Goal: Task Accomplishment & Management: Complete application form

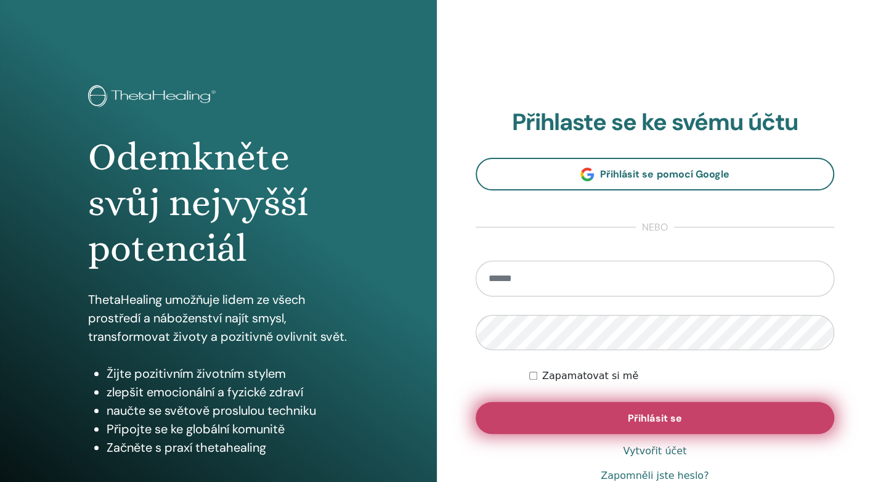
type input "**********"
click at [600, 422] on button "Přihlásit se" at bounding box center [655, 418] width 359 height 32
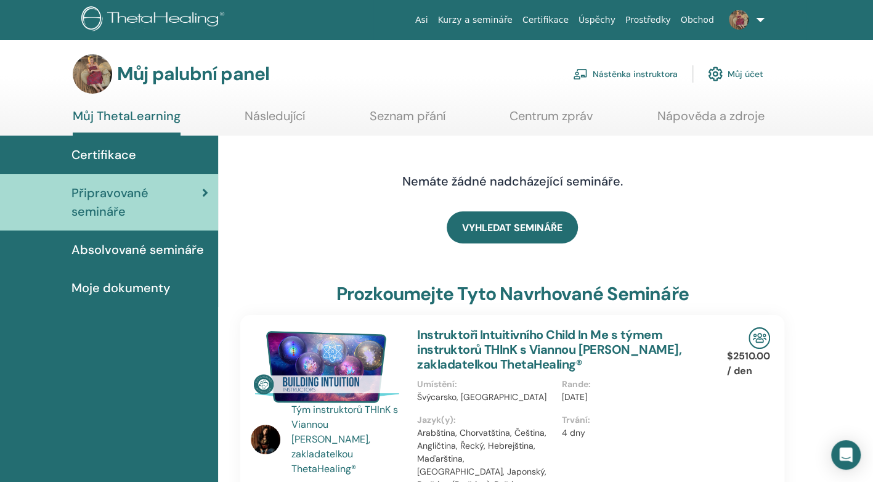
click at [618, 70] on font "Nástěnka instruktora" at bounding box center [635, 73] width 85 height 11
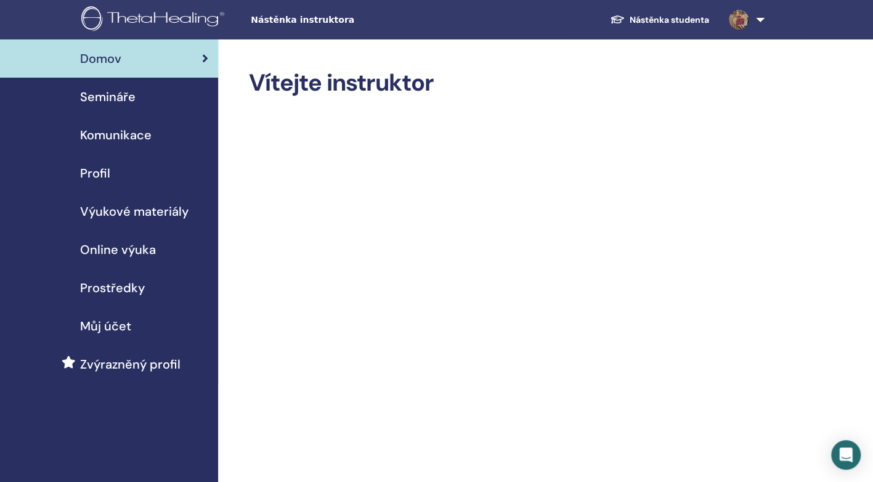
click at [105, 98] on span "Semináře" at bounding box center [107, 97] width 55 height 18
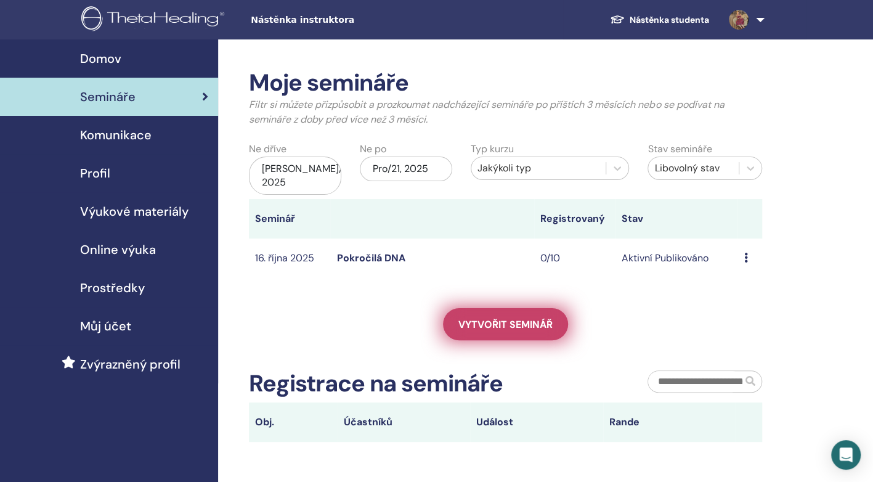
click at [466, 323] on span "Vytvořit seminář" at bounding box center [505, 324] width 94 height 13
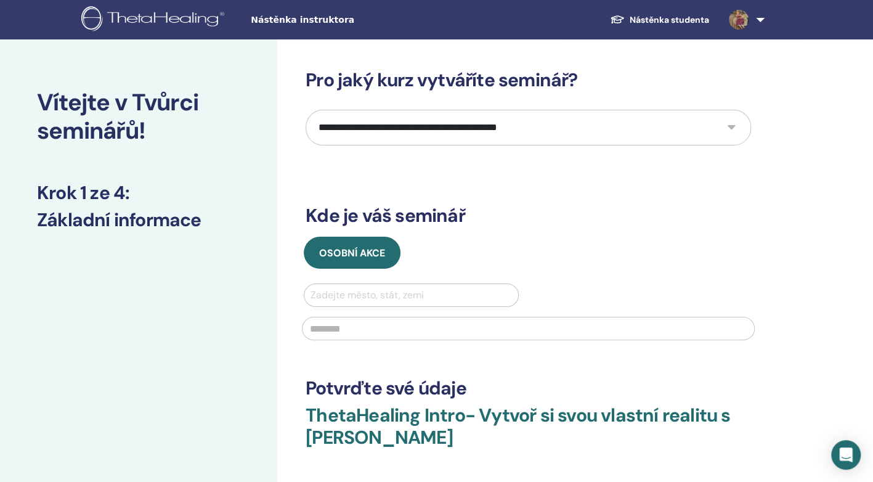
click at [728, 126] on select "**********" at bounding box center [529, 128] width 446 height 36
select select "*"
click at [306, 110] on select "**********" at bounding box center [529, 128] width 446 height 36
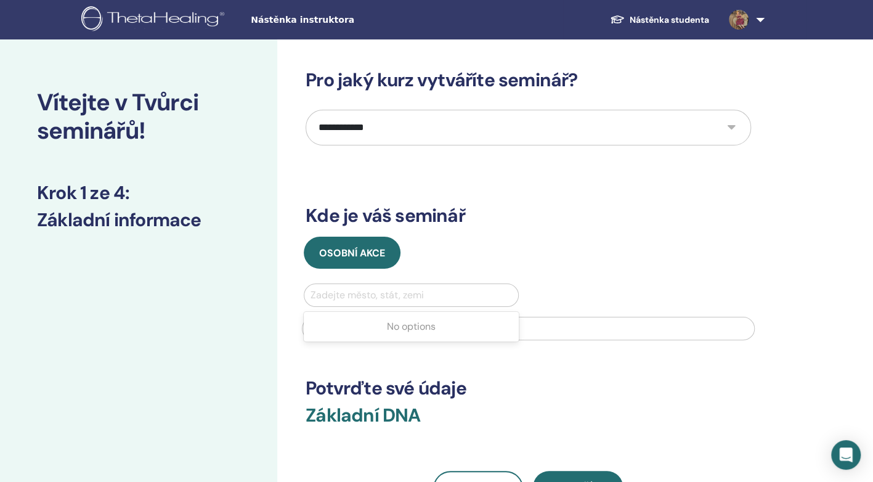
click at [337, 287] on div at bounding box center [412, 295] width 202 height 17
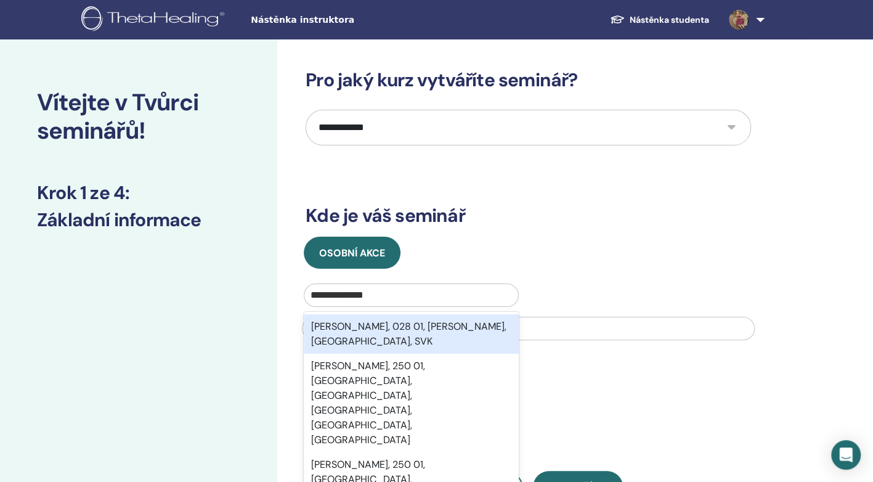
type input "**********"
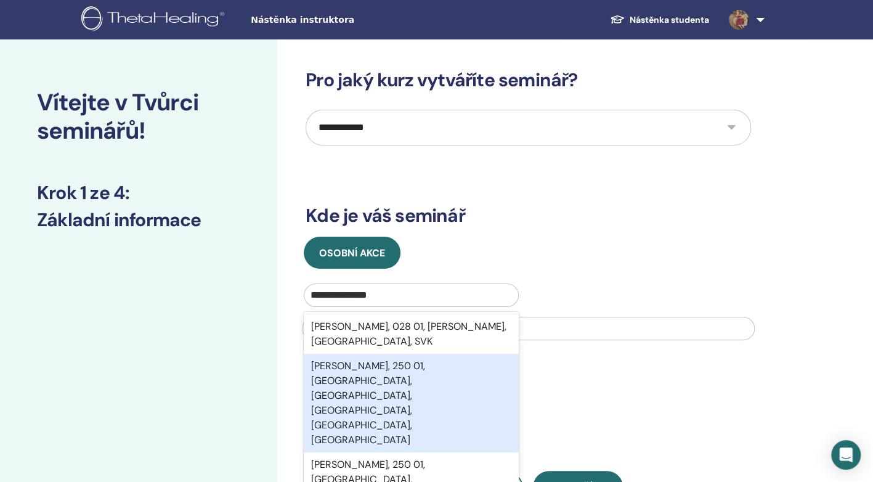
click at [349, 368] on div "Ivana Olbrachta, 250 01, Brandýs nad Labem, Brandýs nad Labem-Stará Boleslav, P…" at bounding box center [411, 403] width 215 height 99
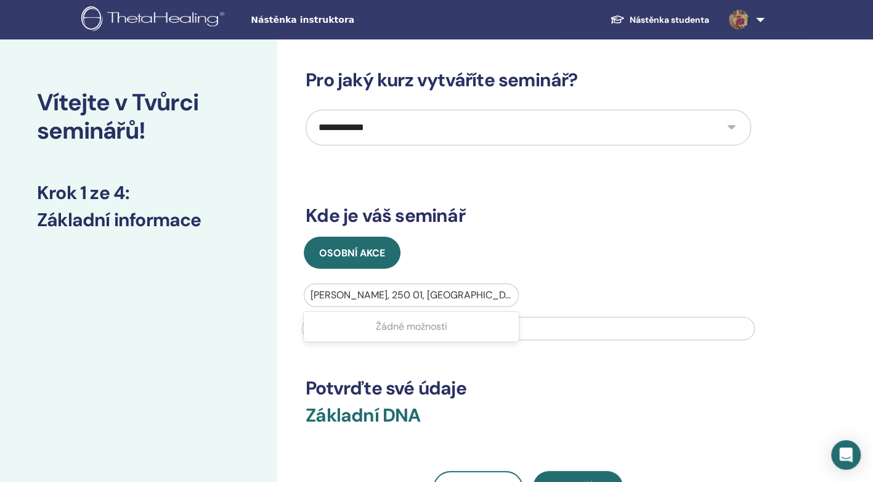
click at [509, 299] on div at bounding box center [412, 295] width 202 height 17
click at [512, 291] on div at bounding box center [412, 295] width 202 height 17
click at [505, 291] on div at bounding box center [412, 295] width 202 height 17
click at [482, 290] on div at bounding box center [412, 295] width 202 height 17
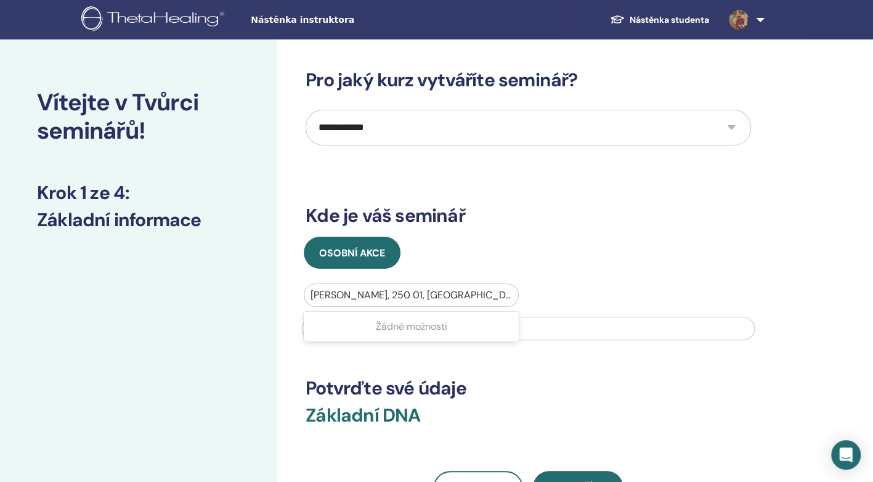
click at [436, 332] on div "Žádné možnosti" at bounding box center [411, 326] width 215 height 25
click at [436, 325] on div "Žádné možnosti" at bounding box center [411, 326] width 215 height 25
click at [540, 326] on input "text" at bounding box center [528, 328] width 453 height 23
click at [510, 293] on div at bounding box center [412, 295] width 202 height 17
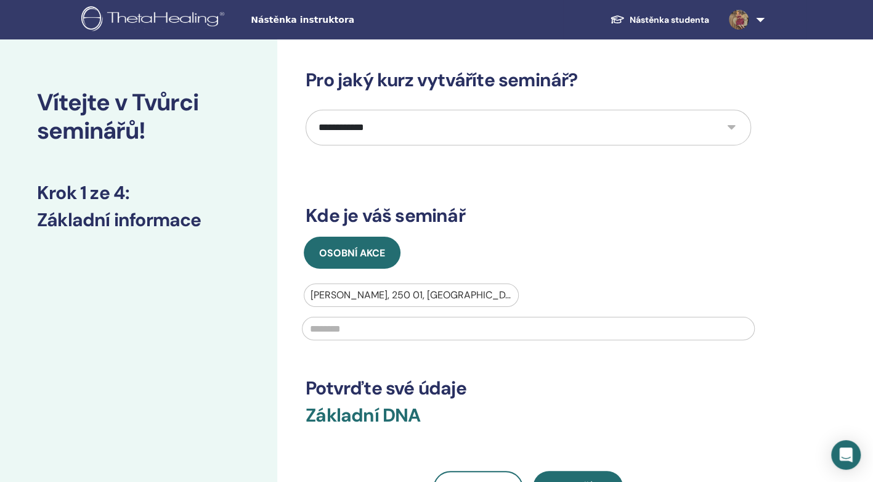
click at [510, 293] on div at bounding box center [412, 295] width 202 height 17
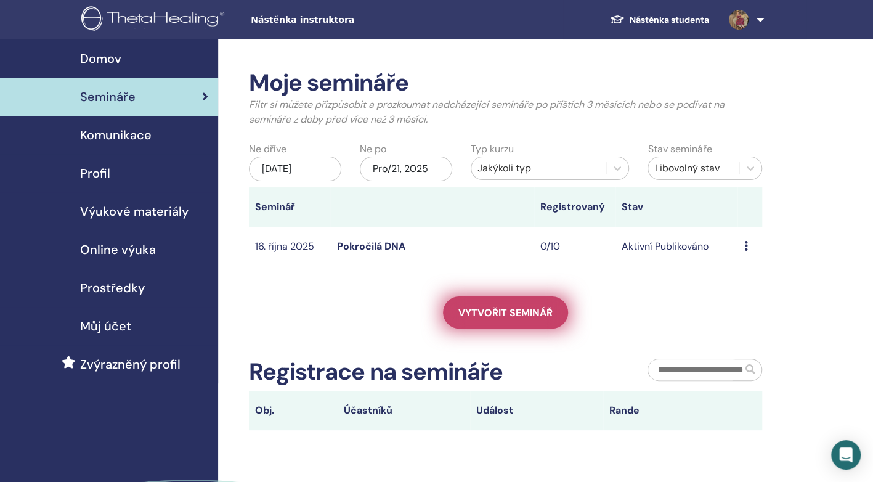
click at [473, 319] on span "Vytvořit seminář" at bounding box center [505, 312] width 94 height 13
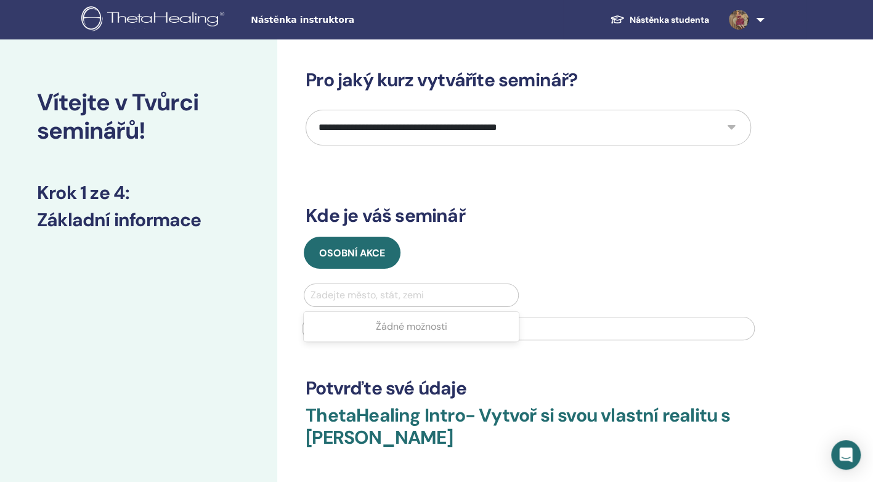
click at [367, 293] on div at bounding box center [412, 295] width 202 height 17
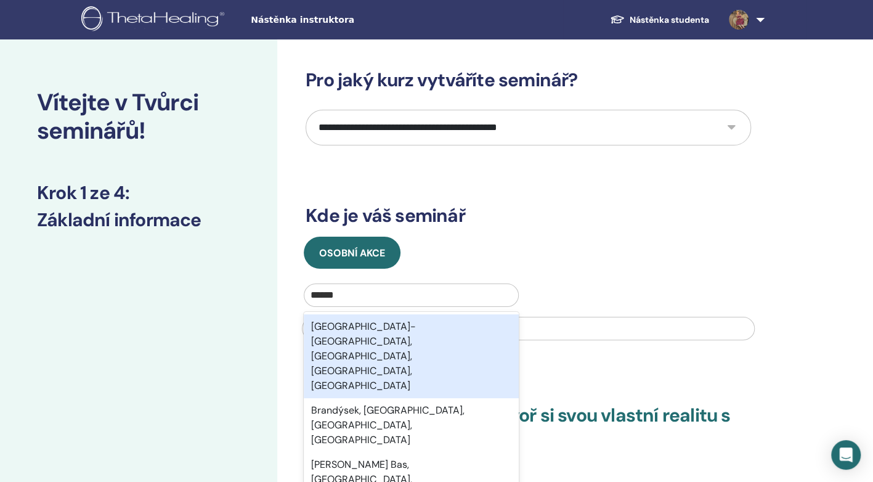
type input "*******"
click at [363, 336] on div "Brandýs nad Labem-Stará Boleslav, Praha-východ, Středočeský kraj, CZE" at bounding box center [411, 356] width 215 height 84
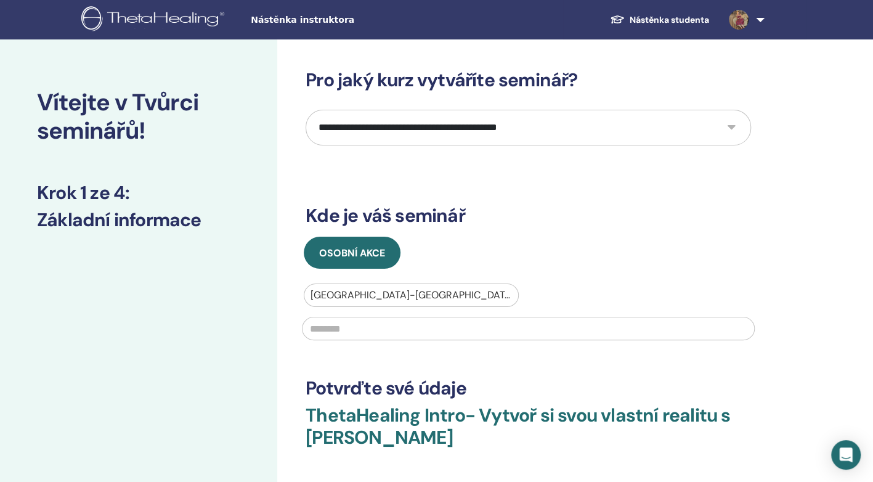
click at [357, 325] on input "text" at bounding box center [528, 328] width 453 height 23
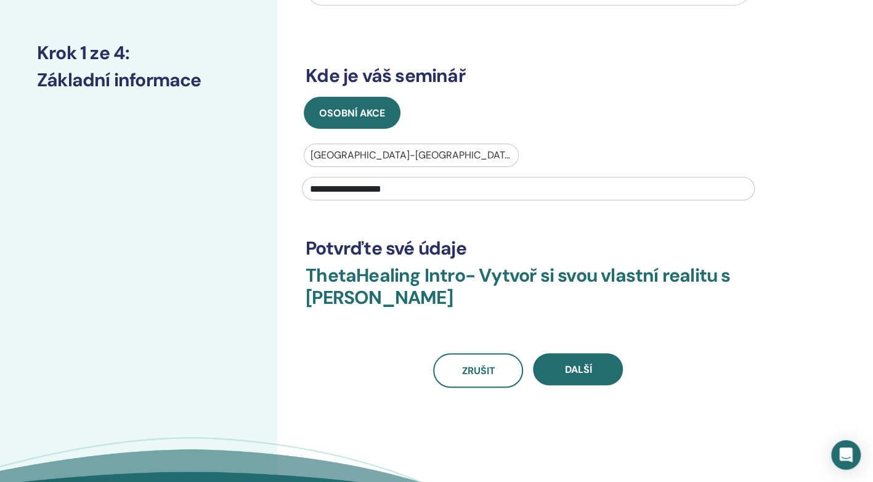
scroll to position [230, 0]
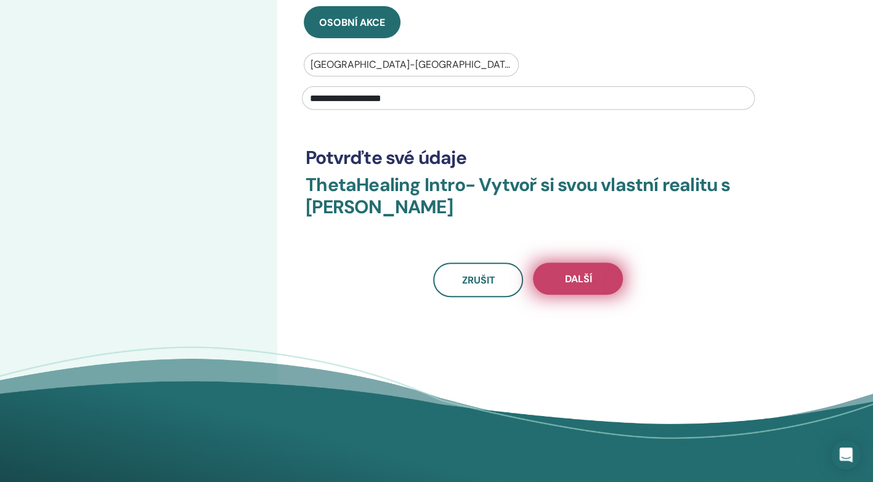
type input "**********"
click at [595, 287] on button "Další" at bounding box center [578, 279] width 90 height 32
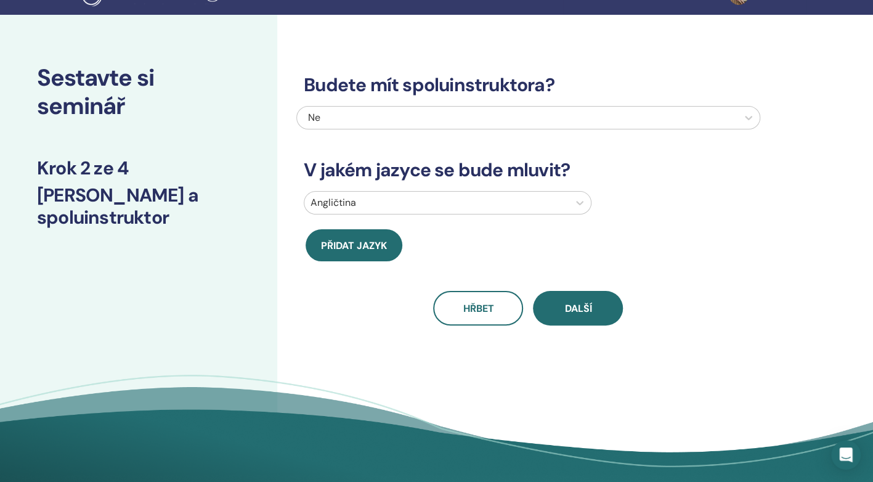
scroll to position [0, 0]
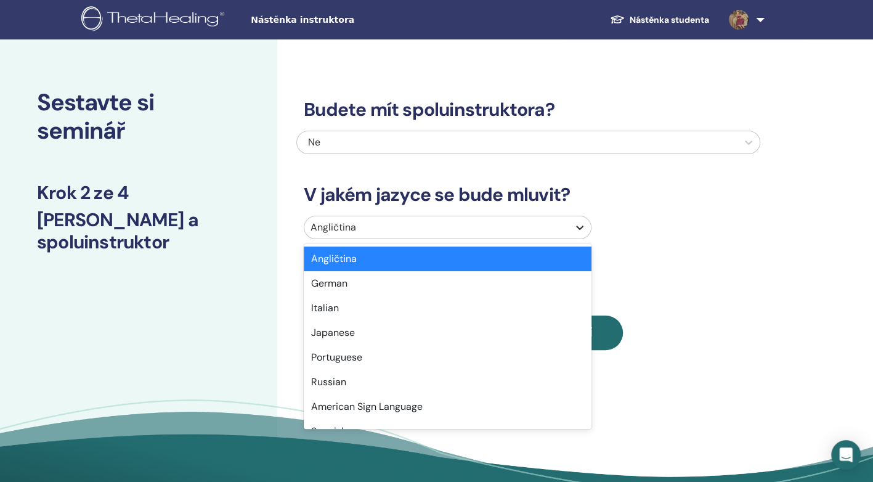
click at [572, 227] on div at bounding box center [580, 227] width 22 height 22
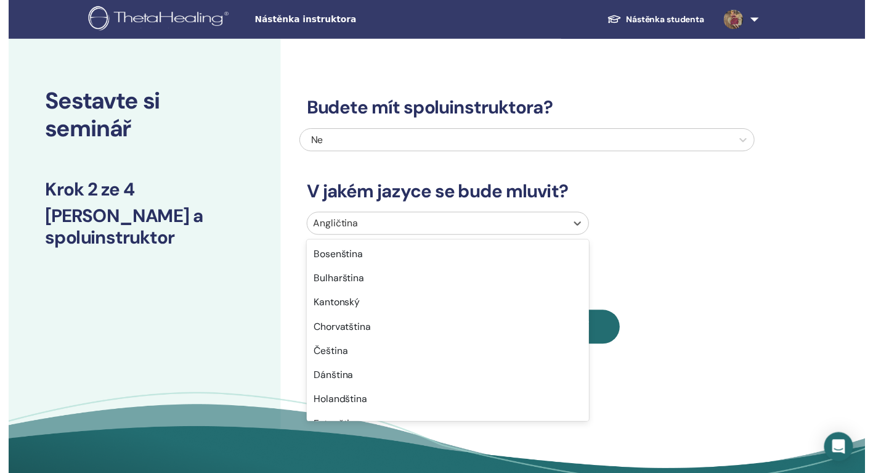
scroll to position [263, 0]
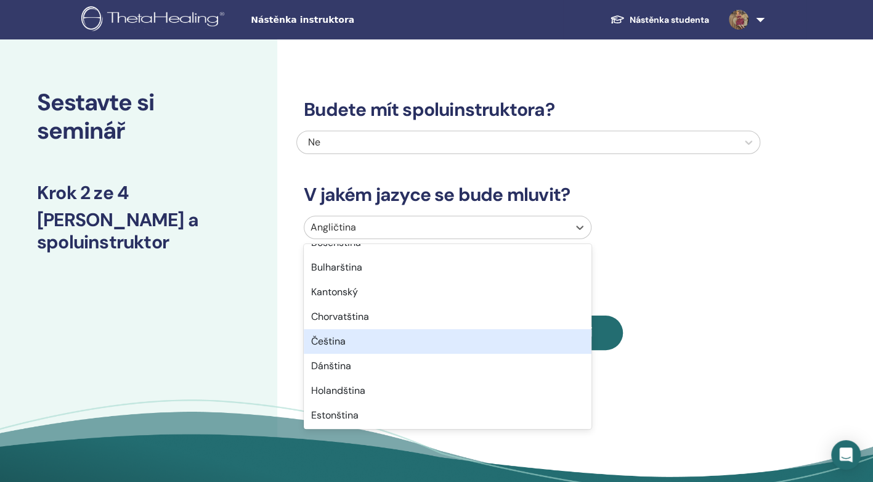
click at [340, 343] on div "Čeština" at bounding box center [448, 341] width 288 height 25
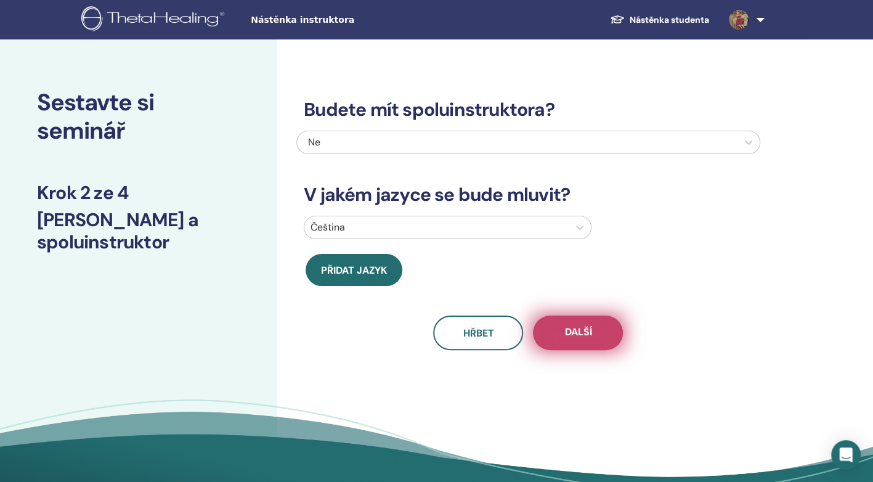
click at [563, 329] on button "Další" at bounding box center [578, 333] width 90 height 35
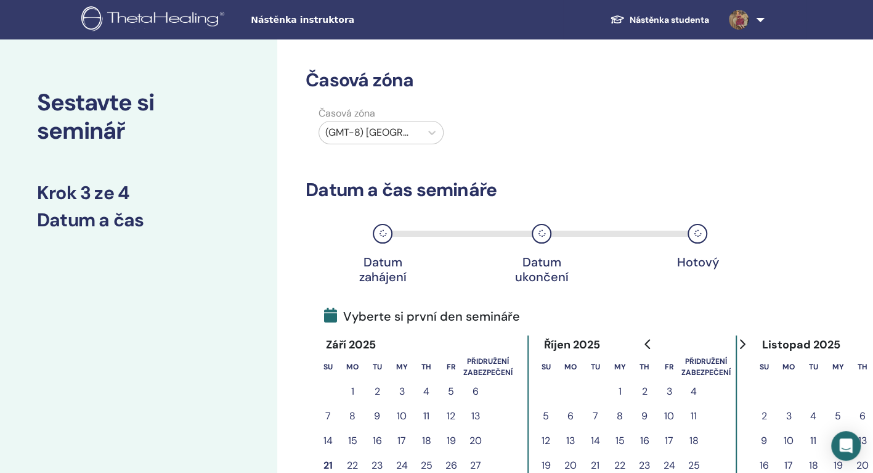
click at [625, 440] on button "15" at bounding box center [620, 440] width 25 height 25
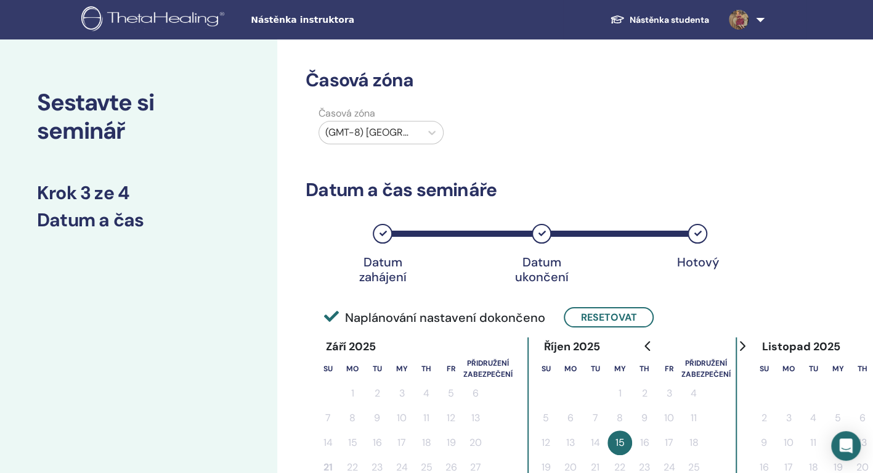
click at [387, 234] on div "Datum zahájení" at bounding box center [383, 234] width 20 height 20
click at [587, 320] on button "Resetovat" at bounding box center [609, 317] width 90 height 20
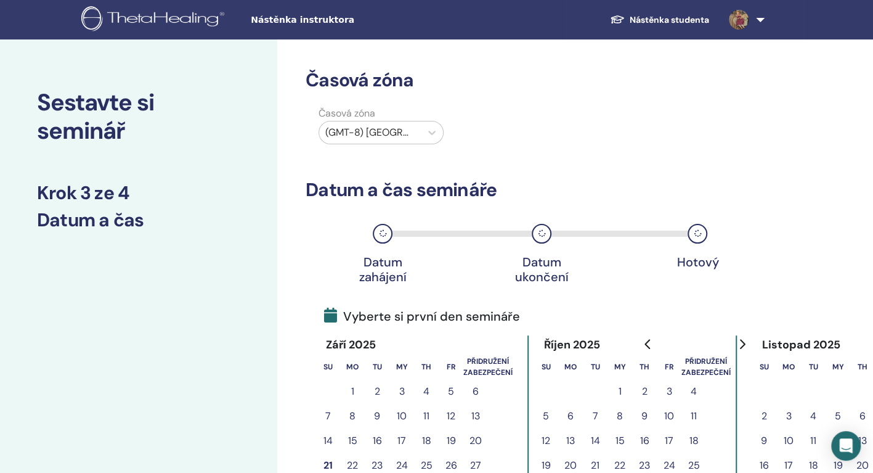
click at [640, 441] on button "16" at bounding box center [644, 440] width 25 height 25
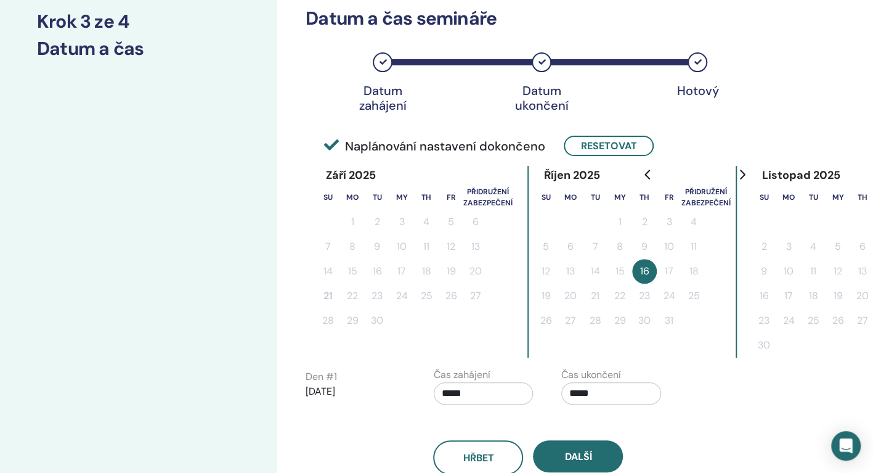
scroll to position [173, 0]
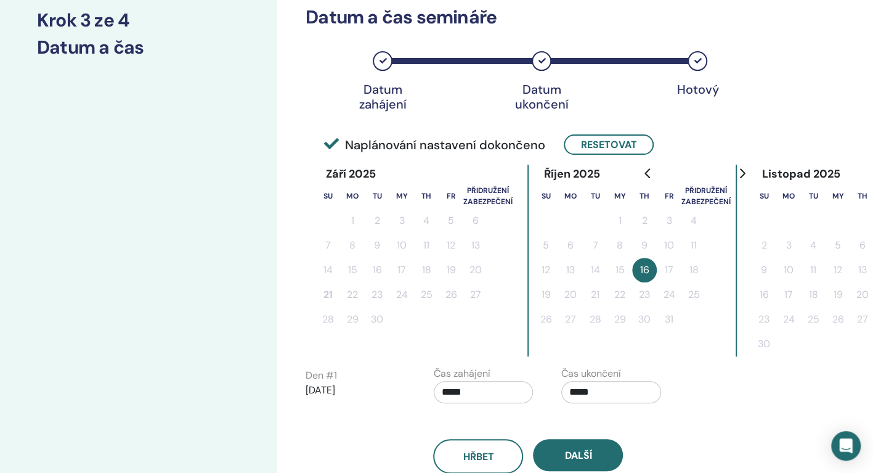
click at [545, 60] on icon at bounding box center [541, 60] width 7 height 7
click at [620, 148] on button "Resetovat" at bounding box center [609, 144] width 90 height 20
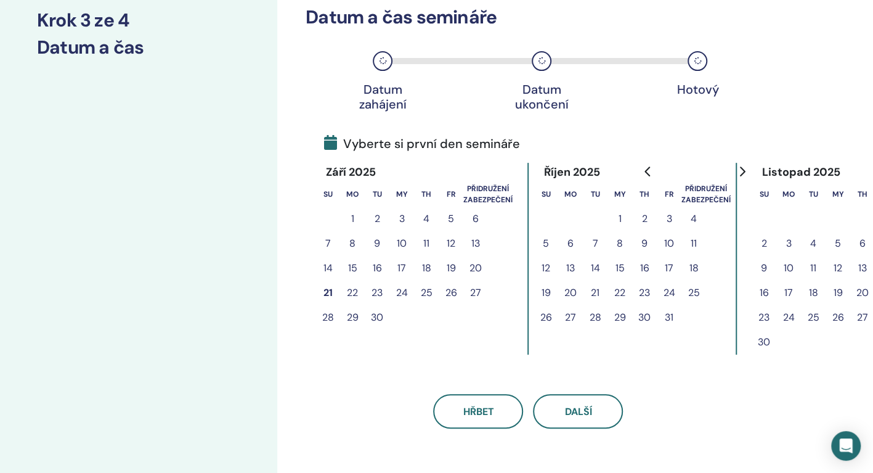
click at [644, 266] on button "16" at bounding box center [644, 268] width 25 height 25
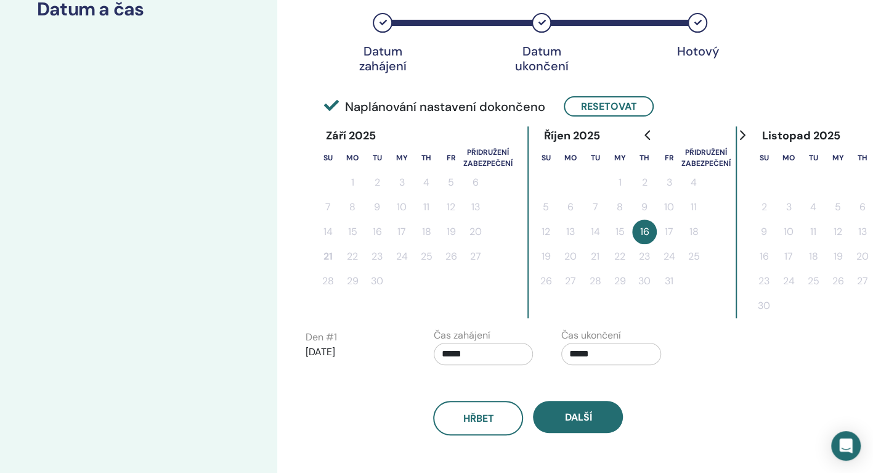
scroll to position [222, 0]
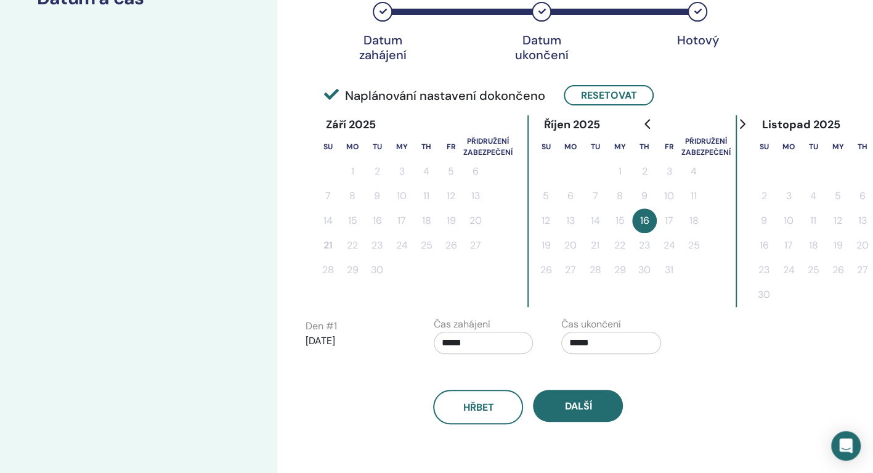
click at [576, 341] on input "*****" at bounding box center [611, 343] width 100 height 22
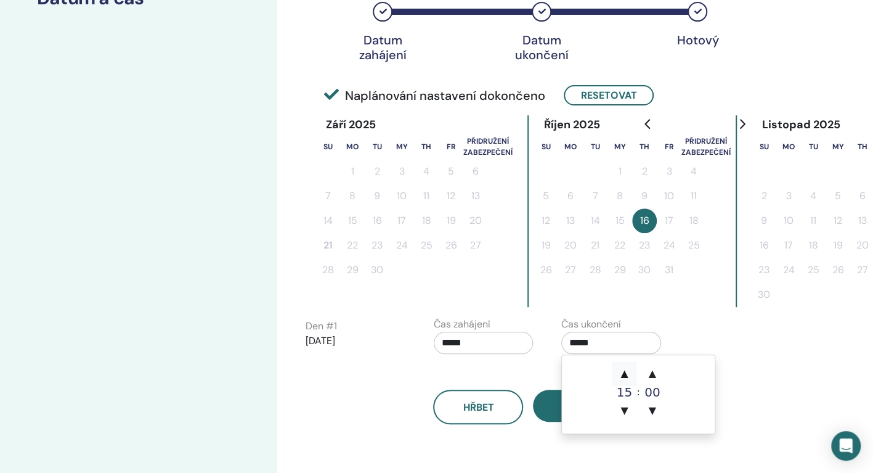
click at [626, 377] on span "▲" at bounding box center [624, 373] width 25 height 25
click at [653, 406] on span "▼" at bounding box center [652, 410] width 25 height 25
click at [653, 377] on span "▲" at bounding box center [652, 373] width 25 height 25
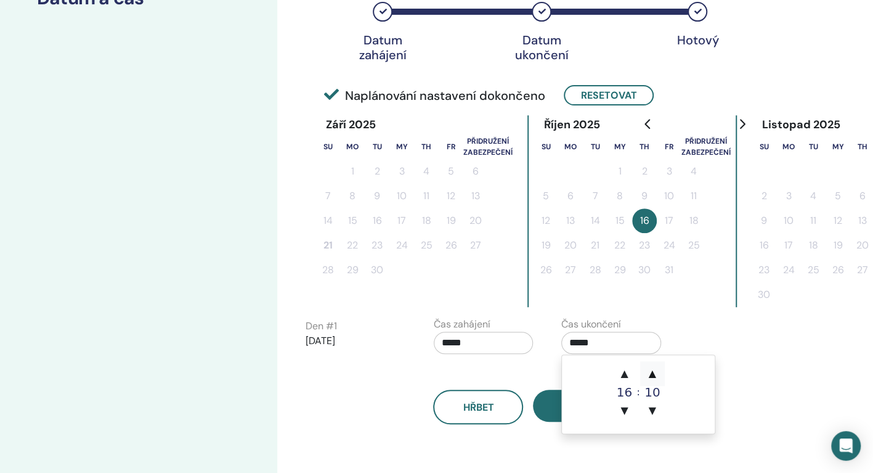
click at [653, 377] on span "▲" at bounding box center [652, 373] width 25 height 25
click at [656, 372] on span "▲" at bounding box center [652, 373] width 25 height 25
type input "*****"
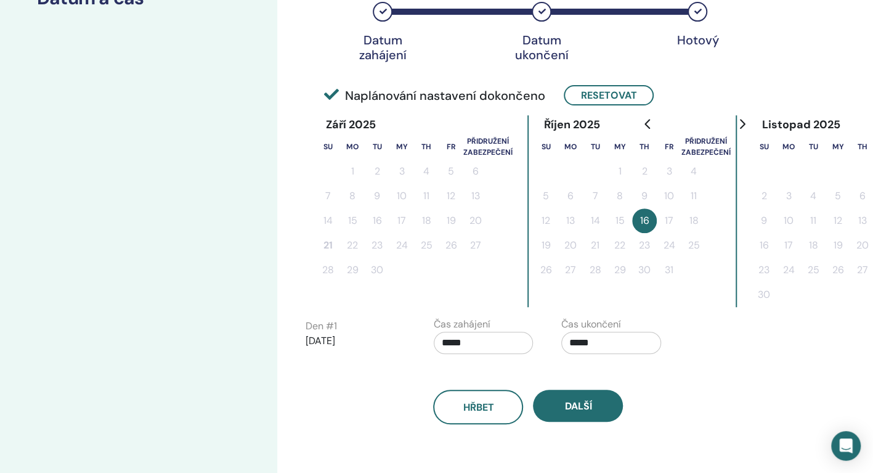
click at [670, 333] on div "Čas ukončení *****" at bounding box center [616, 338] width 128 height 43
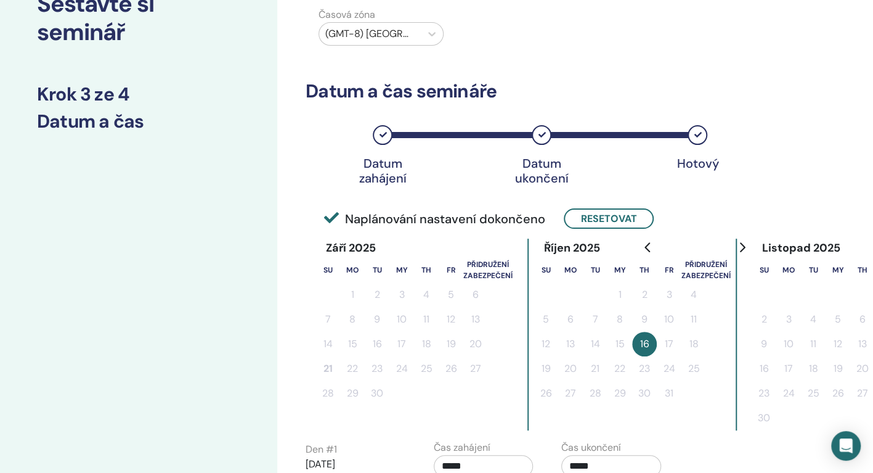
scroll to position [0, 0]
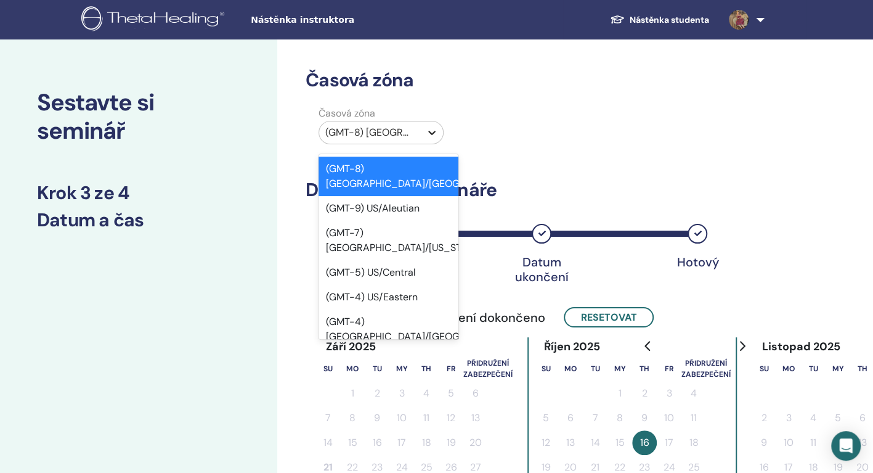
click at [434, 132] on icon at bounding box center [431, 133] width 7 height 4
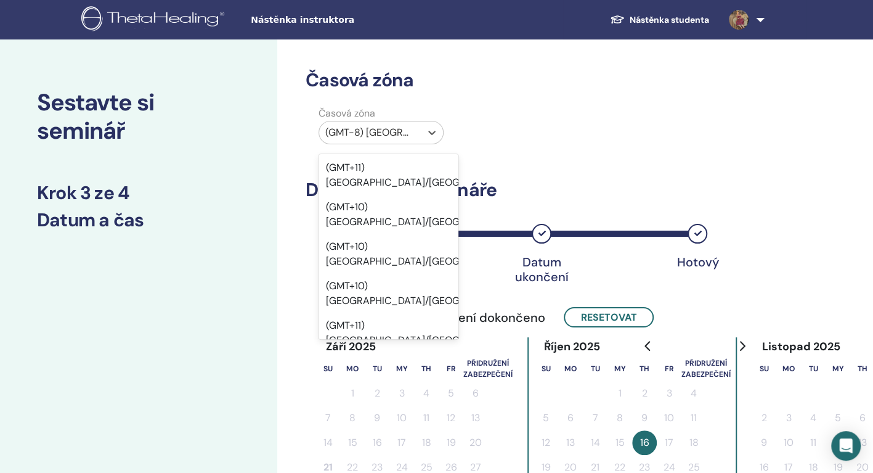
scroll to position [15162, 0]
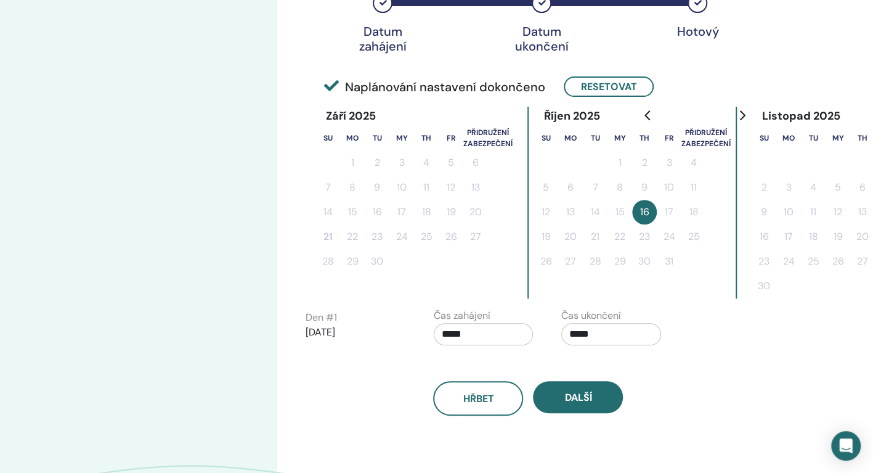
scroll to position [330, 0]
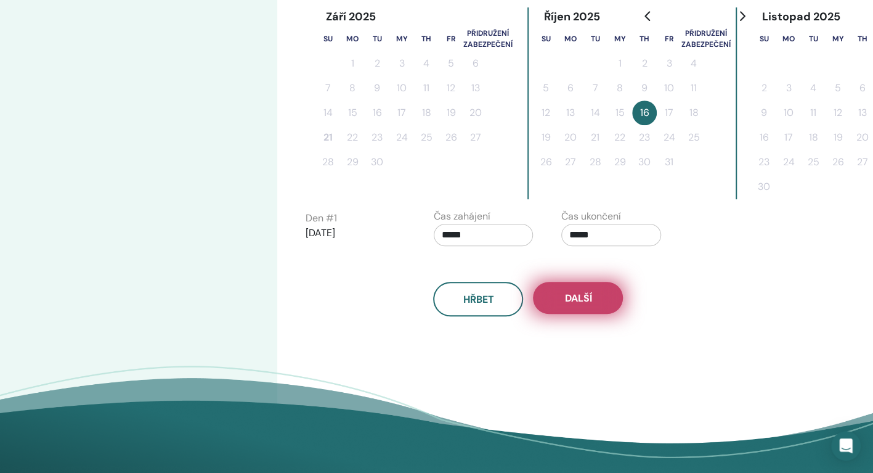
click at [583, 292] on span "Další" at bounding box center [577, 297] width 27 height 13
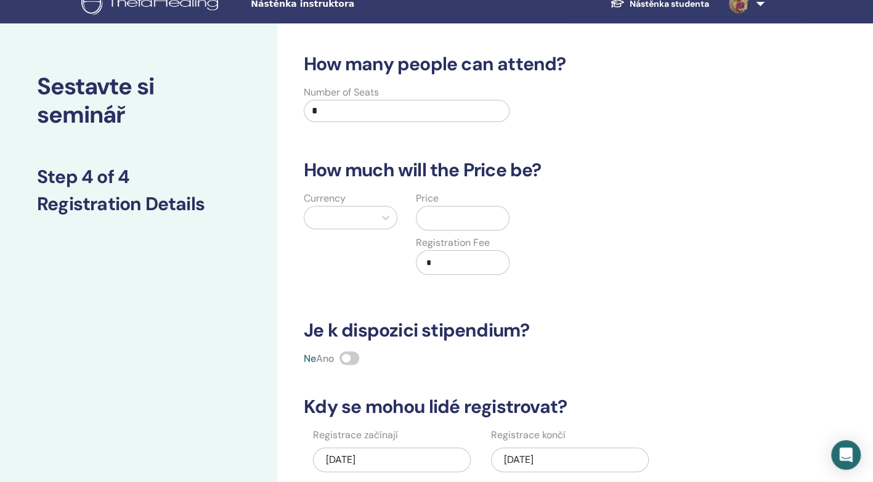
scroll to position [0, 0]
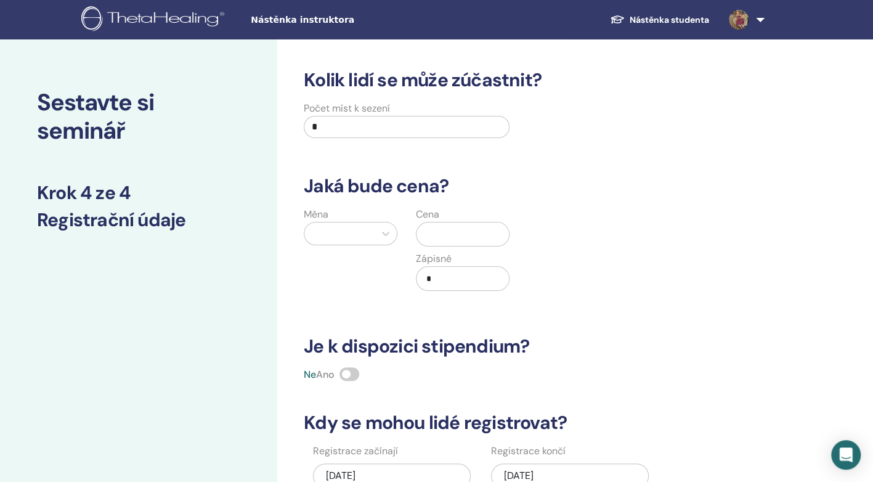
click at [335, 121] on input "*" at bounding box center [407, 127] width 206 height 22
type input "**"
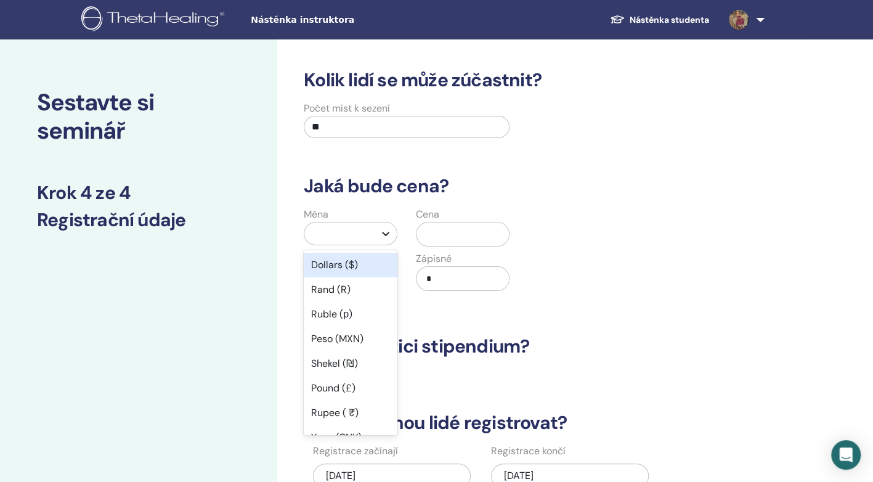
click at [391, 232] on icon at bounding box center [386, 233] width 12 height 12
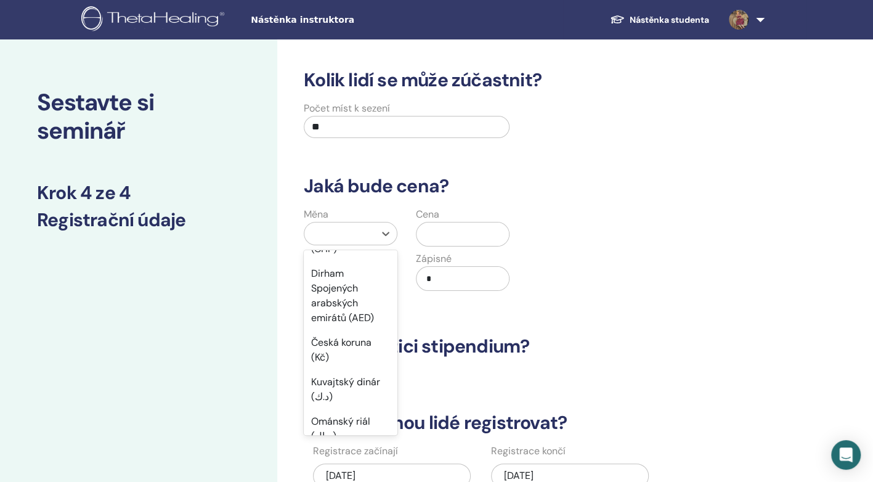
scroll to position [616, 0]
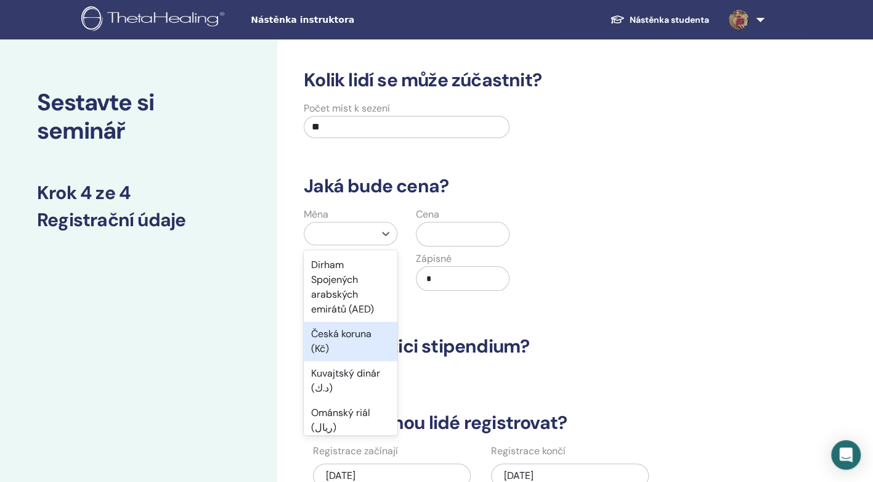
click at [352, 336] on div "Česká koruna (Kč)" at bounding box center [351, 341] width 94 height 39
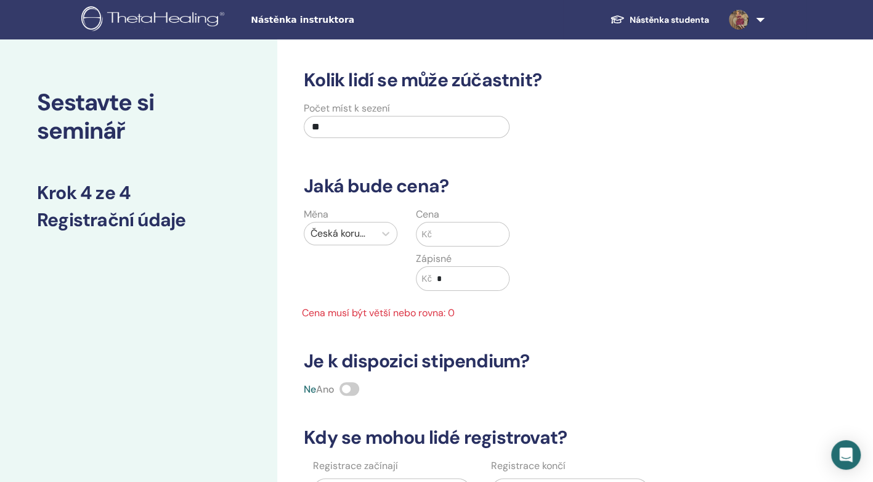
click at [444, 233] on input "text" at bounding box center [471, 233] width 78 height 23
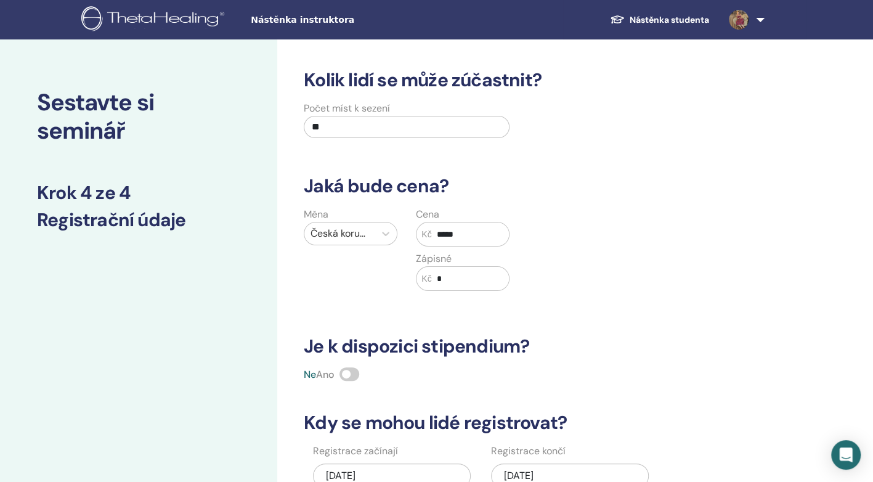
type input "*****"
click at [450, 281] on input "*" at bounding box center [471, 278] width 78 height 23
type input "****"
click at [467, 249] on div "Cena Kč ***** Zápisné Kč ****" at bounding box center [463, 256] width 112 height 99
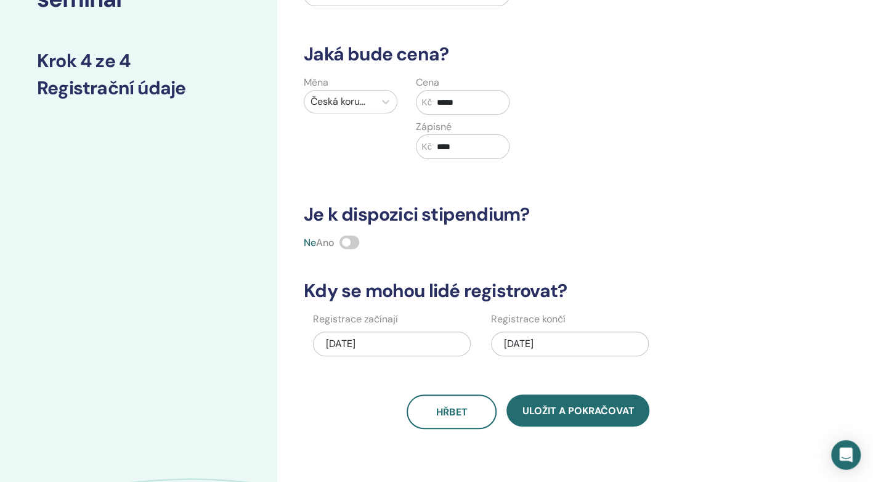
scroll to position [165, 0]
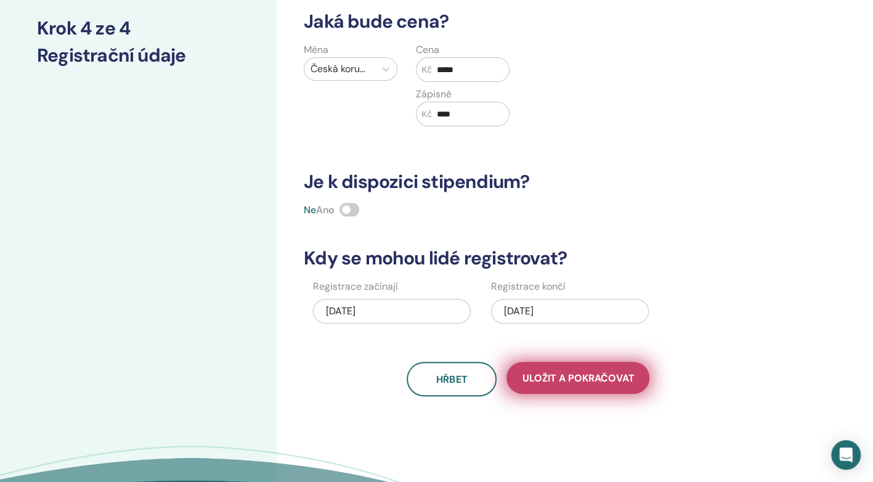
click at [555, 373] on span "Uložit a pokračovat" at bounding box center [578, 378] width 112 height 13
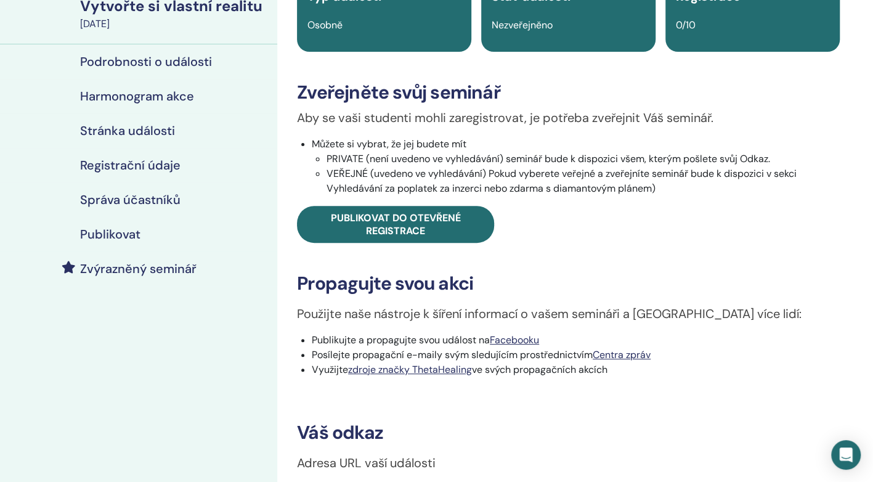
scroll to position [115, 0]
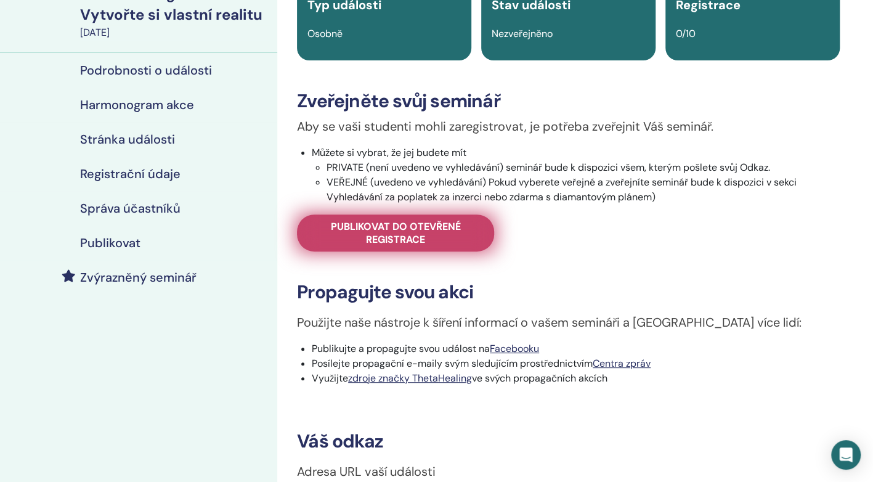
click at [372, 224] on span "Publikovat do otevřené registrace" at bounding box center [395, 233] width 166 height 26
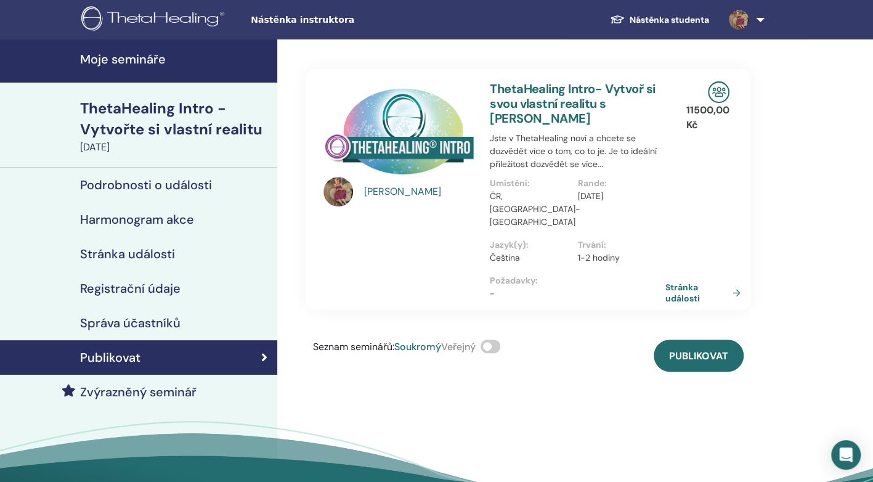
click at [167, 185] on h4 "Podrobnosti o události" at bounding box center [146, 184] width 132 height 15
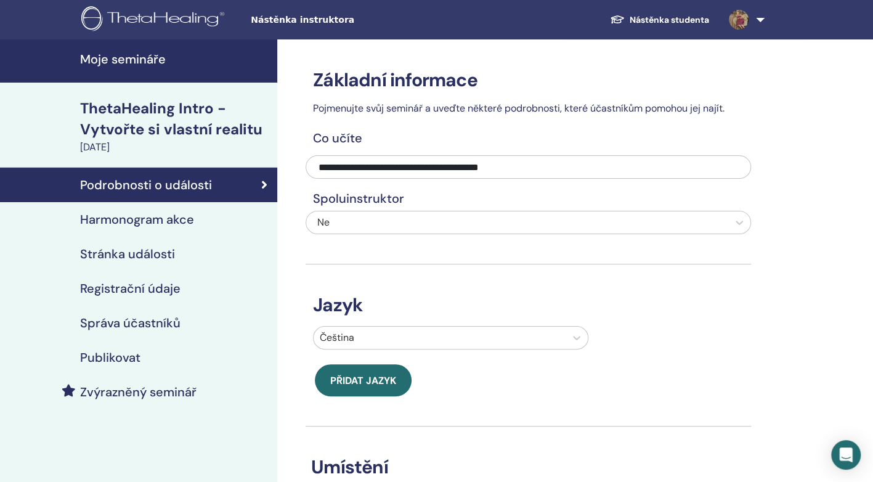
click at [126, 217] on h4 "Harmonogram akce" at bounding box center [137, 219] width 114 height 15
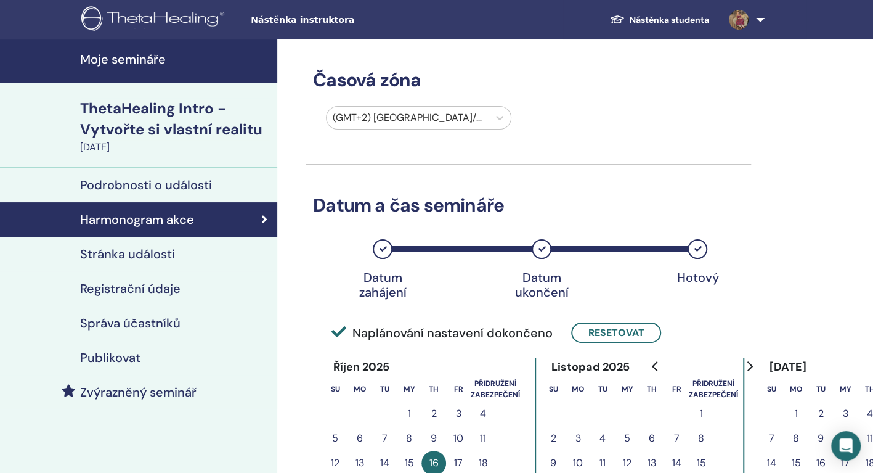
click at [153, 185] on h4 "Podrobnosti o události" at bounding box center [146, 184] width 132 height 15
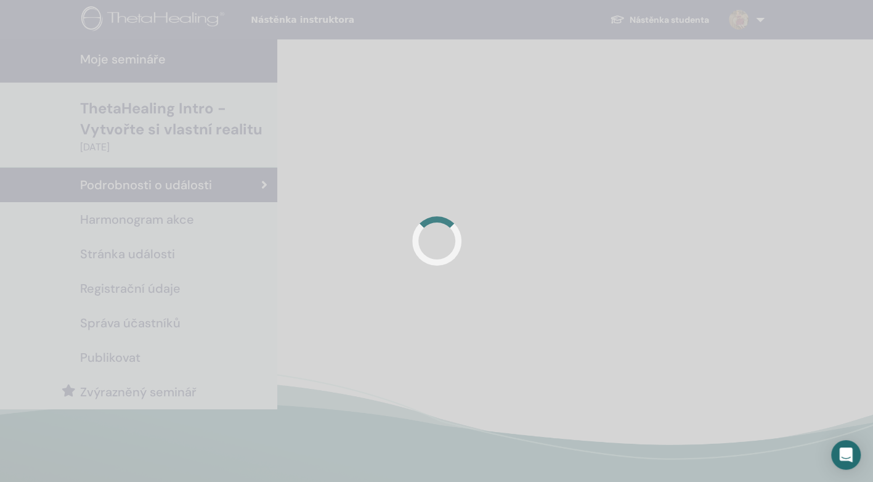
click at [153, 185] on div at bounding box center [436, 241] width 873 height 482
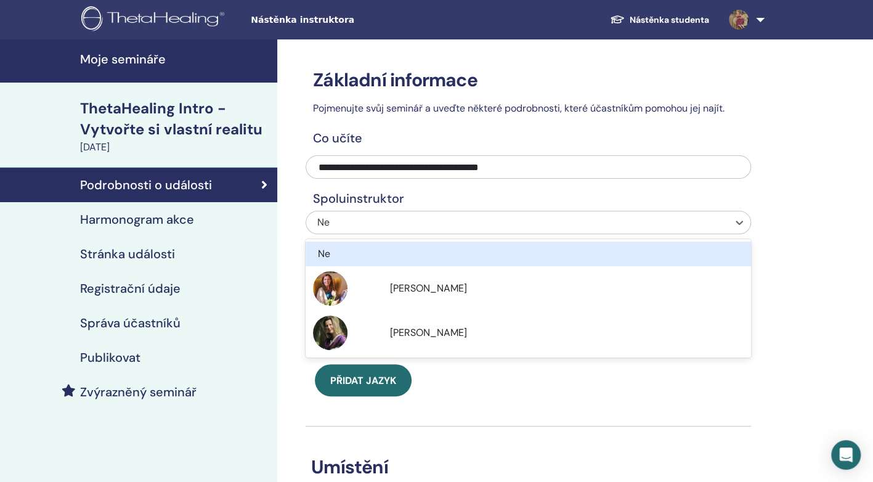
click at [380, 212] on div "Ne" at bounding box center [517, 222] width 422 height 22
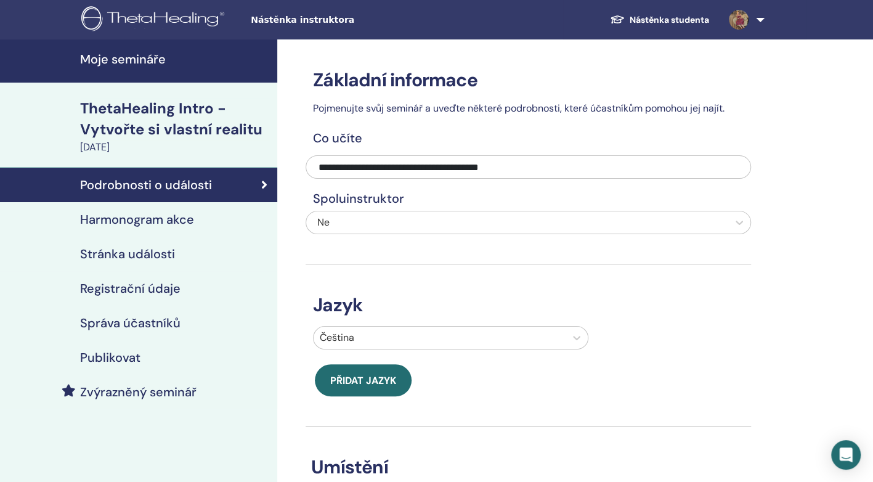
click at [463, 191] on h4 "Spoluinstruktor" at bounding box center [529, 198] width 446 height 15
click at [35, 259] on div "Stránka události" at bounding box center [139, 253] width 258 height 15
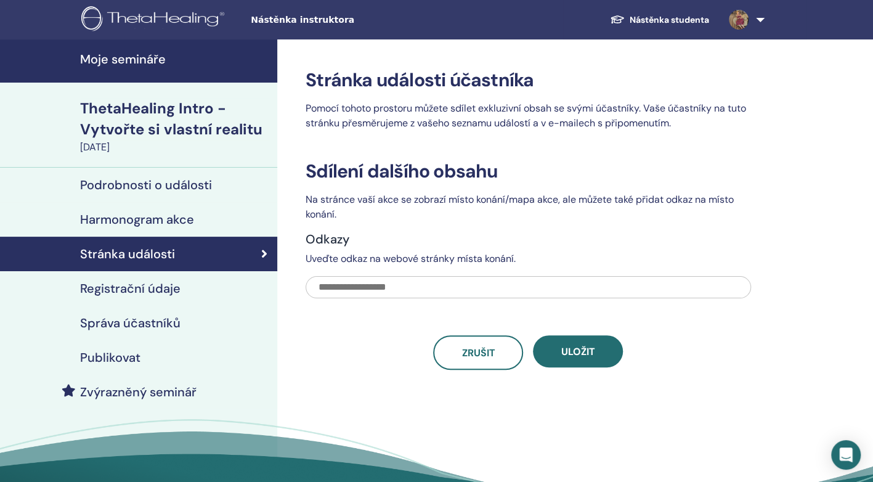
click at [436, 109] on p "Pomocí tohoto prostoru můžete sdílet exkluzivní obsah se svými účastníky. Vaše …" at bounding box center [529, 116] width 446 height 30
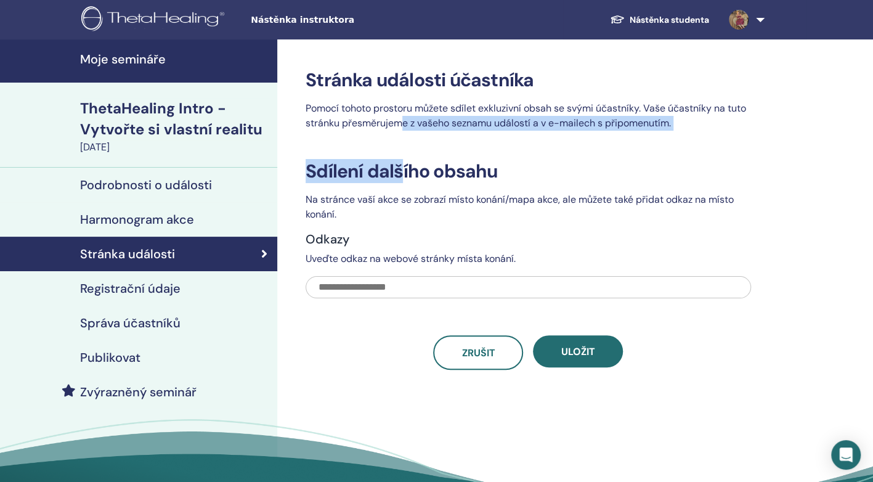
drag, startPoint x: 436, startPoint y: 109, endPoint x: 402, endPoint y: 131, distance: 40.2
click at [402, 131] on div "Stránka události účastníka Pomocí tohoto prostoru můžete sdílet exkluzivní obsa…" at bounding box center [529, 219] width 446 height 301
click at [121, 154] on div "16 října, 2025" at bounding box center [175, 147] width 190 height 15
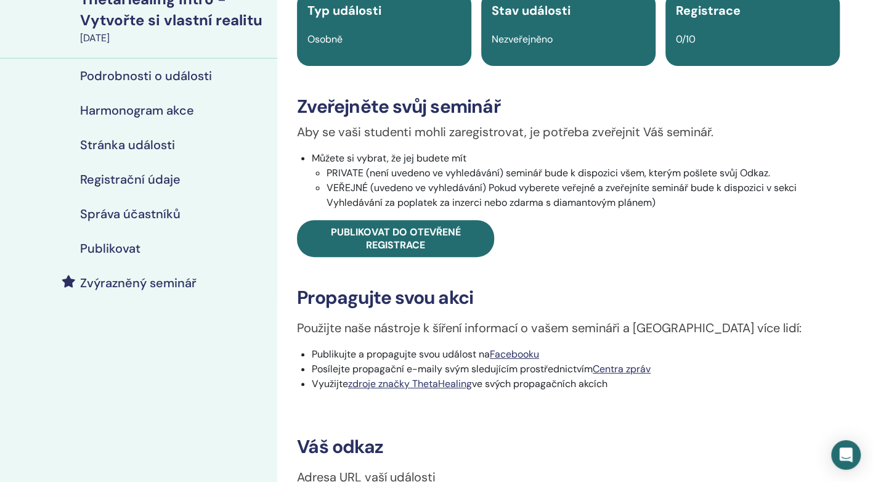
scroll to position [115, 0]
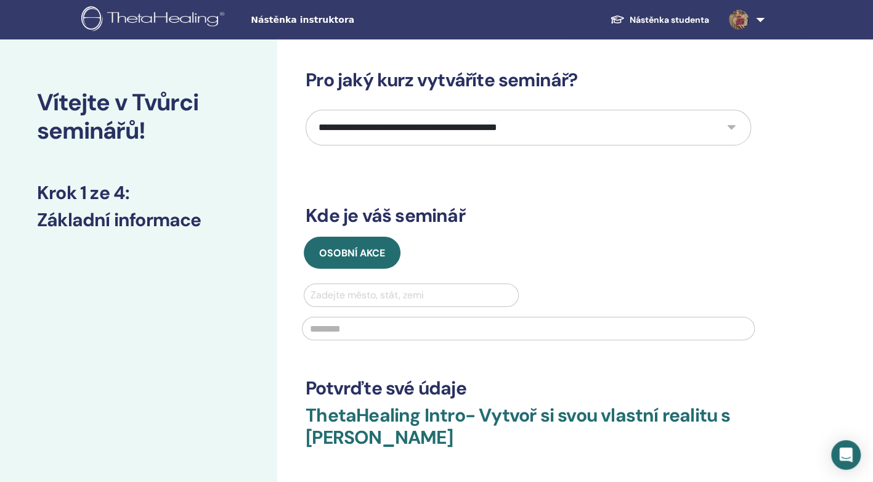
click at [733, 124] on select "**********" at bounding box center [529, 128] width 446 height 36
select select "*"
click at [306, 110] on select "**********" at bounding box center [529, 128] width 446 height 36
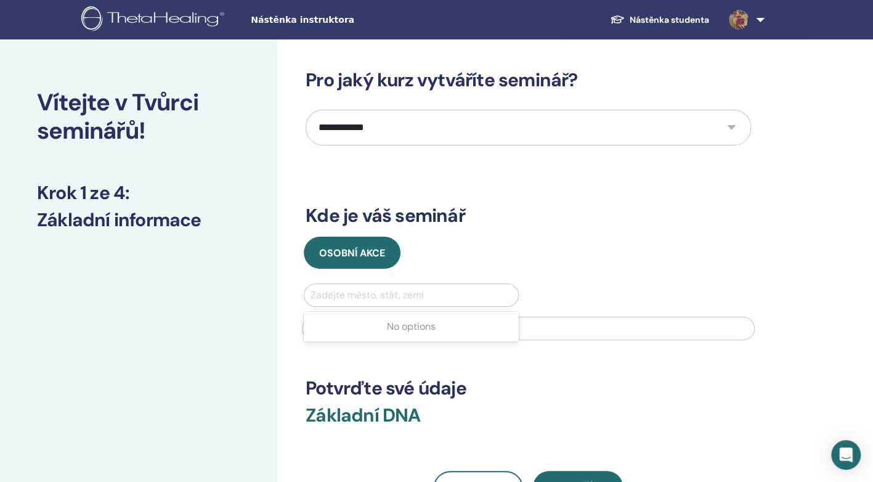
click at [349, 297] on div at bounding box center [412, 295] width 202 height 17
type input "*******"
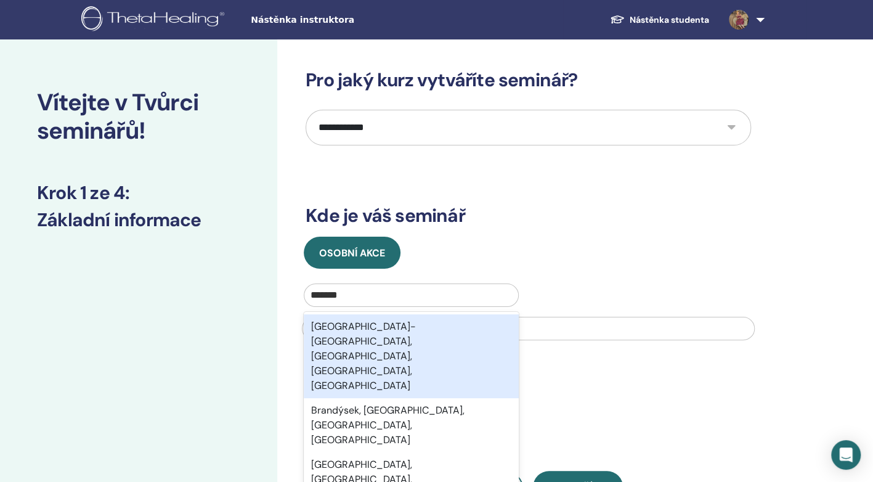
click at [357, 332] on div "Brandýs nad Labem-Stará Boleslav, Praha-východ, Středočeský kraj, CZE" at bounding box center [411, 356] width 215 height 84
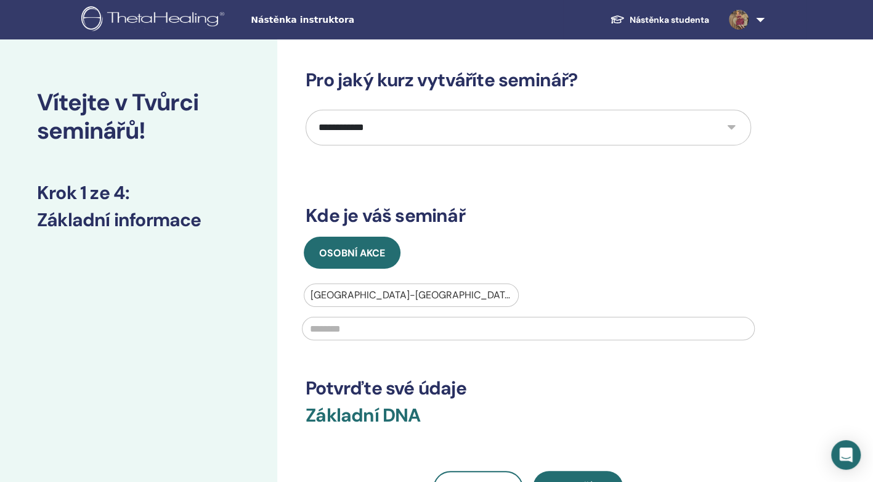
click at [359, 331] on input "text" at bounding box center [528, 328] width 453 height 23
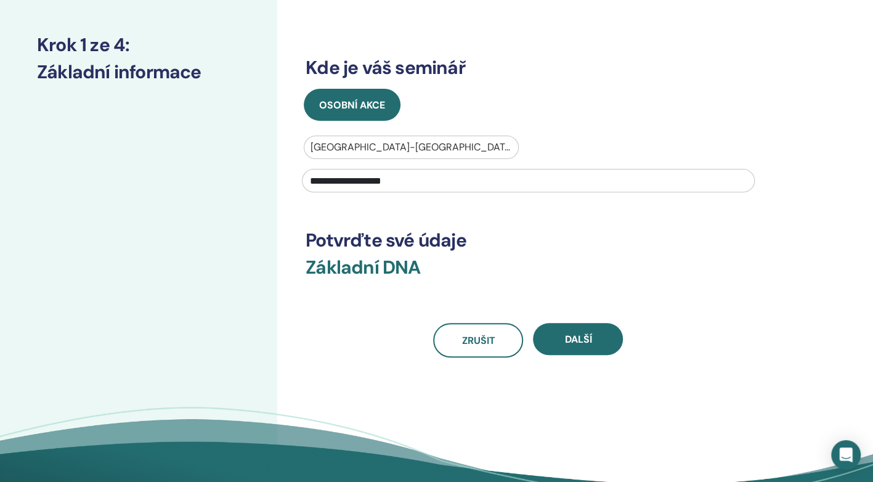
scroll to position [165, 0]
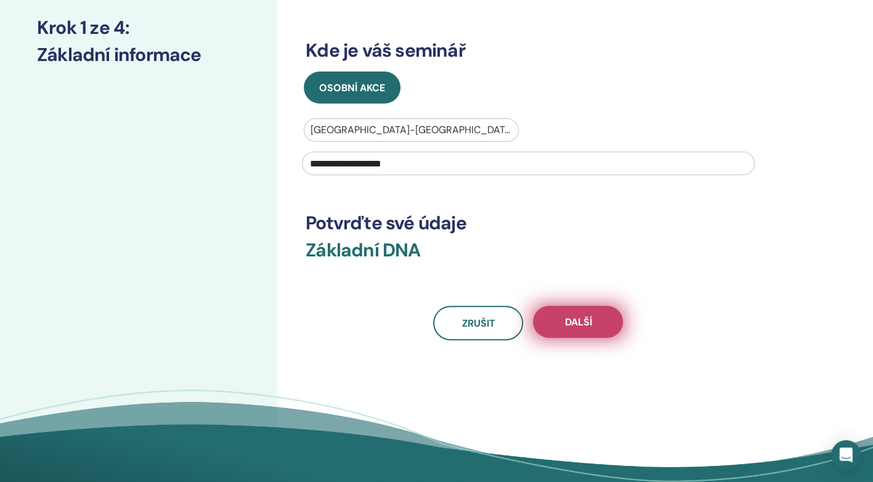
type input "**********"
click at [587, 314] on button "Další" at bounding box center [578, 322] width 90 height 32
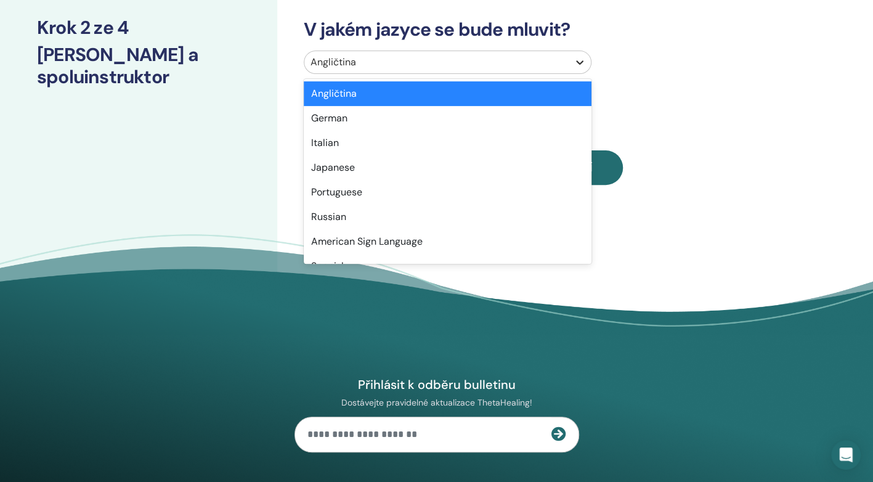
click at [579, 57] on icon at bounding box center [580, 62] width 12 height 12
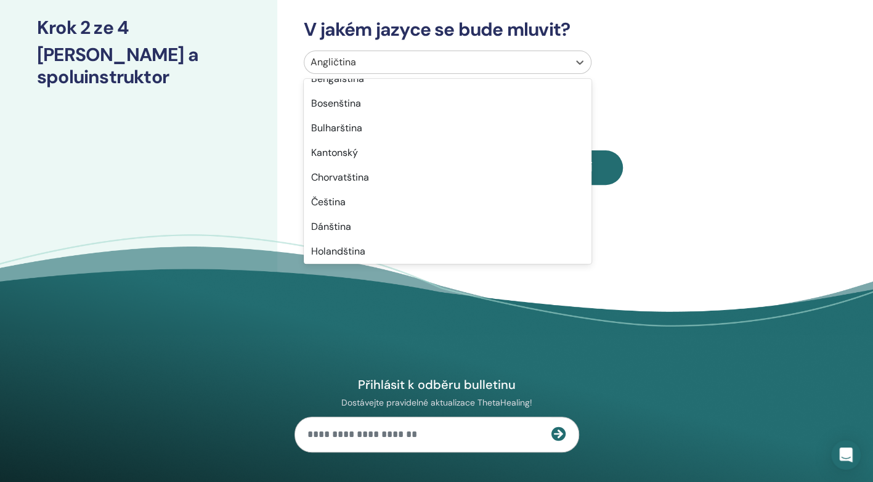
scroll to position [255, 0]
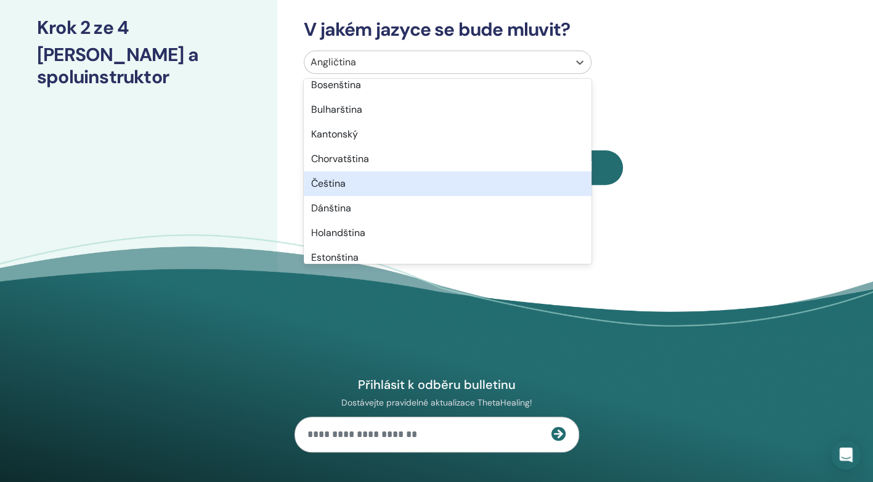
click at [328, 186] on div "Čeština" at bounding box center [448, 183] width 288 height 25
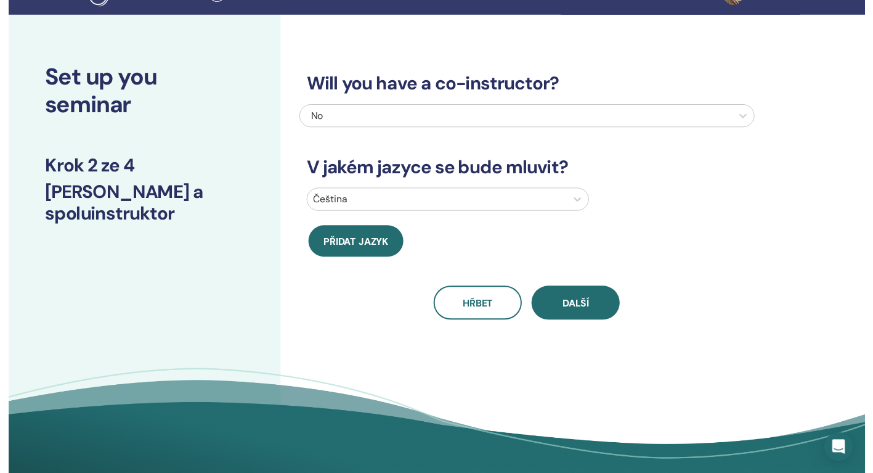
scroll to position [0, 0]
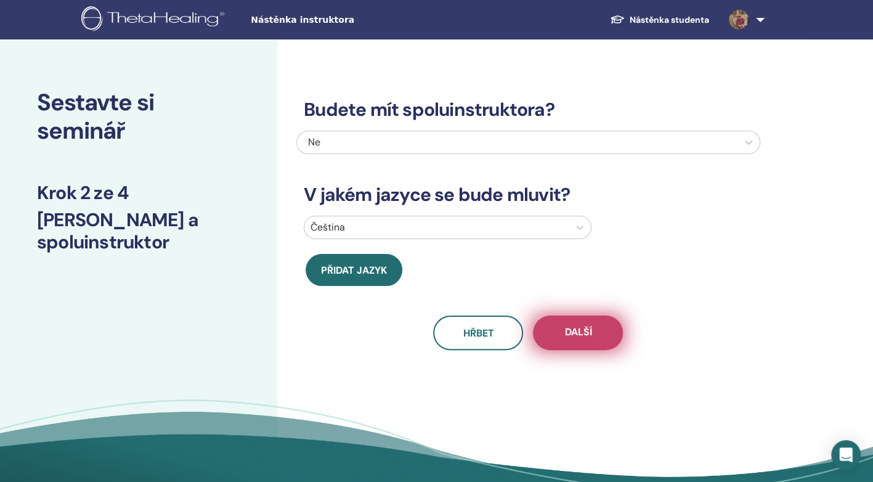
click at [582, 340] on span "Další" at bounding box center [577, 332] width 27 height 15
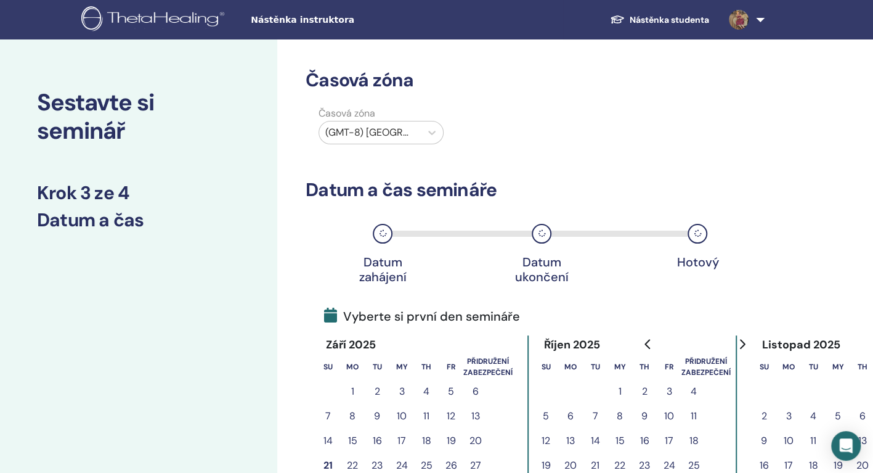
click at [647, 440] on button "16" at bounding box center [644, 440] width 25 height 25
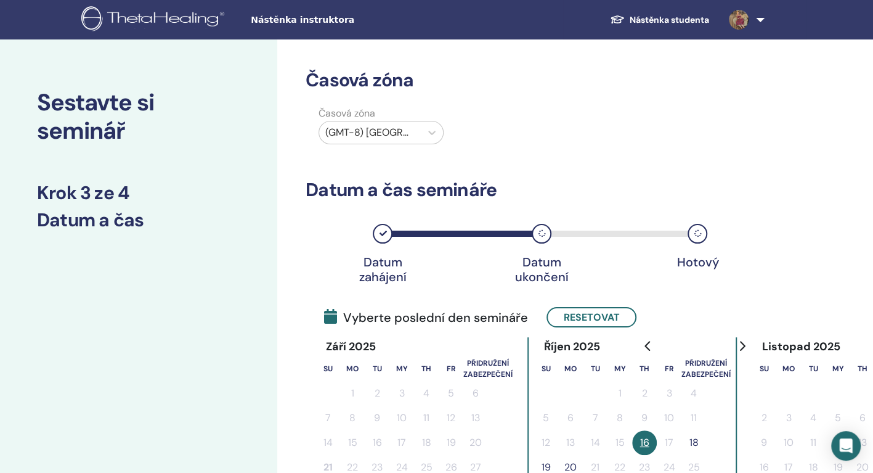
click at [691, 442] on button "18" at bounding box center [694, 442] width 25 height 25
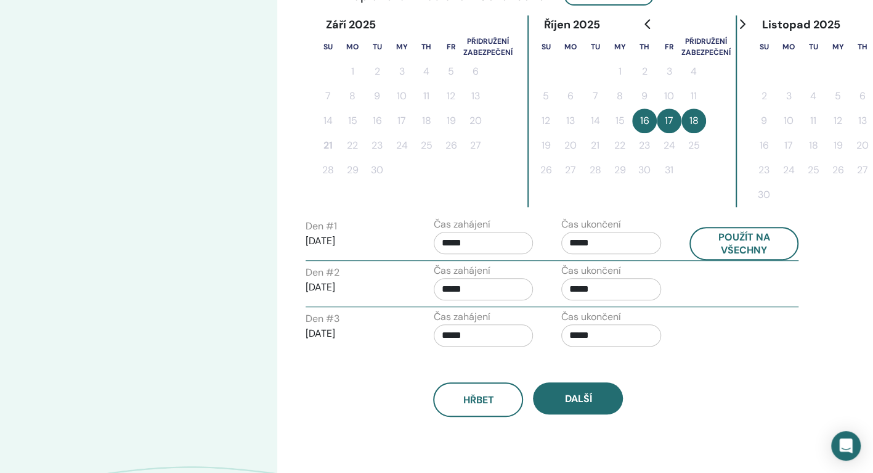
scroll to position [338, 0]
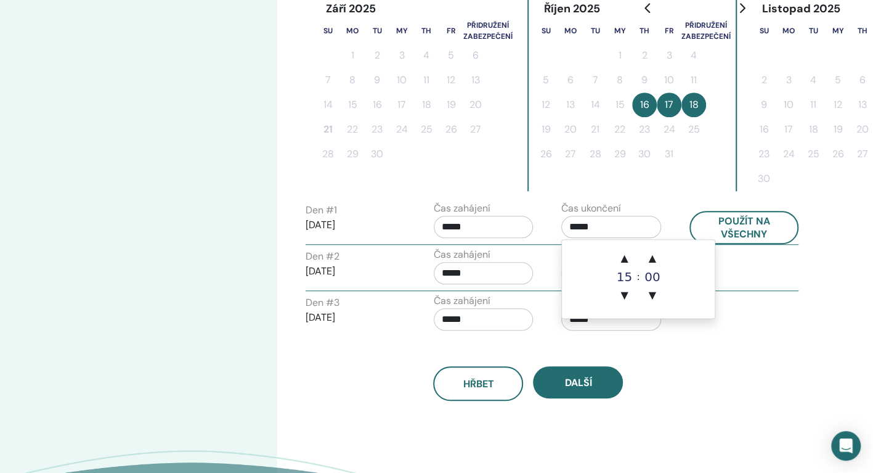
click at [601, 224] on input "*****" at bounding box center [611, 227] width 100 height 22
click at [629, 254] on span "▲" at bounding box center [624, 258] width 25 height 25
click at [651, 262] on span "▲" at bounding box center [652, 258] width 25 height 25
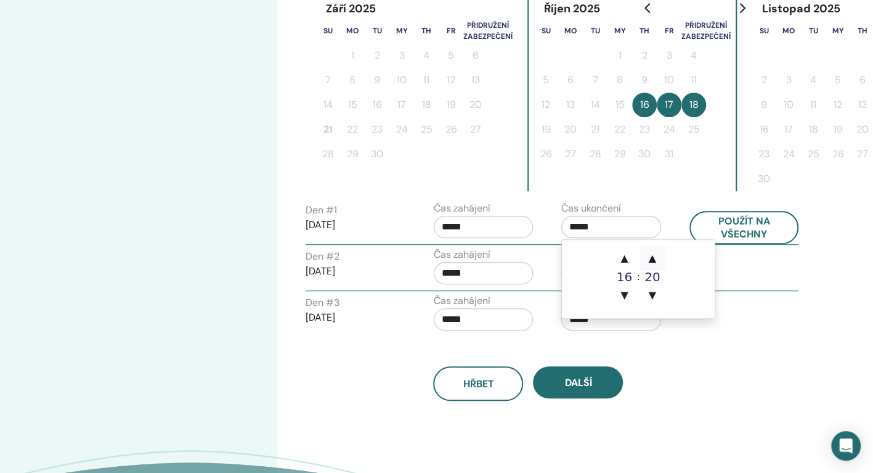
click at [651, 262] on span "▲" at bounding box center [652, 258] width 25 height 25
type input "*****"
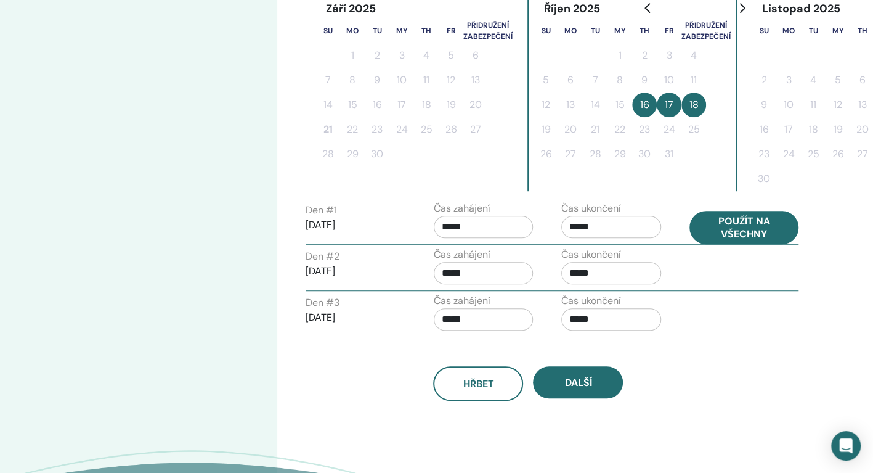
click at [725, 224] on button "Použít na všechny" at bounding box center [745, 227] width 110 height 33
type input "*****"
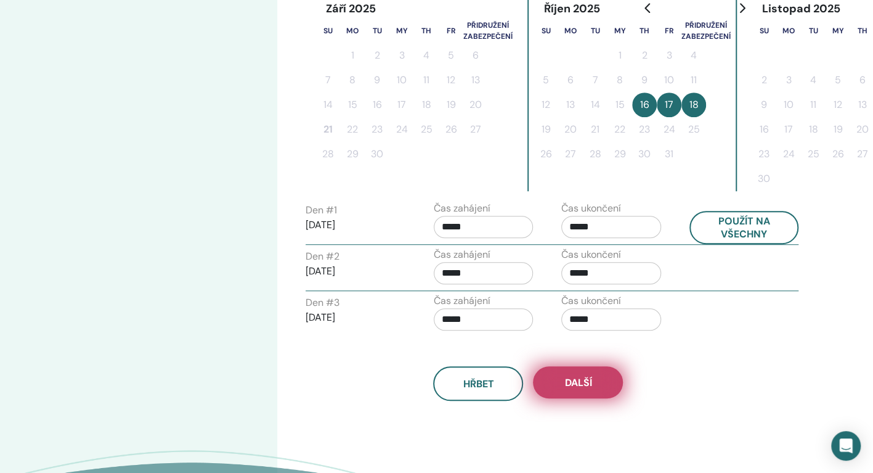
click at [569, 377] on span "Další" at bounding box center [577, 382] width 27 height 13
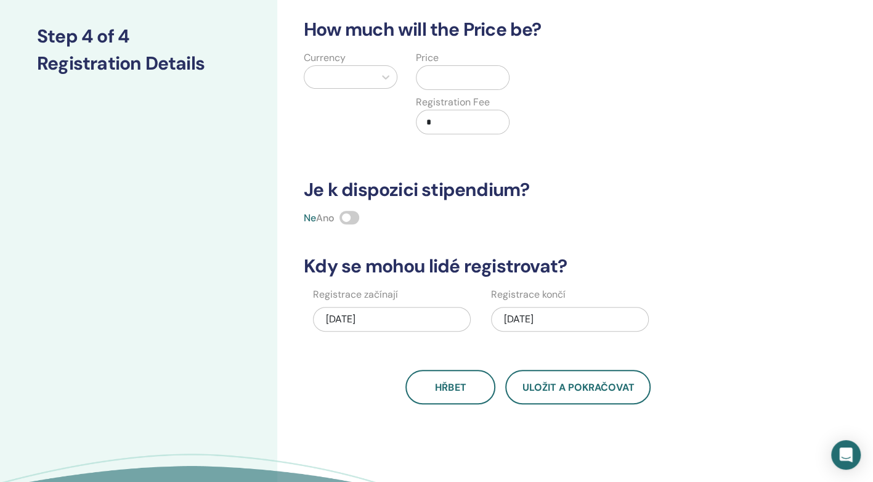
scroll to position [132, 0]
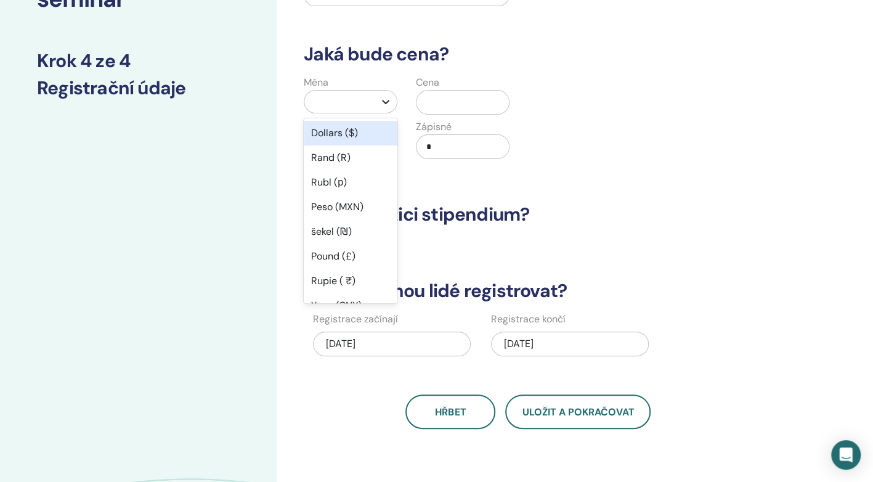
click at [388, 101] on icon at bounding box center [385, 102] width 7 height 4
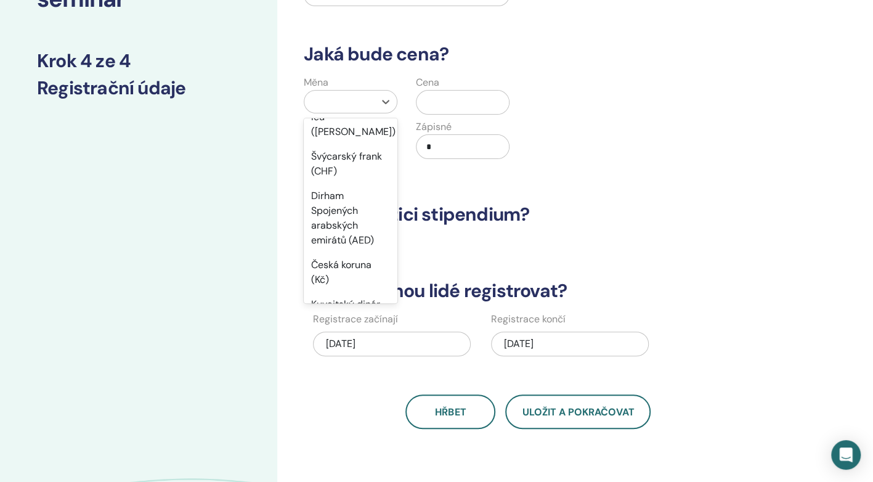
scroll to position [560, 0]
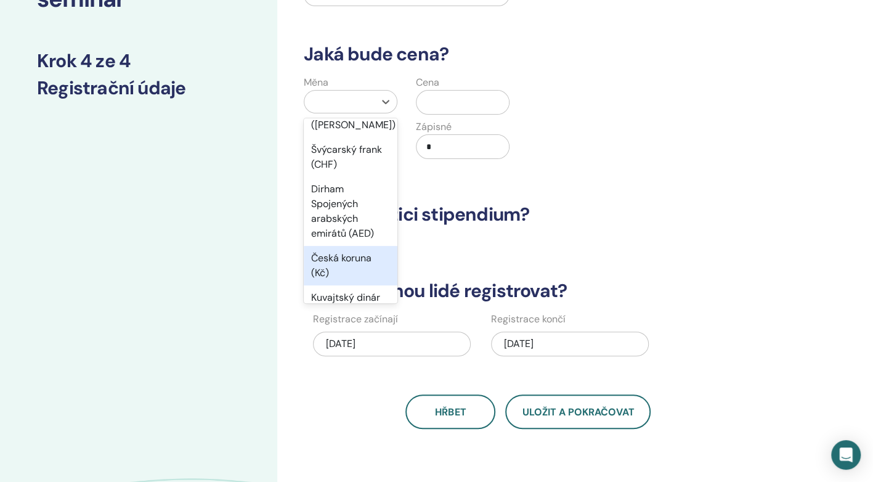
click at [346, 263] on div "Česká koruna (Kč)" at bounding box center [351, 265] width 94 height 39
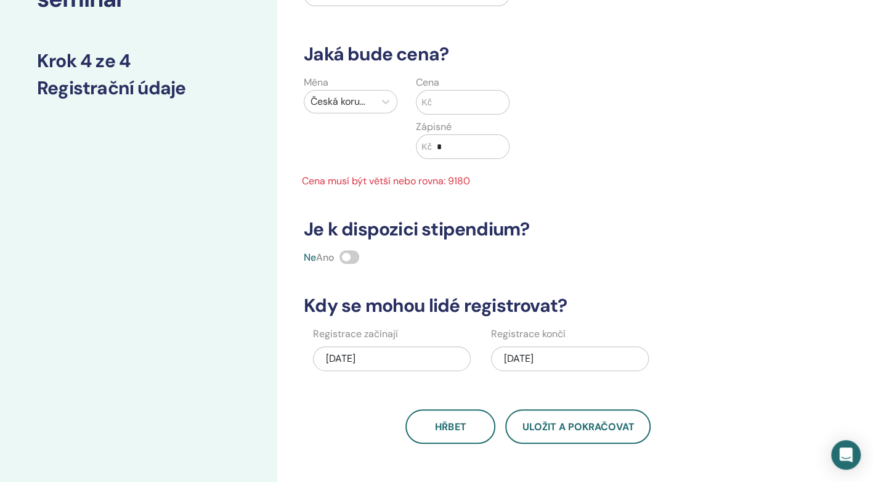
click at [447, 104] on input "text" at bounding box center [471, 102] width 78 height 23
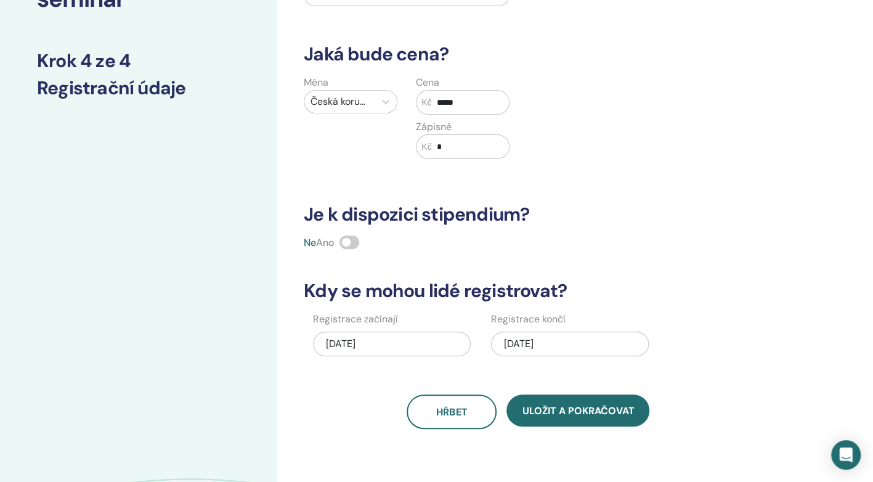
type input "*****"
click at [441, 149] on input "*" at bounding box center [471, 146] width 78 height 23
type input "****"
click at [526, 340] on div "10/18/2025" at bounding box center [570, 344] width 158 height 25
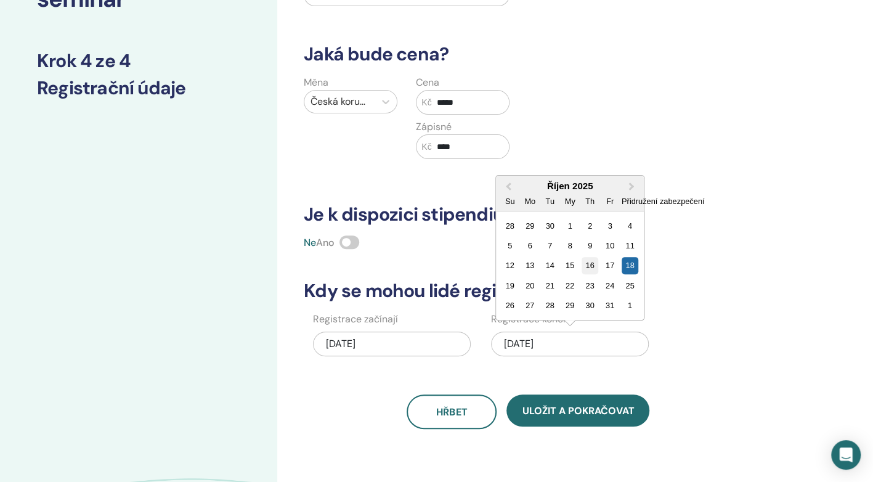
click at [591, 261] on div "16" at bounding box center [590, 265] width 17 height 17
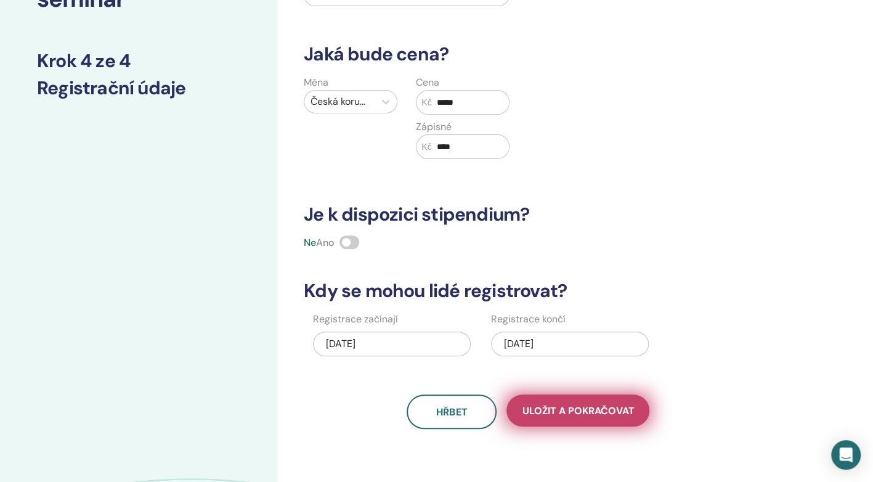
click at [544, 404] on span "Uložit a pokračovat" at bounding box center [578, 410] width 112 height 13
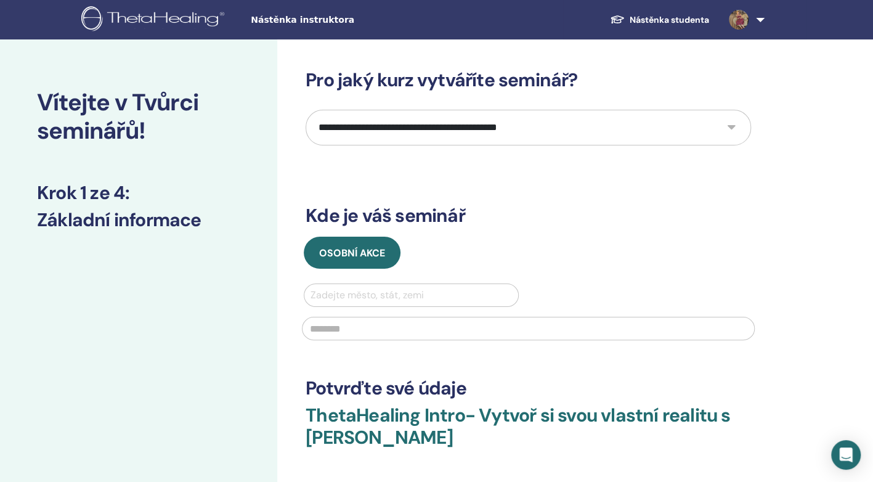
click at [491, 127] on select "**********" at bounding box center [529, 128] width 446 height 36
select select "*"
click at [306, 110] on select "**********" at bounding box center [529, 128] width 446 height 36
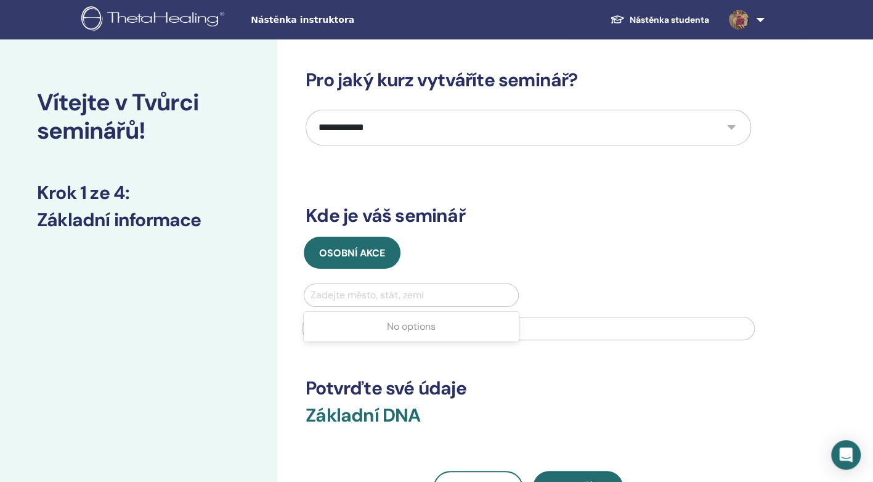
click at [359, 295] on div at bounding box center [412, 295] width 202 height 17
type input "*******"
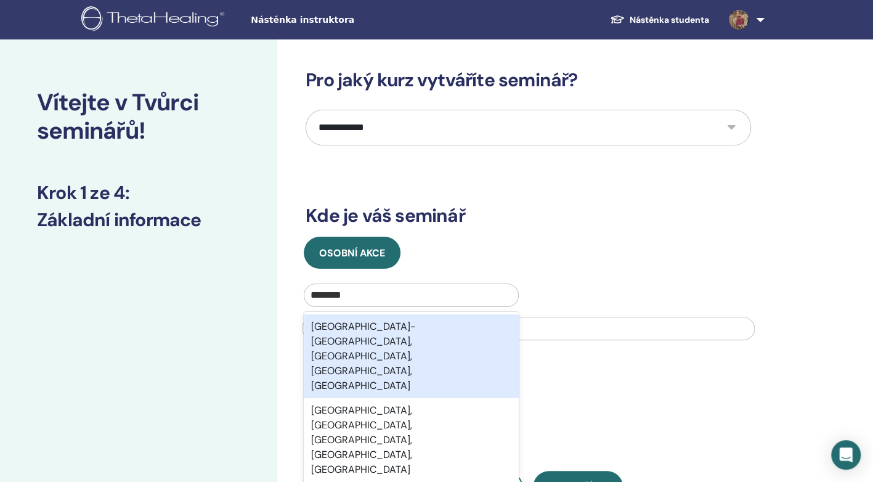
click at [364, 331] on div "[GEOGRAPHIC_DATA]-[GEOGRAPHIC_DATA], [GEOGRAPHIC_DATA], [GEOGRAPHIC_DATA], [GEO…" at bounding box center [411, 356] width 215 height 84
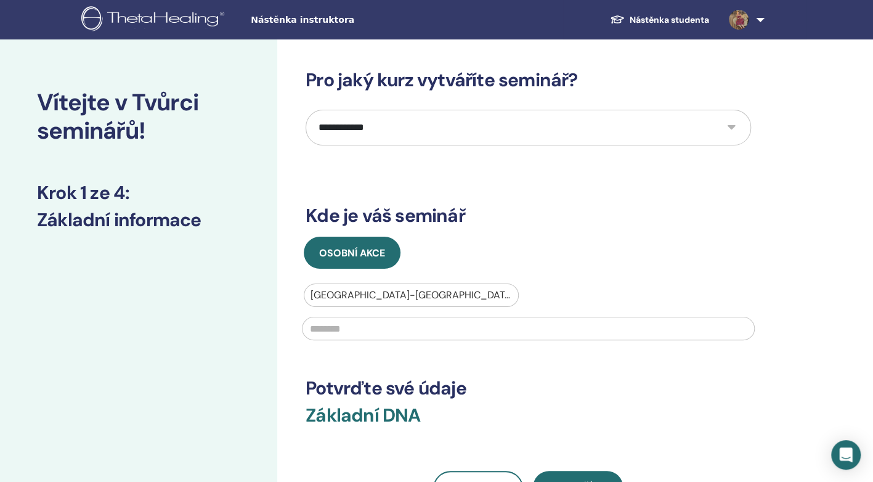
click at [364, 331] on input "text" at bounding box center [528, 328] width 453 height 23
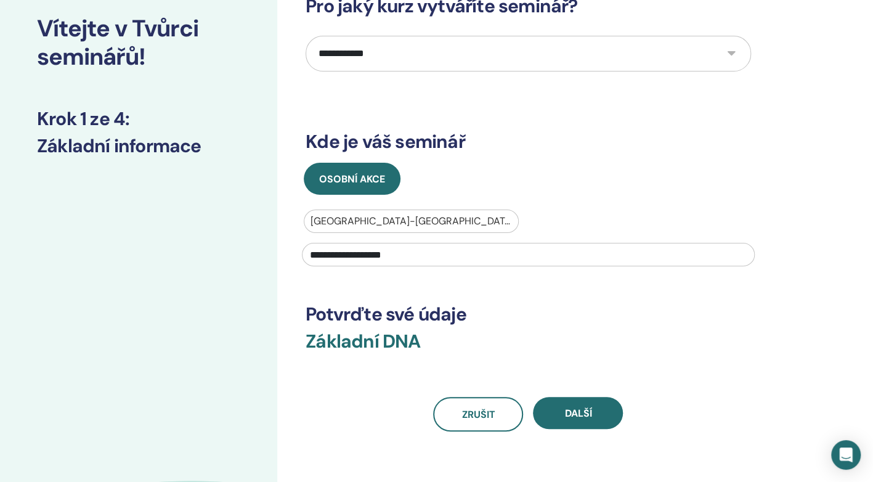
scroll to position [132, 0]
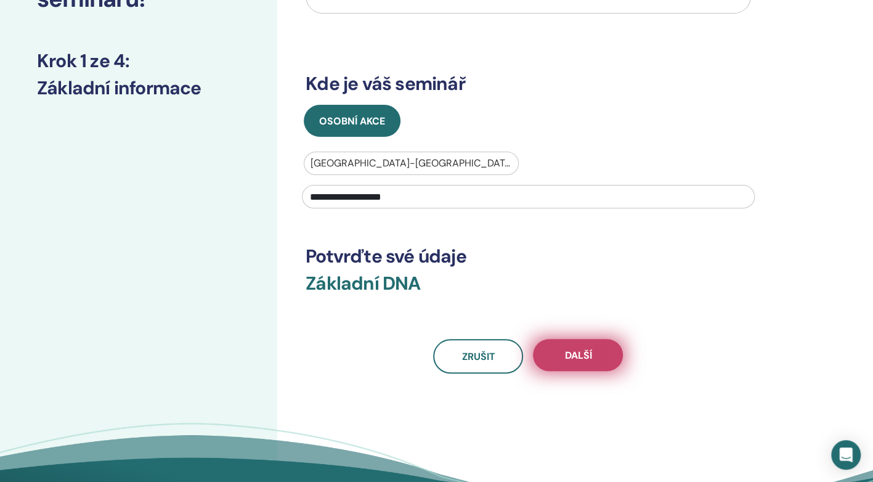
type input "**********"
click at [606, 356] on button "Další" at bounding box center [578, 355] width 90 height 32
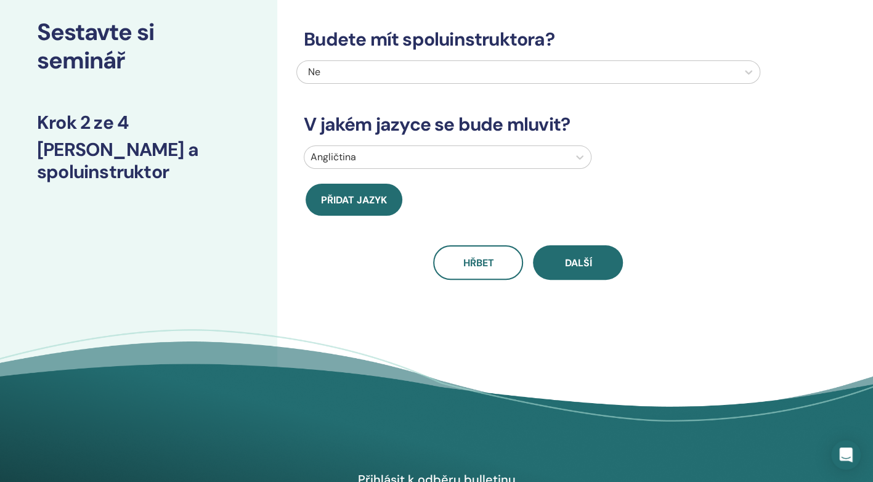
scroll to position [58, 0]
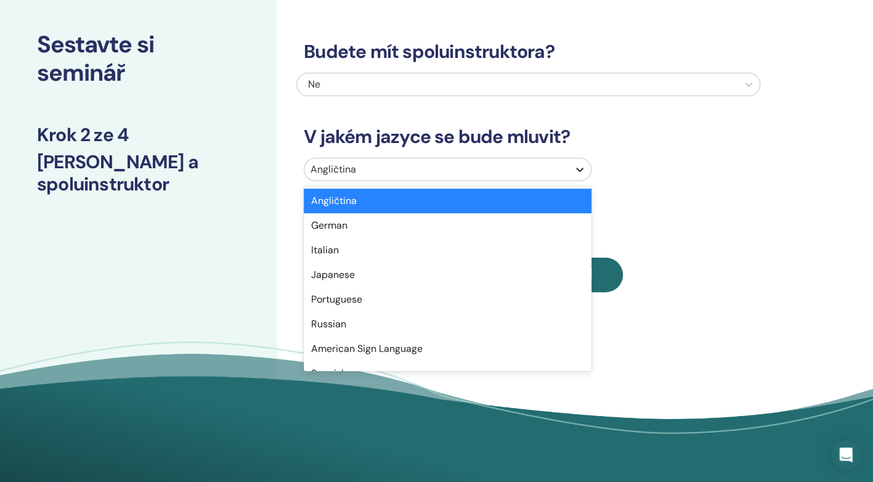
click at [584, 171] on icon at bounding box center [580, 169] width 12 height 12
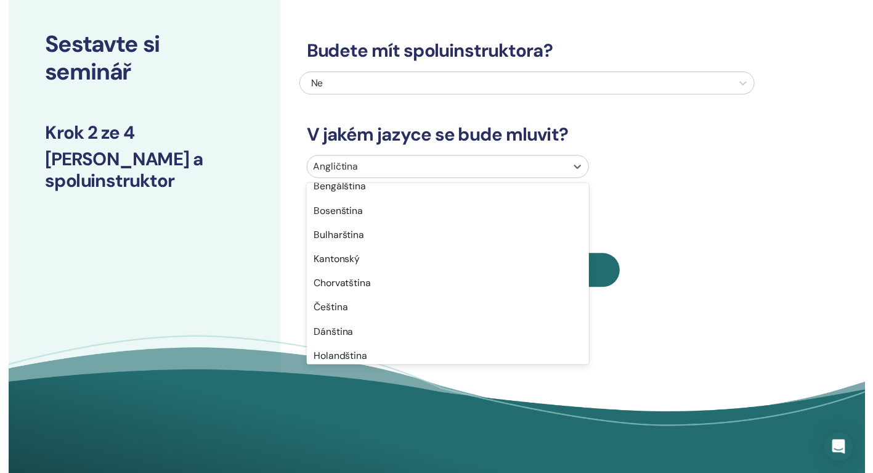
scroll to position [271, 0]
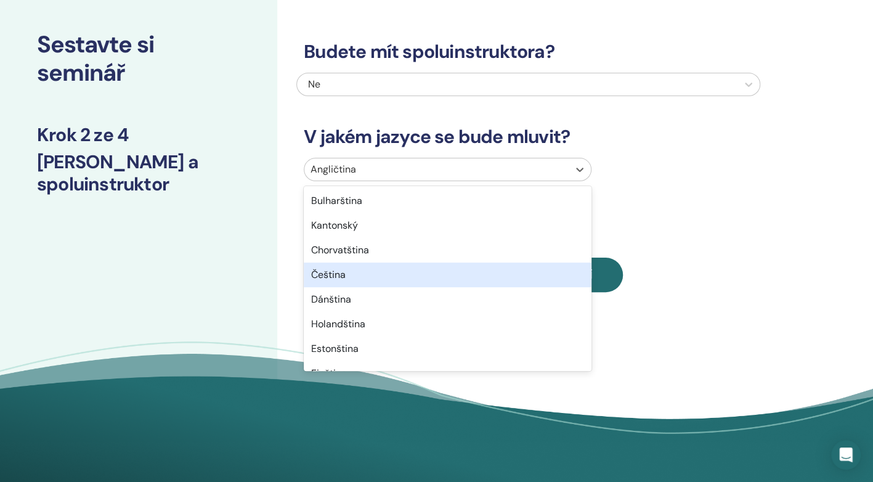
click at [335, 273] on div "Čeština" at bounding box center [448, 275] width 288 height 25
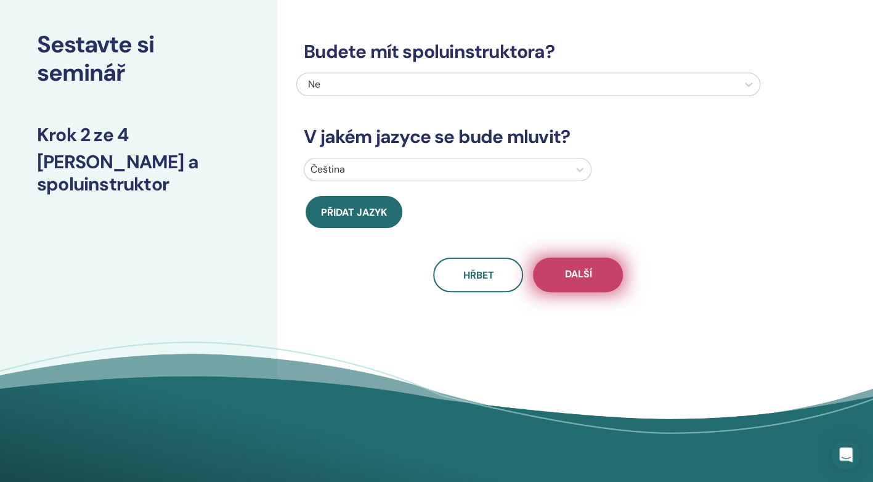
click at [556, 273] on button "Další" at bounding box center [578, 275] width 90 height 35
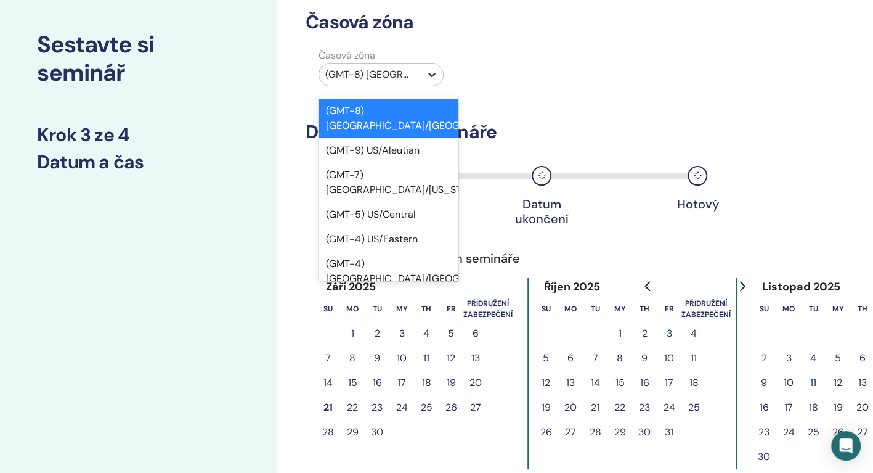
click at [430, 75] on icon at bounding box center [431, 75] width 7 height 4
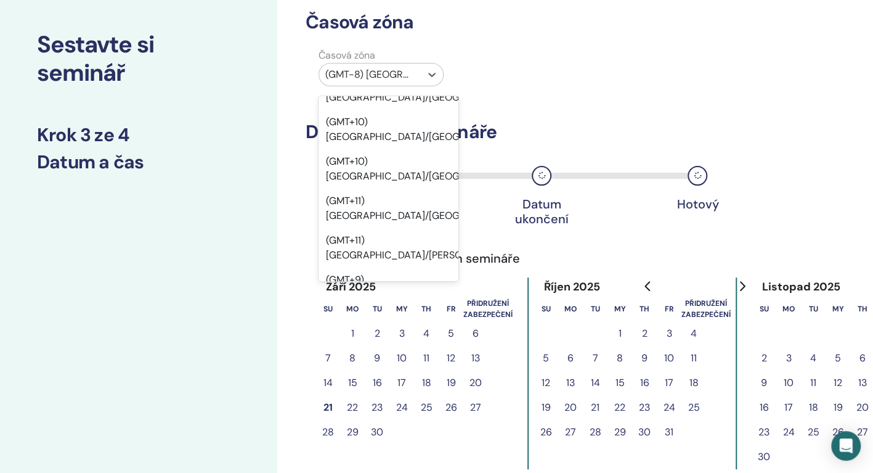
scroll to position [15192, 0]
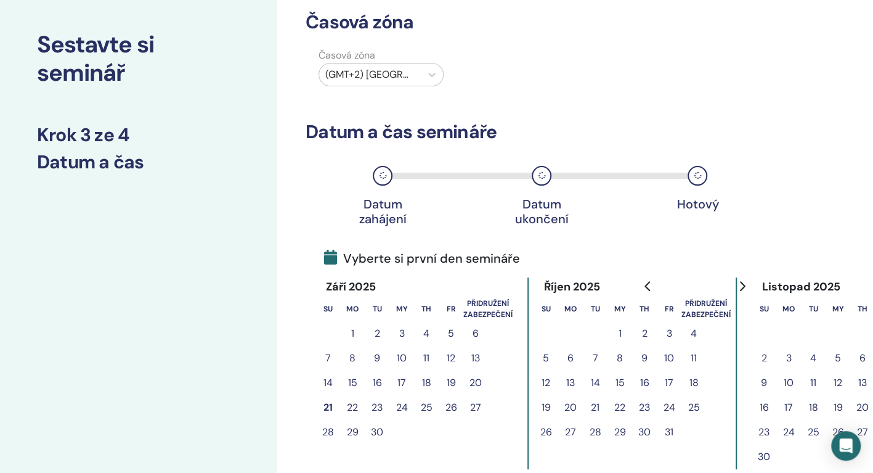
click at [641, 381] on button "16" at bounding box center [644, 382] width 25 height 25
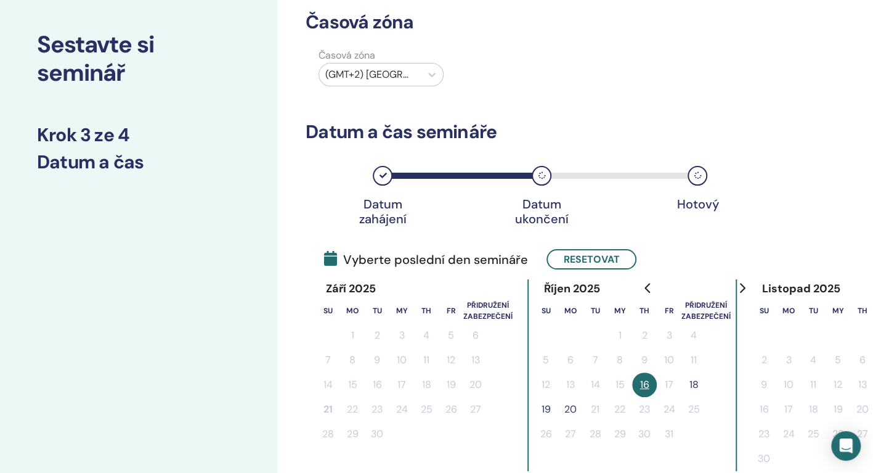
click at [692, 383] on button "18" at bounding box center [694, 384] width 25 height 25
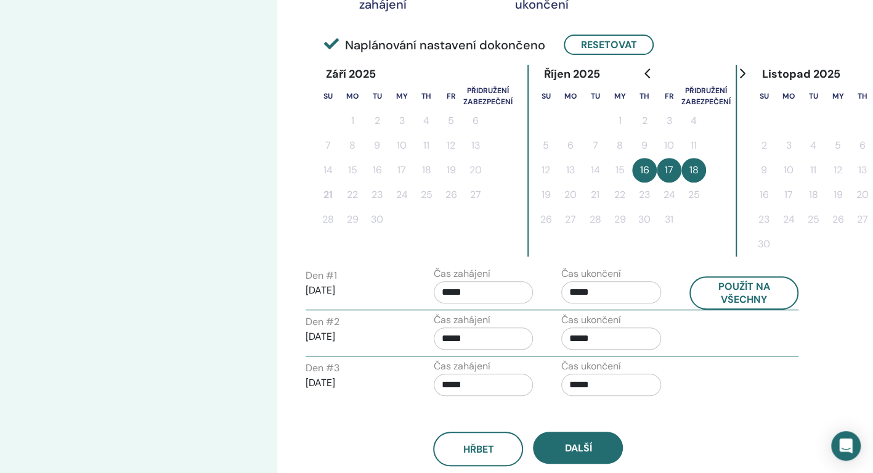
scroll to position [306, 0]
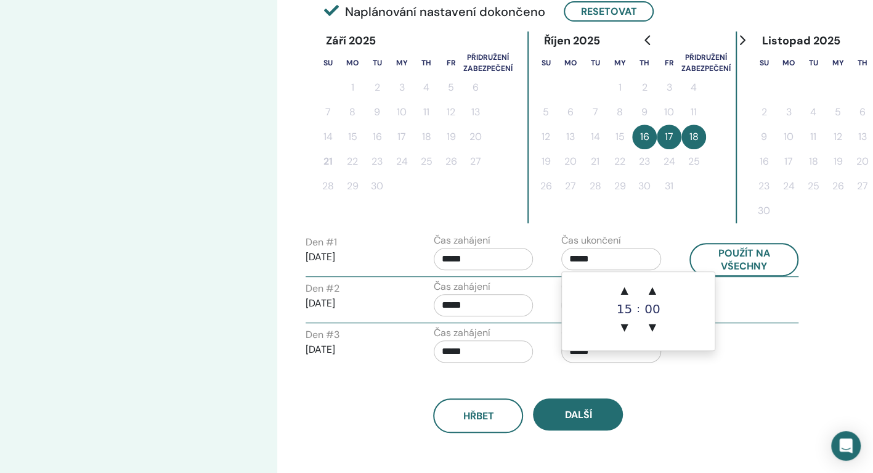
click at [583, 259] on input "*****" at bounding box center [611, 259] width 100 height 22
click at [627, 291] on span "▲" at bounding box center [624, 290] width 25 height 25
click at [654, 291] on span "▲" at bounding box center [652, 290] width 25 height 25
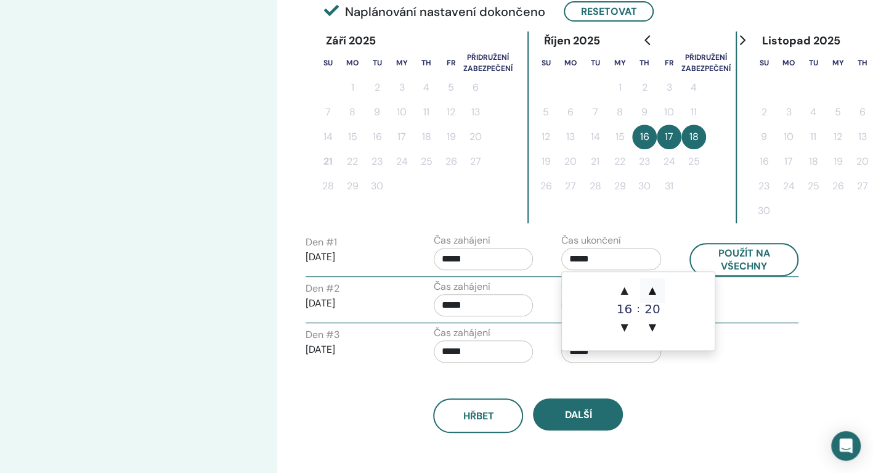
click at [654, 291] on span "▲" at bounding box center [652, 290] width 25 height 25
type input "*****"
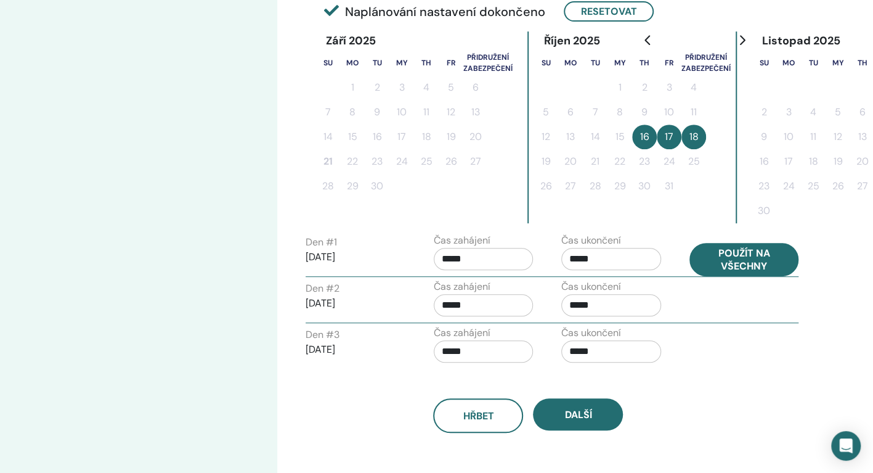
click at [712, 263] on button "Použít na všechny" at bounding box center [745, 259] width 110 height 33
type input "*****"
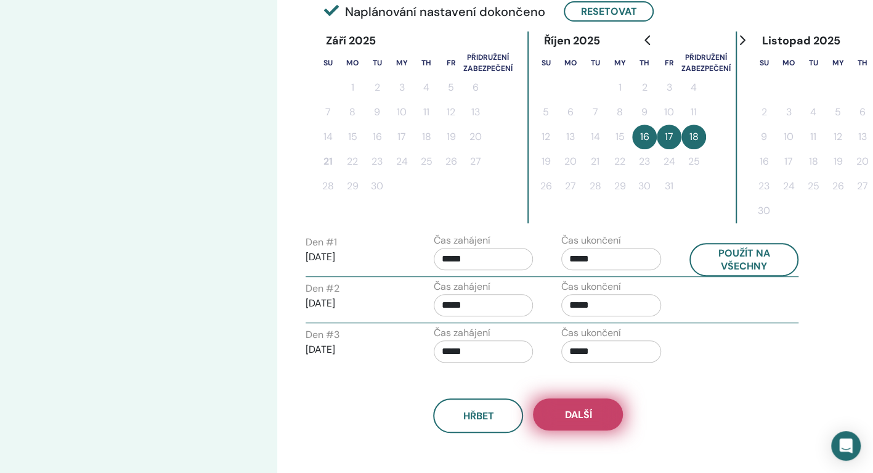
click at [584, 403] on button "Další" at bounding box center [578, 414] width 90 height 32
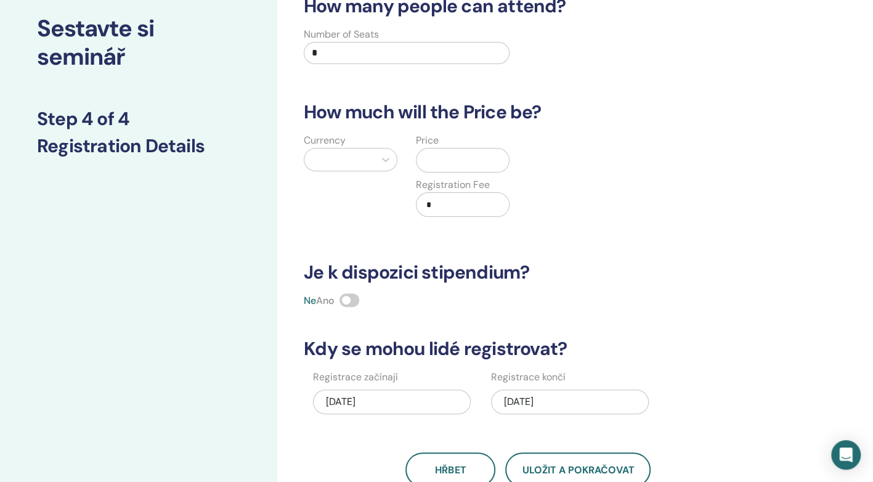
scroll to position [33, 0]
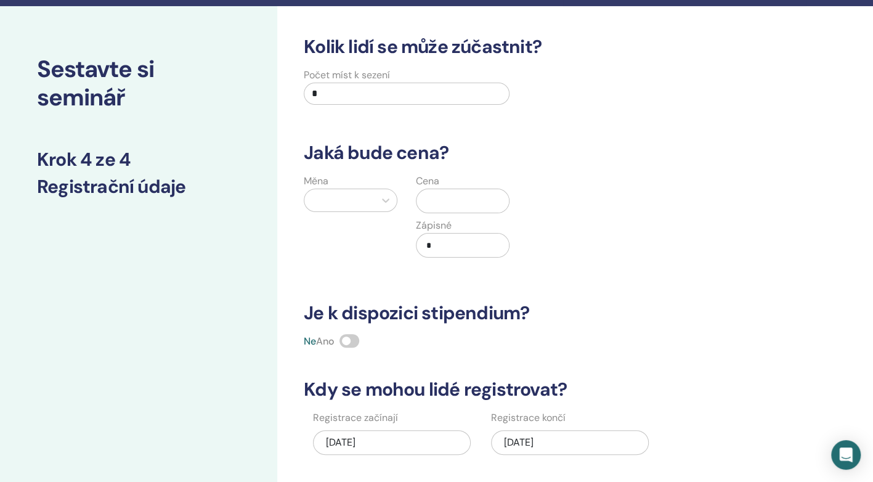
click at [325, 88] on input "*" at bounding box center [407, 94] width 206 height 22
type input "**"
click at [361, 197] on div at bounding box center [340, 200] width 58 height 17
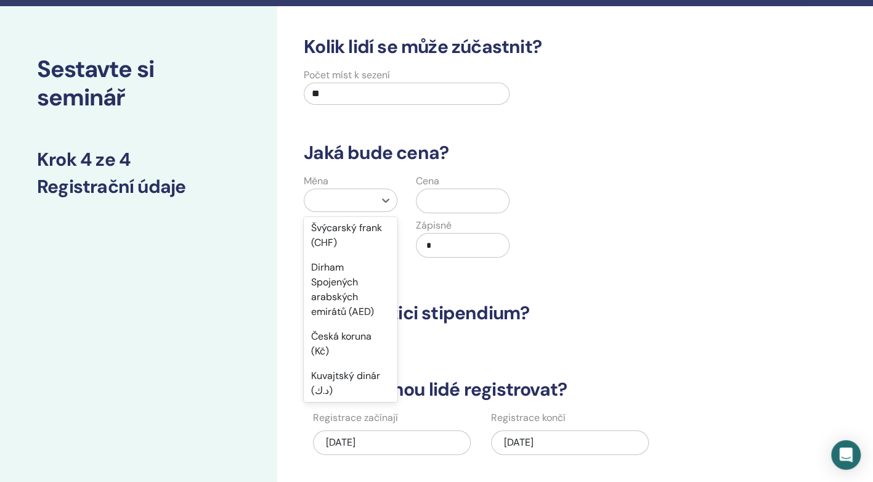
scroll to position [592, 0]
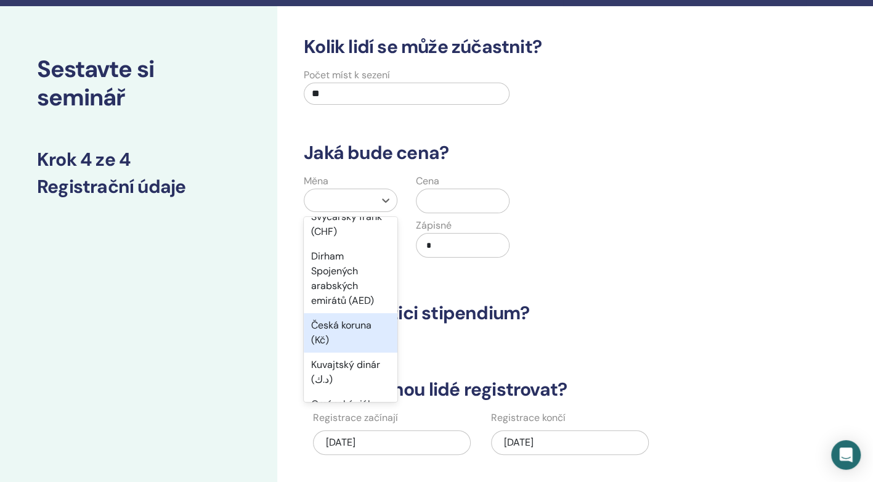
click at [359, 338] on div "Česká koruna (Kč)" at bounding box center [351, 332] width 94 height 39
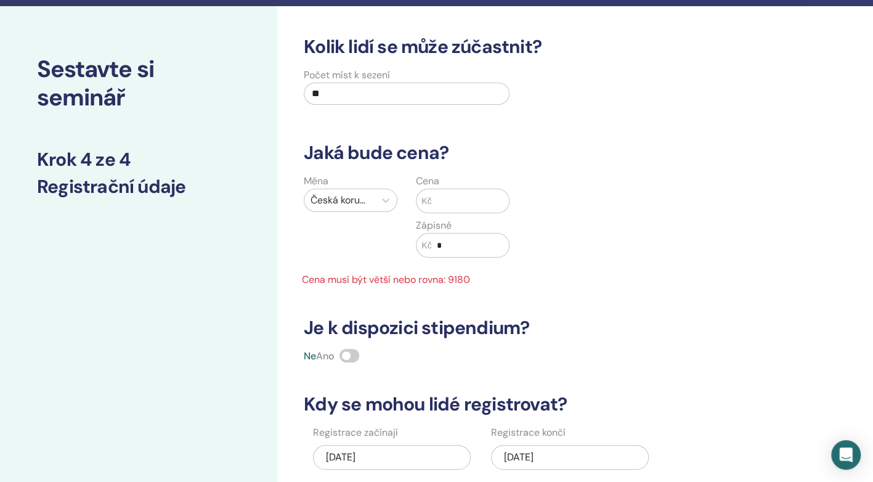
click at [450, 193] on input "text" at bounding box center [471, 200] width 78 height 23
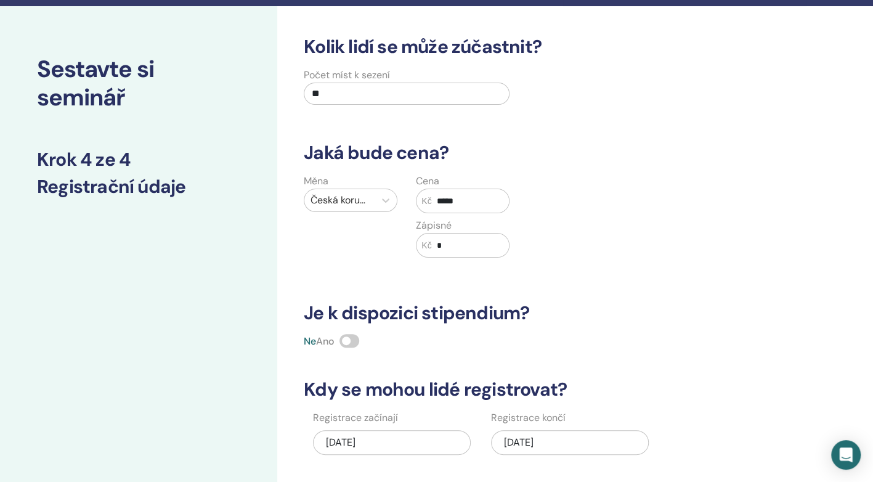
type input "*****"
click at [435, 245] on input "*" at bounding box center [471, 245] width 78 height 23
type input "****"
click at [521, 444] on div "[DATE]" at bounding box center [570, 442] width 158 height 25
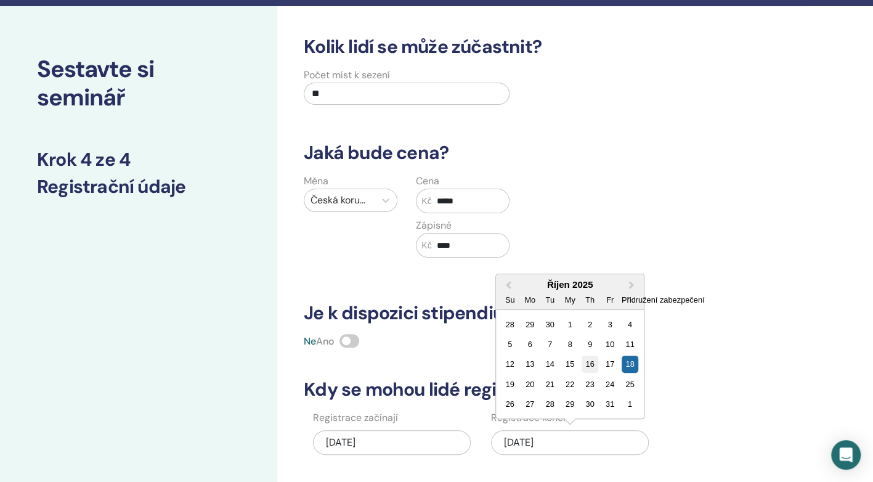
click at [591, 365] on div "16" at bounding box center [590, 364] width 17 height 17
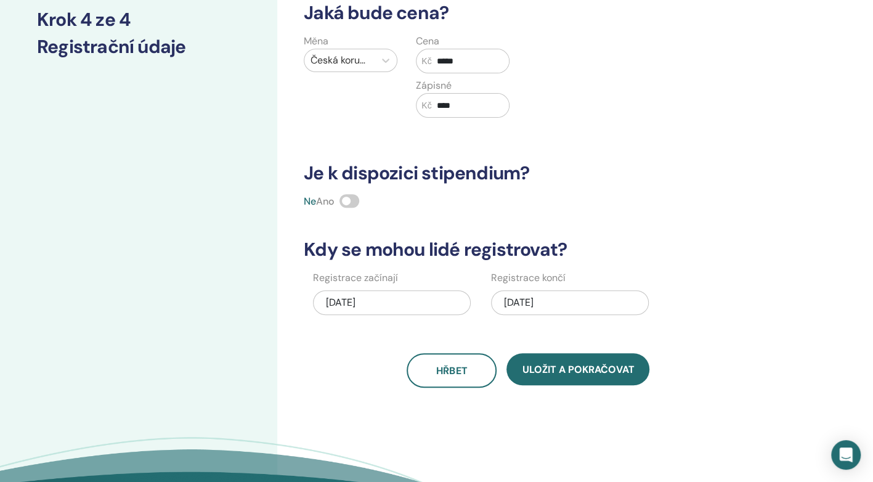
scroll to position [181, 0]
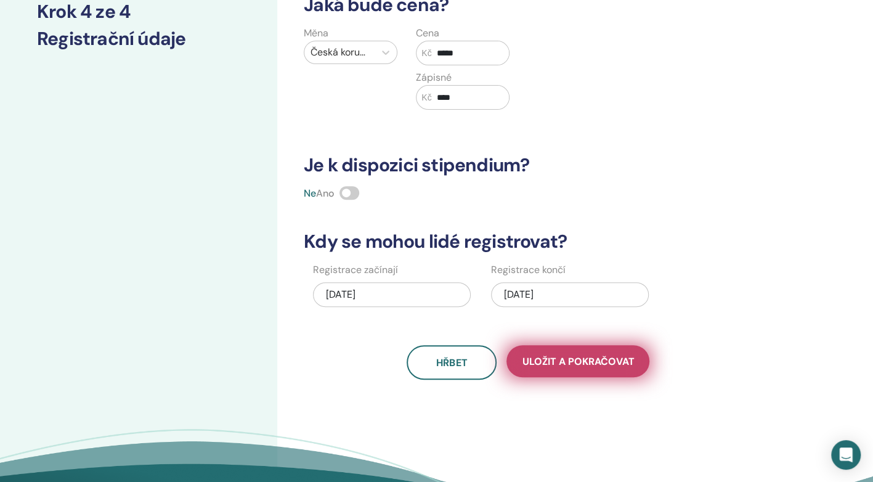
click at [587, 360] on span "Uložit a pokračovat" at bounding box center [578, 361] width 112 height 13
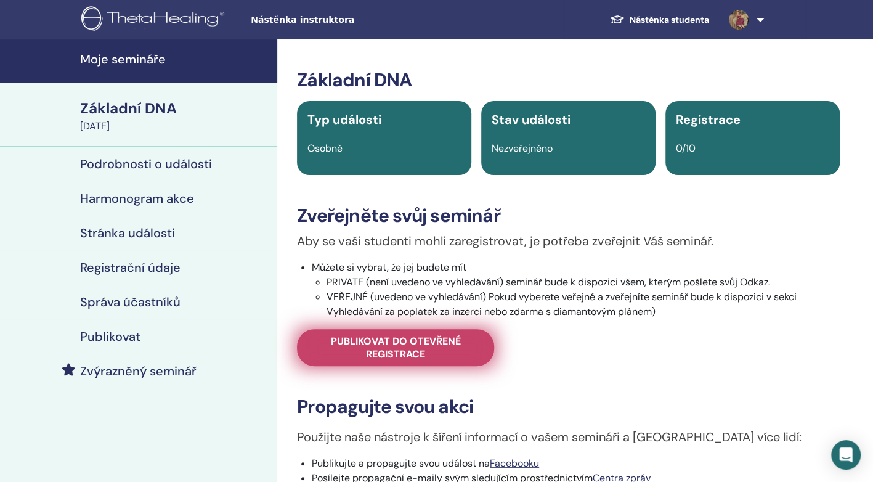
click at [421, 346] on span "Publikovat do otevřené registrace" at bounding box center [395, 348] width 166 height 26
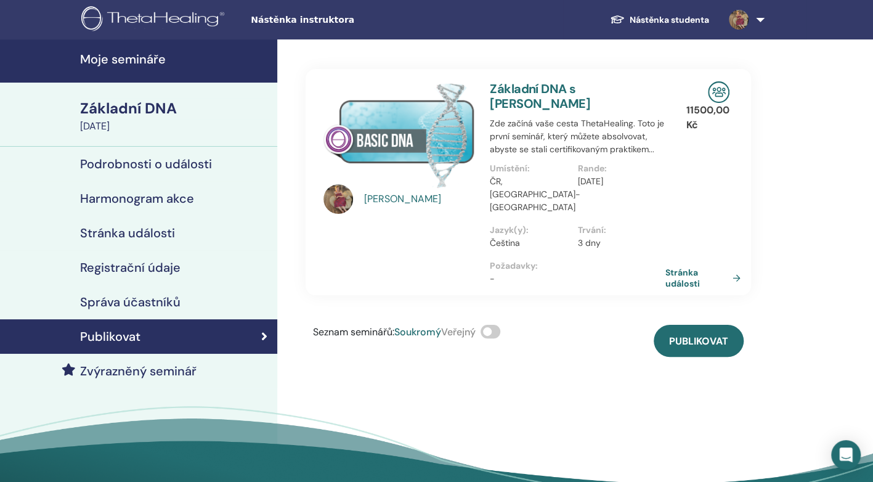
click at [701, 108] on p "11500,00 Kč" at bounding box center [707, 118] width 43 height 30
click at [128, 295] on h4 "Správa účastníků" at bounding box center [130, 302] width 100 height 15
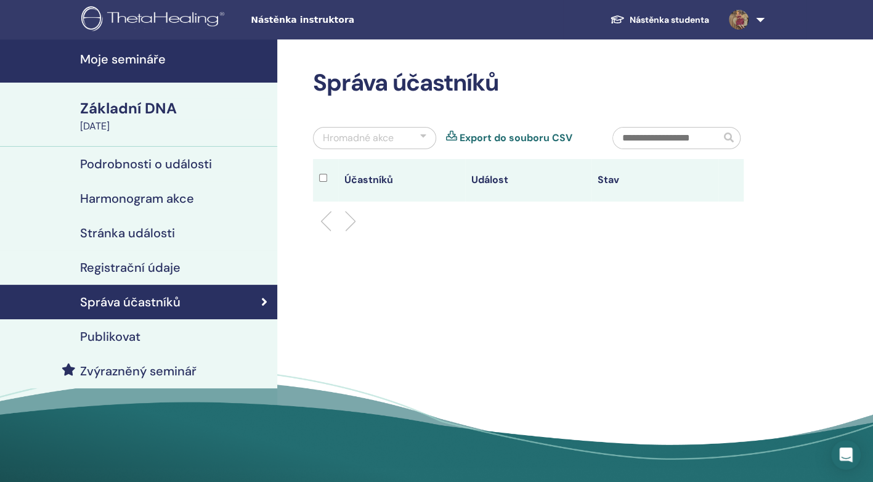
click at [128, 267] on h4 "Registrační údaje" at bounding box center [130, 267] width 100 height 15
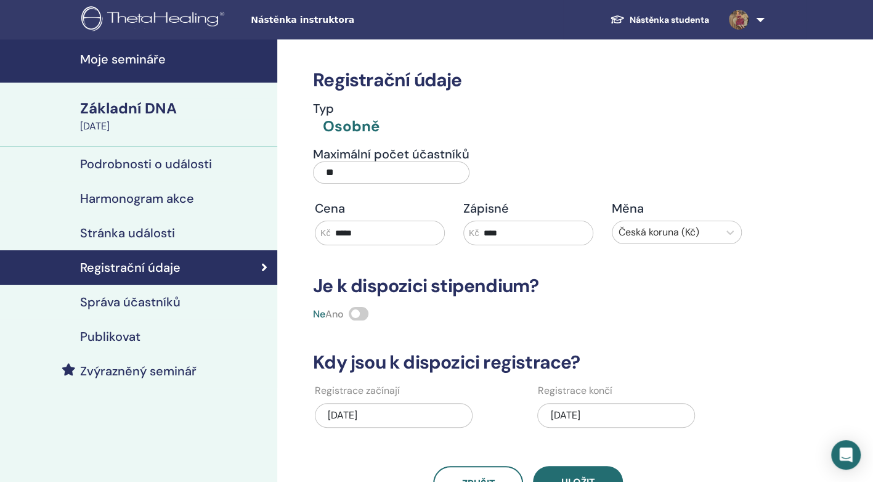
click at [341, 231] on input "*****" at bounding box center [387, 232] width 114 height 23
type input "****"
click at [508, 233] on input "****" at bounding box center [536, 232] width 114 height 23
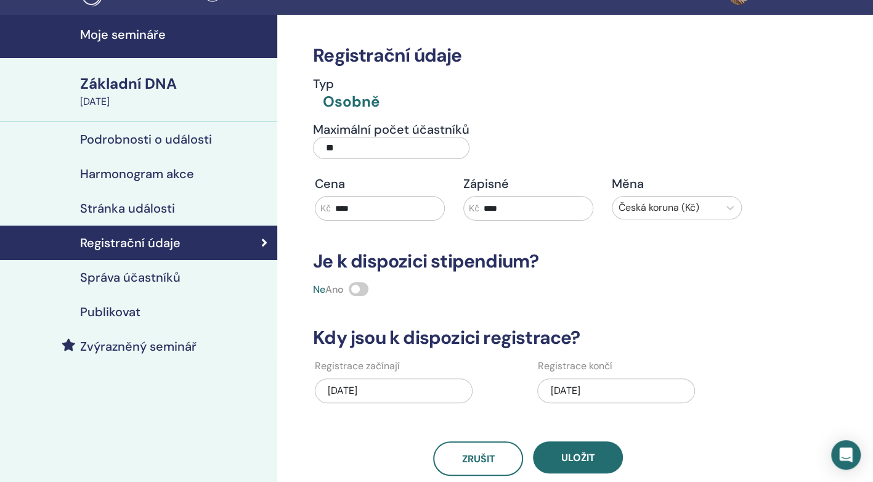
scroll to position [49, 0]
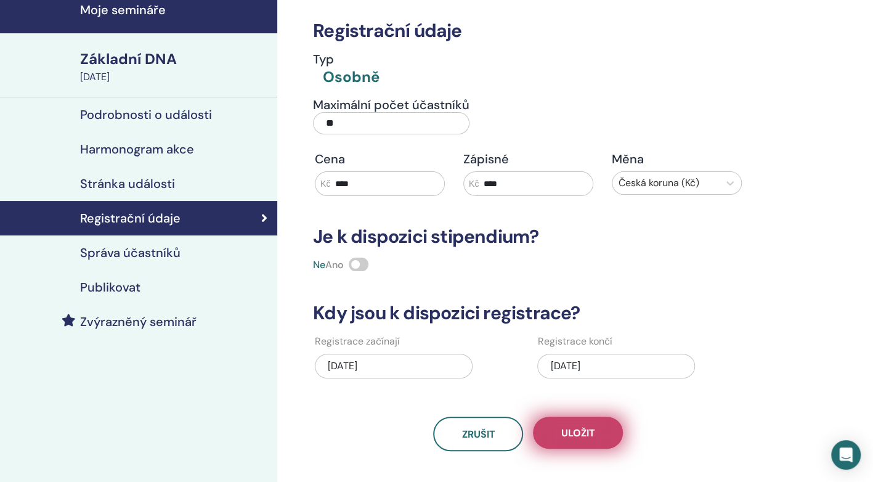
click at [574, 428] on span "Uložit" at bounding box center [578, 432] width 34 height 13
click at [586, 433] on span "Uložit" at bounding box center [578, 432] width 34 height 13
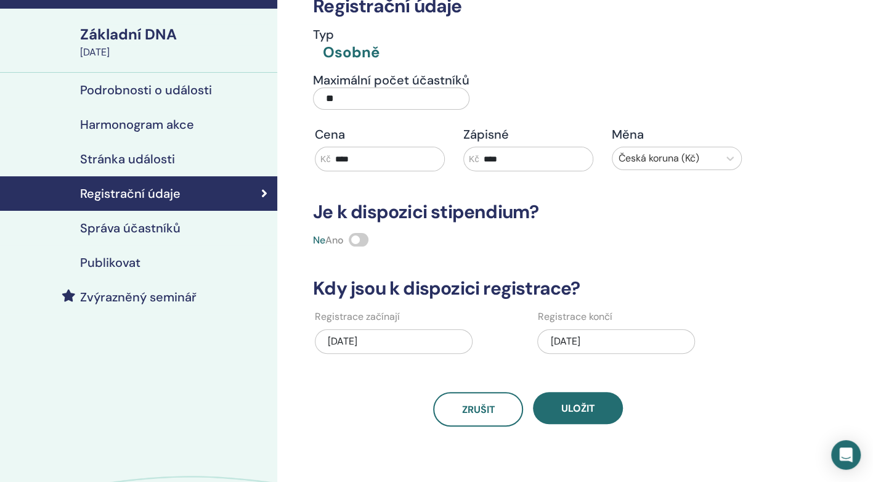
scroll to position [99, 0]
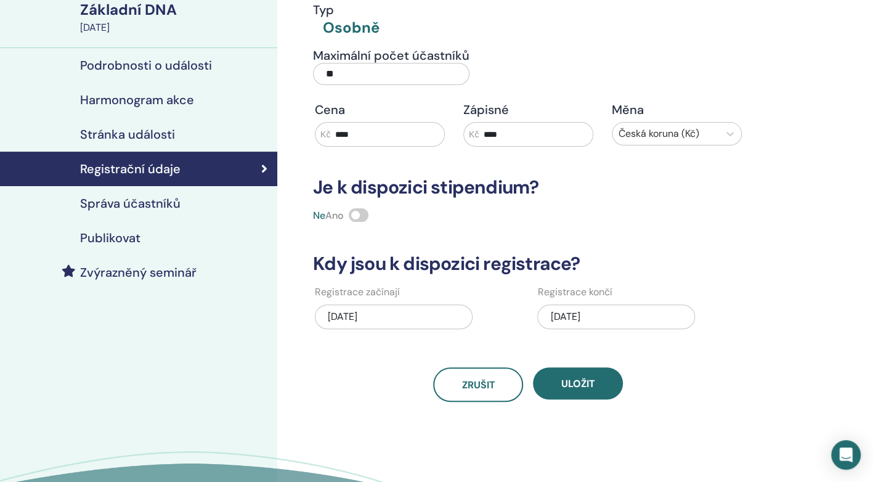
click at [108, 196] on h4 "Správa účastníků" at bounding box center [130, 203] width 100 height 15
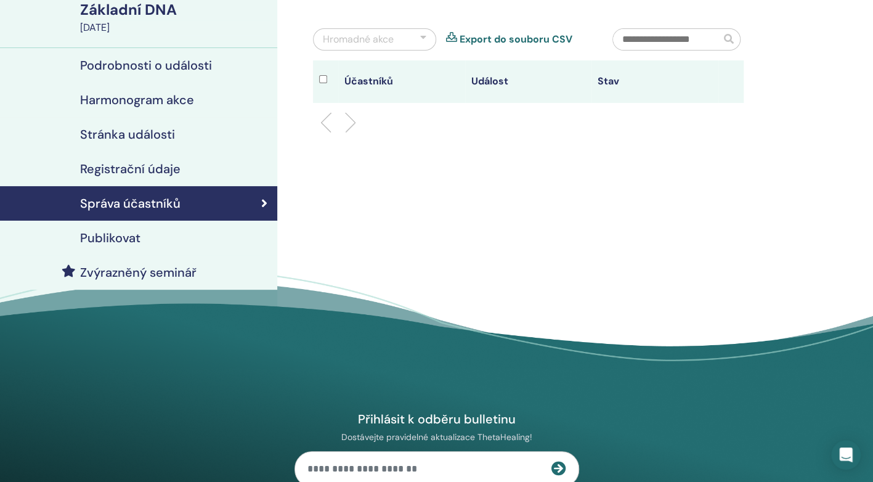
click at [101, 239] on h4 "Publikovat" at bounding box center [110, 237] width 60 height 15
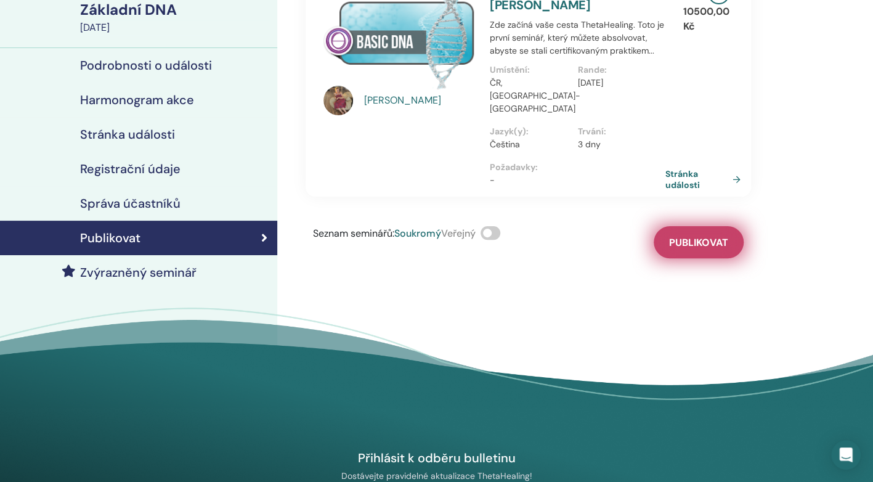
click at [681, 238] on span "Publikovat" at bounding box center [698, 242] width 59 height 13
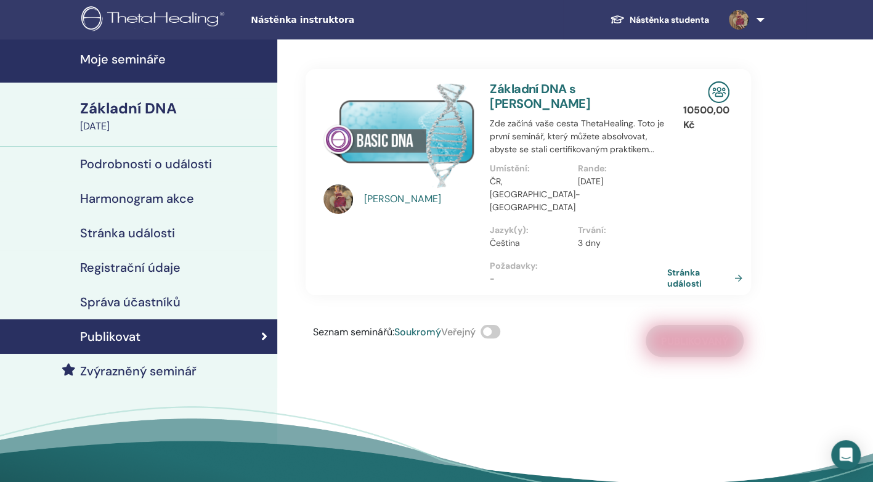
click at [686, 276] on link "Stránka události" at bounding box center [707, 278] width 80 height 22
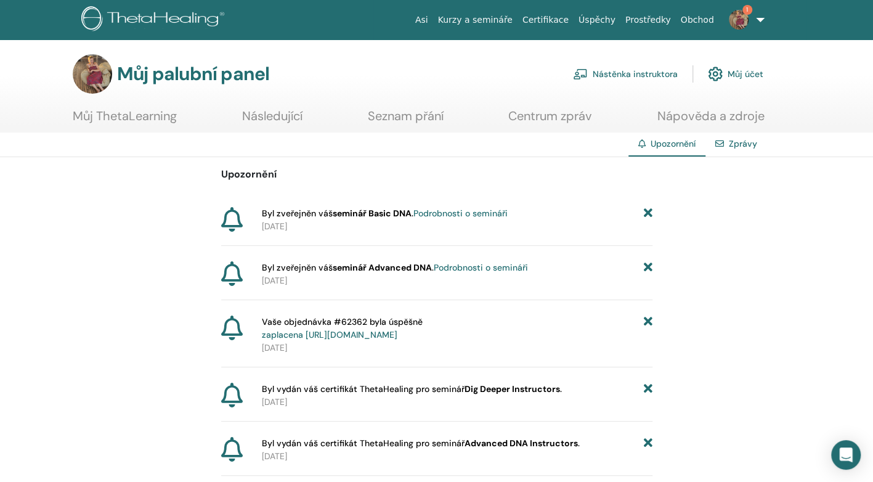
click at [458, 211] on link "Podrobnosti o semináři" at bounding box center [460, 213] width 94 height 11
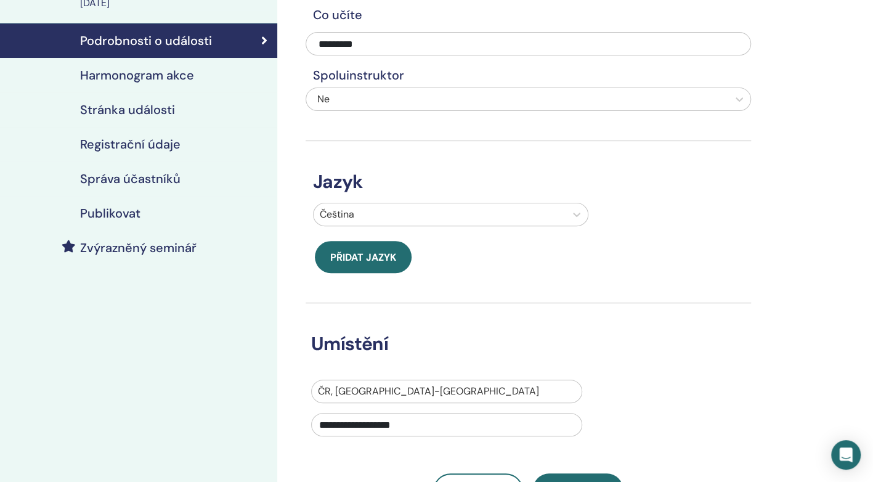
scroll to position [148, 0]
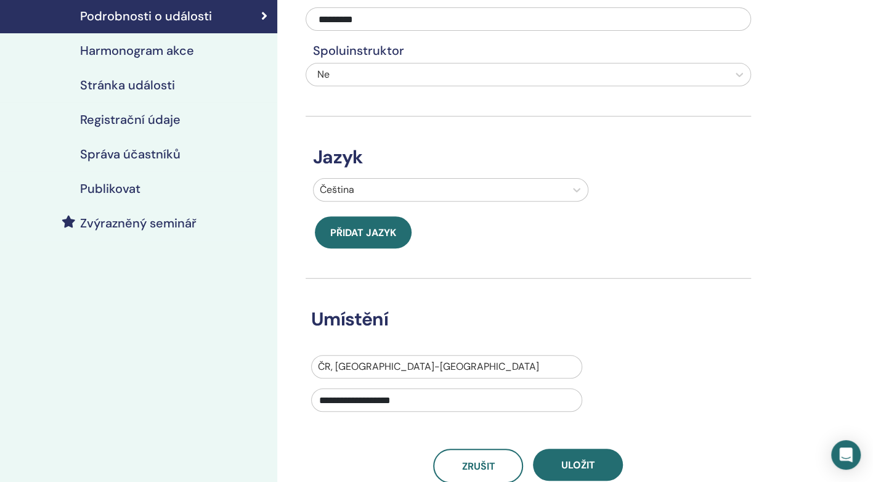
click at [131, 184] on h4 "Publikovat" at bounding box center [110, 188] width 60 height 15
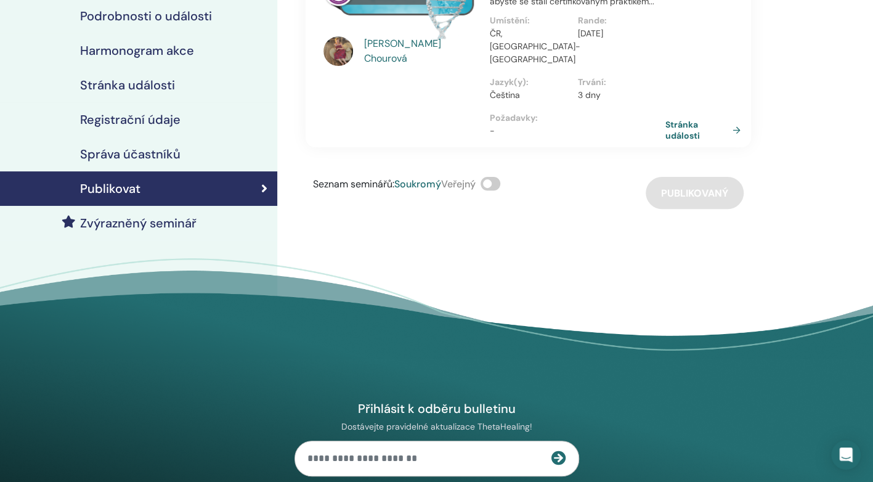
click at [493, 181] on span at bounding box center [491, 184] width 20 height 14
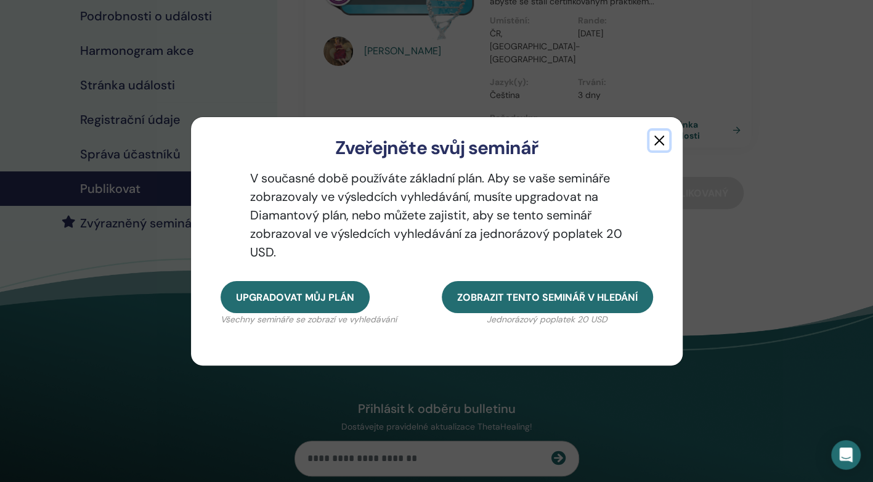
click at [657, 137] on button "button" at bounding box center [659, 141] width 20 height 20
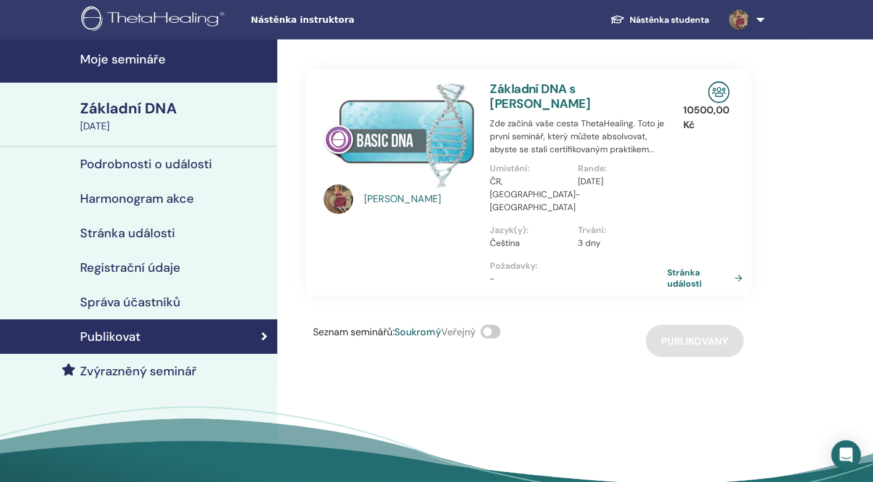
click at [682, 279] on link "Stránka události" at bounding box center [707, 278] width 80 height 22
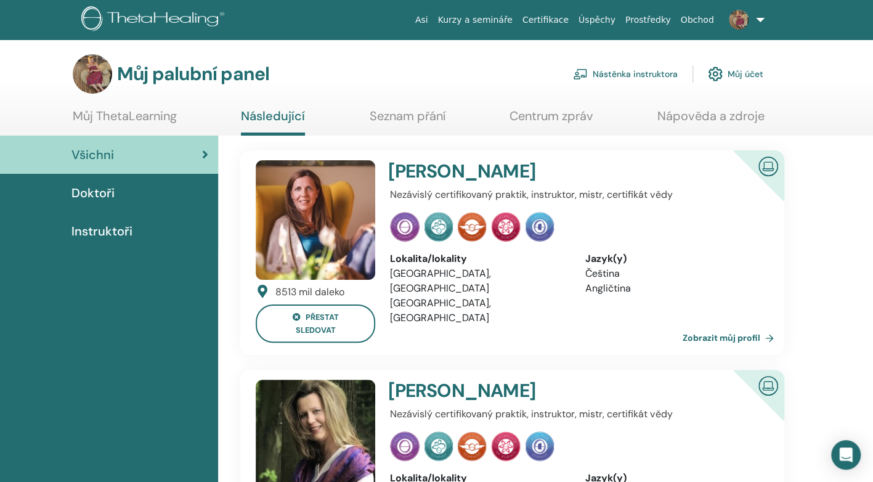
click at [736, 75] on font "Můj účet" at bounding box center [746, 73] width 36 height 11
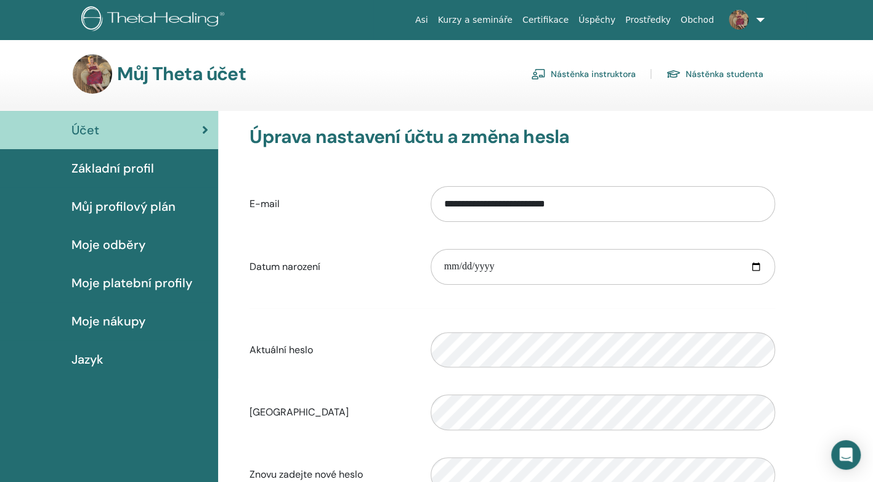
click at [607, 73] on font "Nástěnka instruktora" at bounding box center [593, 73] width 85 height 11
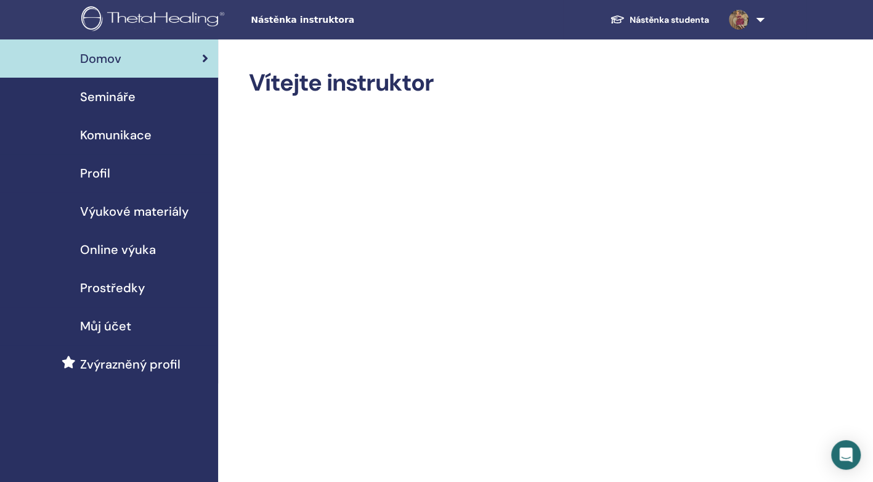
click at [110, 97] on span "Semináře" at bounding box center [107, 97] width 55 height 18
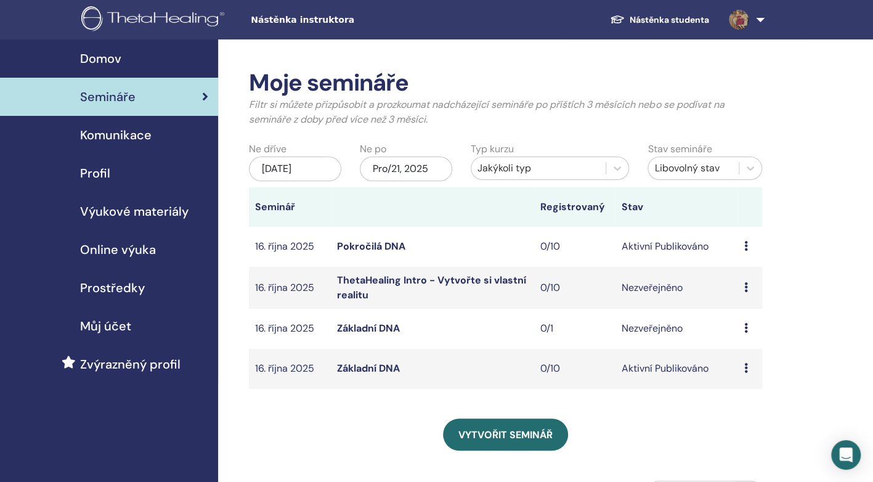
click at [746, 292] on icon at bounding box center [746, 287] width 4 height 10
click at [734, 357] on p "Cancel" at bounding box center [743, 360] width 47 height 15
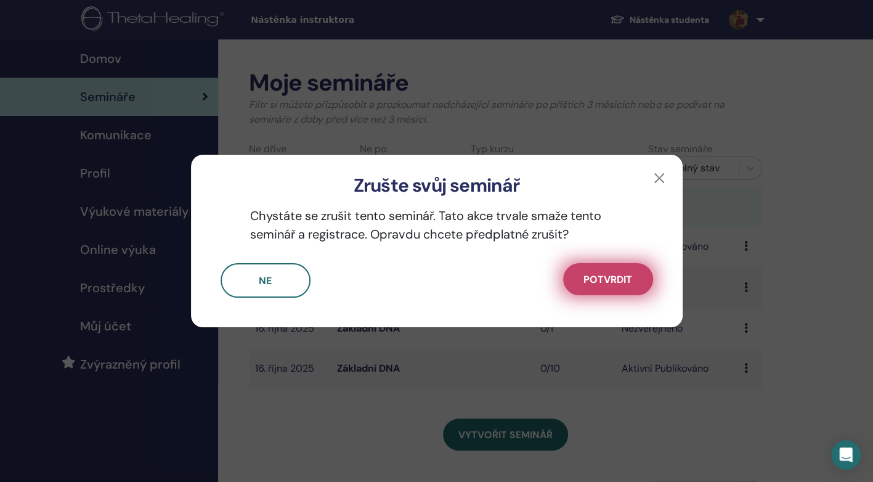
click at [621, 276] on span "Potvrdit" at bounding box center [608, 279] width 49 height 13
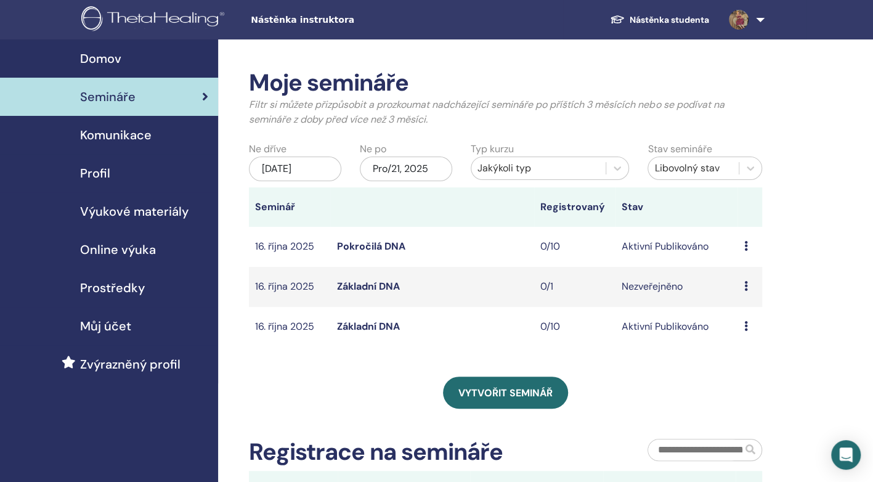
click at [744, 251] on icon at bounding box center [746, 246] width 4 height 10
click at [726, 283] on link "Edit" at bounding box center [726, 284] width 18 height 13
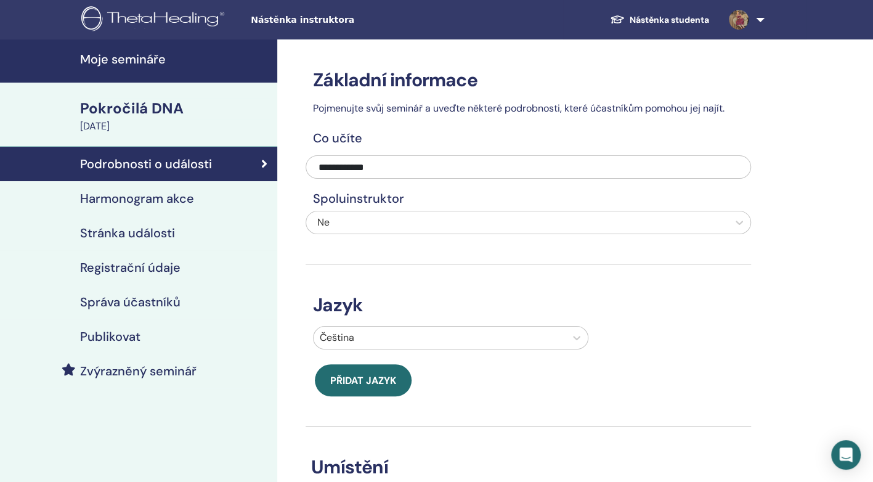
click at [117, 121] on div "[DATE]" at bounding box center [175, 126] width 190 height 15
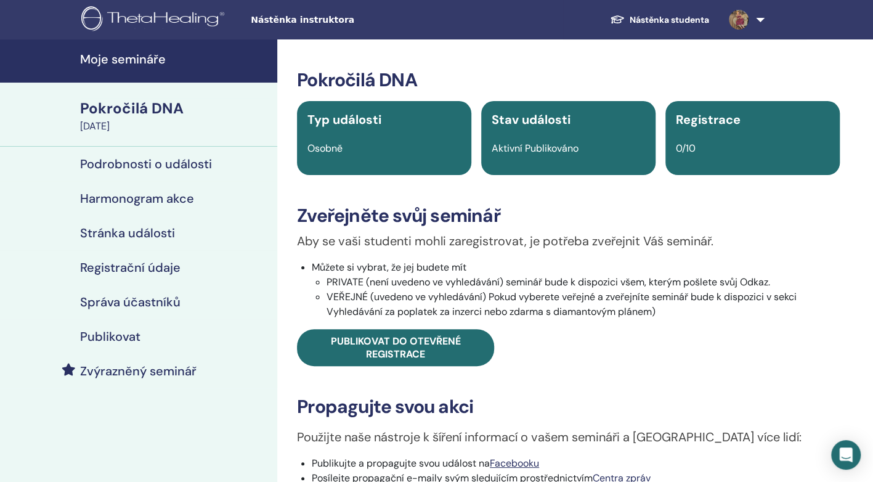
click at [121, 162] on h4 "Podrobnosti o události" at bounding box center [146, 164] width 132 height 15
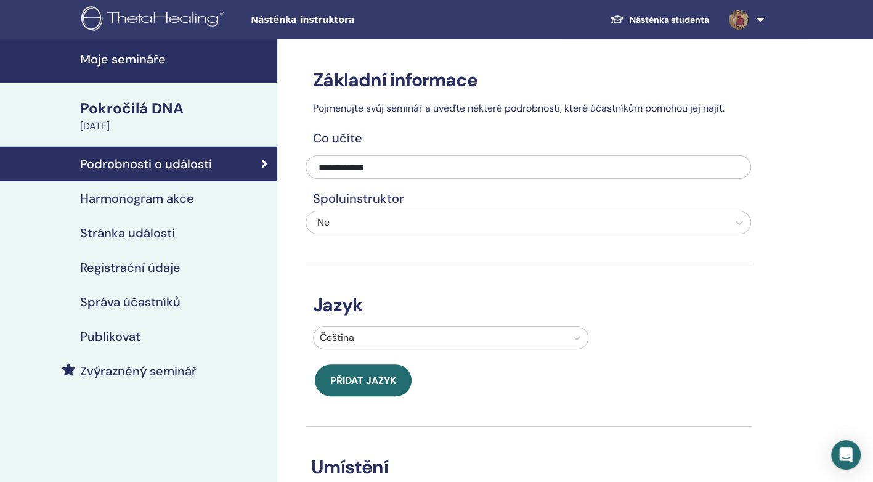
click at [133, 201] on h4 "Harmonogram akce" at bounding box center [137, 198] width 114 height 15
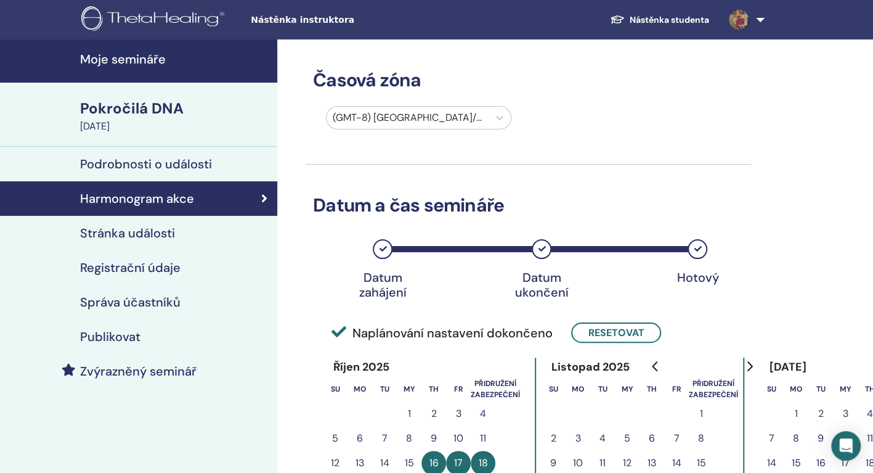
click at [435, 412] on button "2" at bounding box center [433, 413] width 25 height 25
click at [616, 328] on button "Resetovat" at bounding box center [616, 332] width 90 height 20
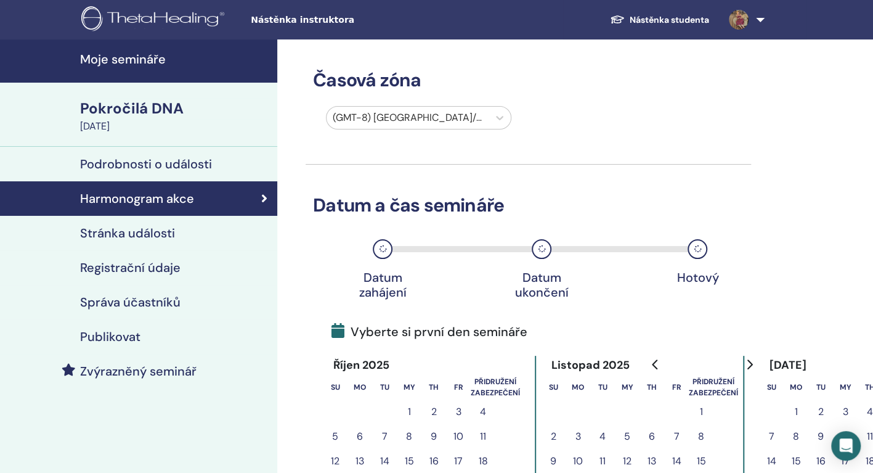
click at [434, 407] on button "2" at bounding box center [433, 411] width 25 height 25
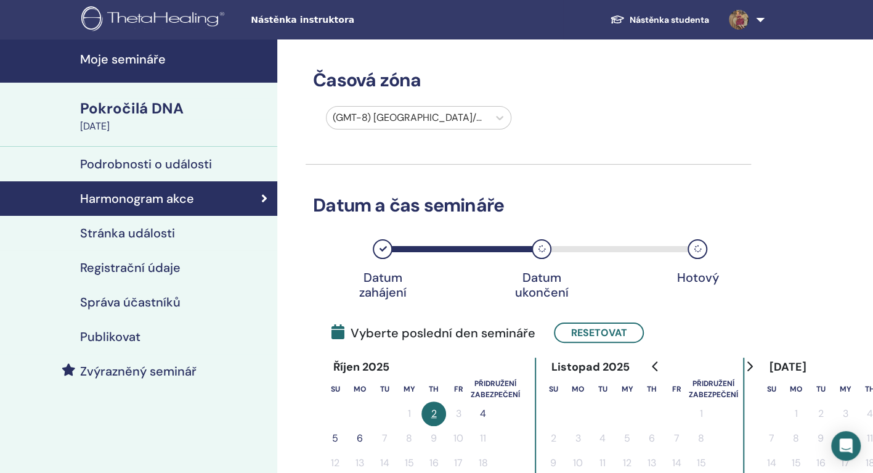
click at [482, 407] on button "4" at bounding box center [483, 413] width 25 height 25
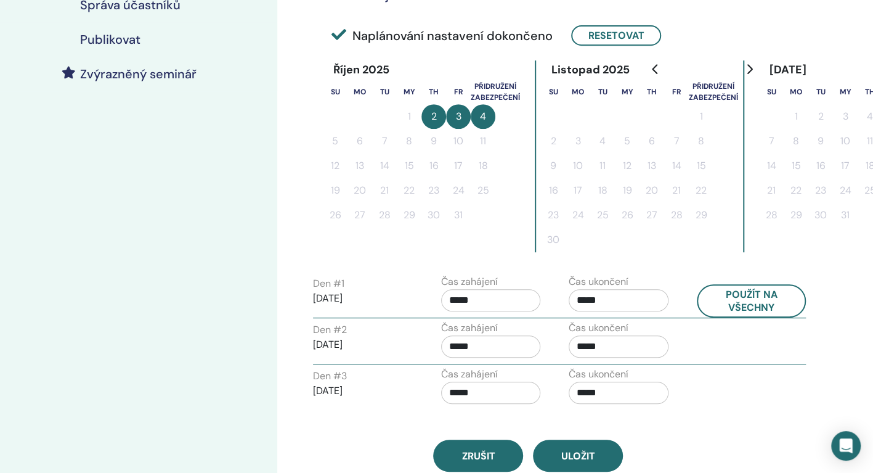
scroll to position [322, 0]
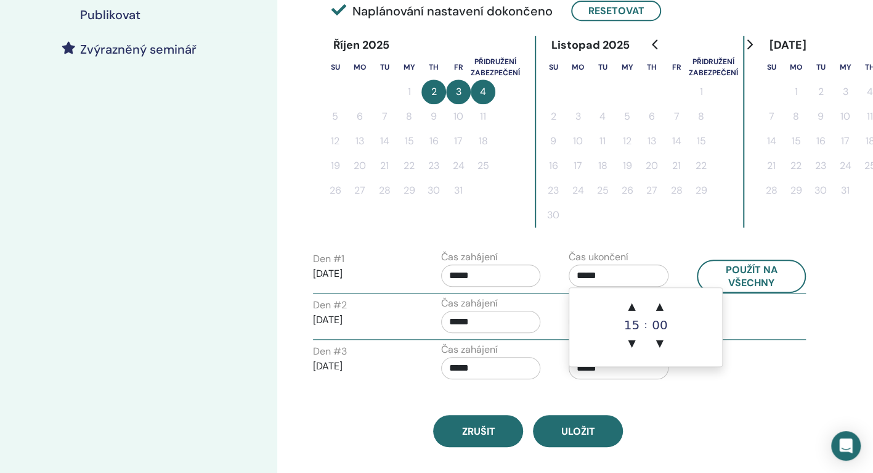
click at [593, 276] on input "*****" at bounding box center [619, 275] width 100 height 22
click at [632, 306] on span "▲" at bounding box center [631, 306] width 25 height 25
click at [658, 310] on span "▲" at bounding box center [660, 306] width 25 height 25
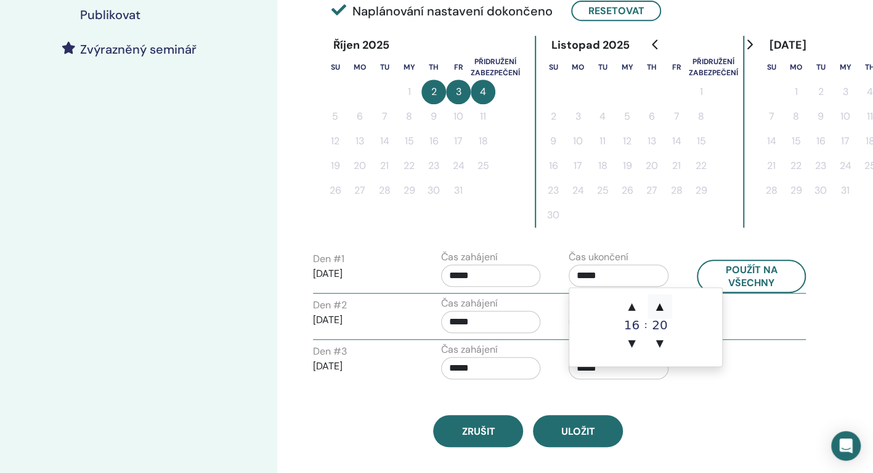
click at [658, 310] on span "▲" at bounding box center [660, 306] width 25 height 25
type input "*****"
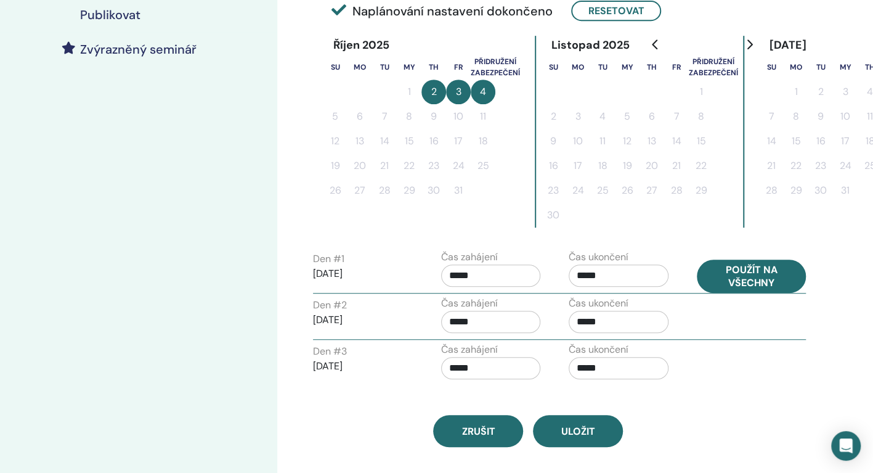
click at [731, 274] on button "Použít na všechny" at bounding box center [752, 275] width 110 height 33
type input "*****"
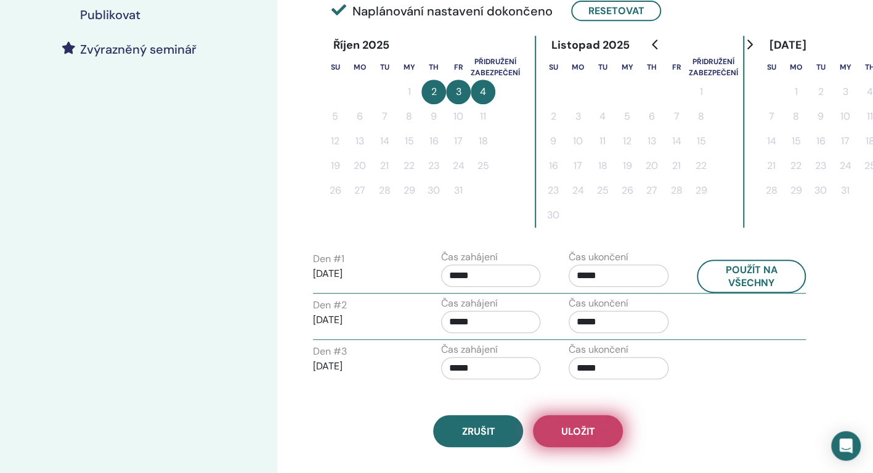
click at [563, 425] on span "Uložit" at bounding box center [578, 431] width 34 height 13
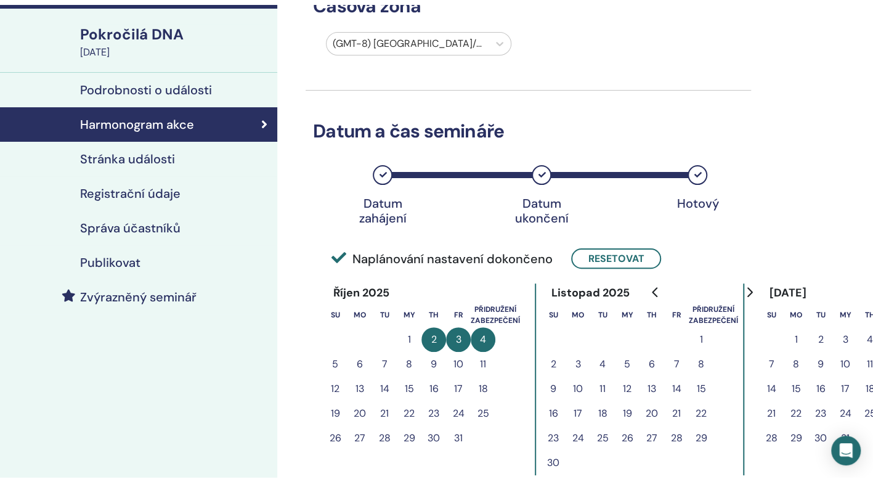
scroll to position [38, 0]
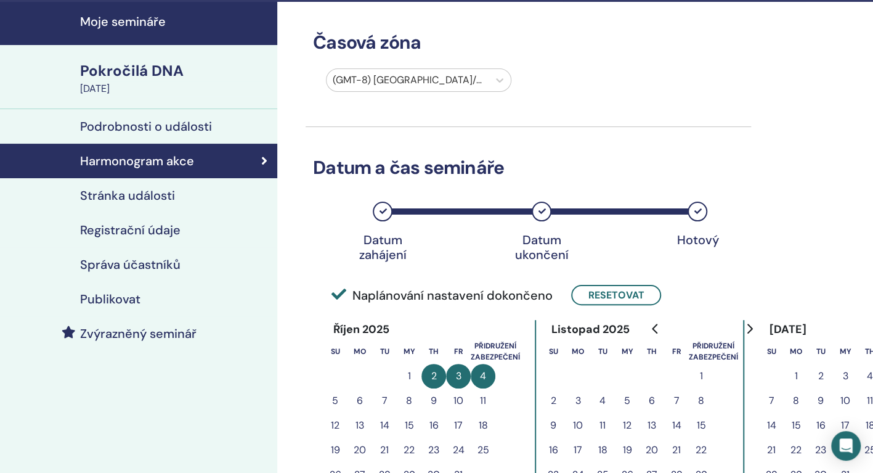
click at [122, 299] on h4 "Publikovat" at bounding box center [110, 298] width 60 height 15
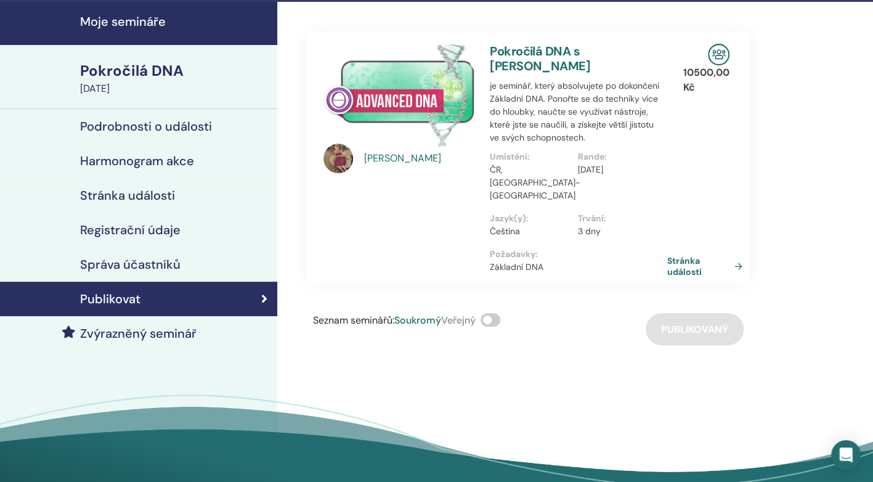
click at [667, 265] on link "Stránka události" at bounding box center [707, 266] width 80 height 22
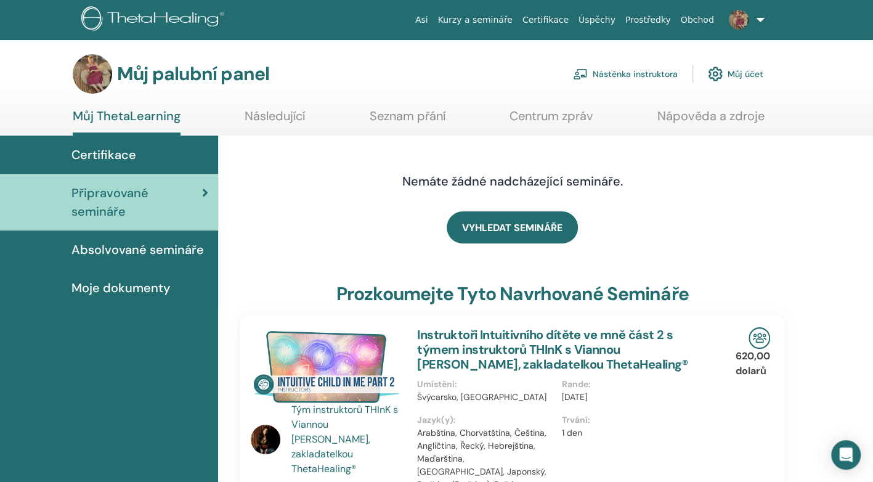
click at [633, 69] on font "Nástěnka instruktora" at bounding box center [635, 73] width 85 height 11
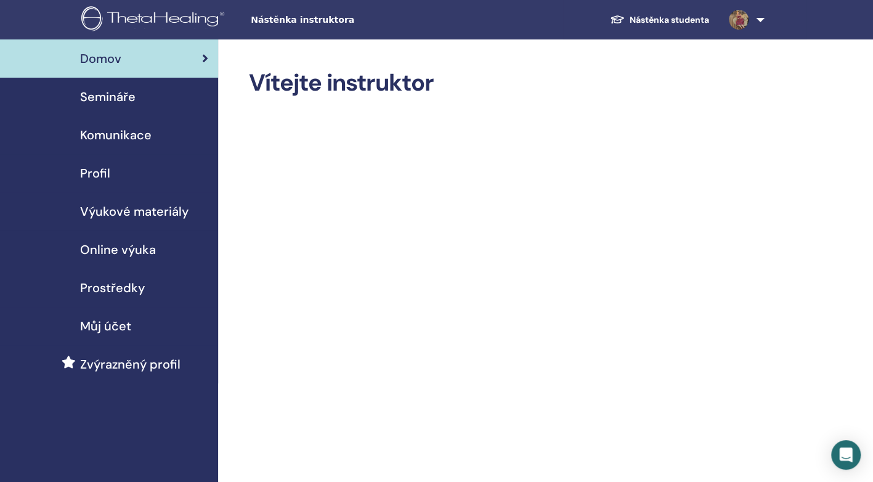
click at [120, 94] on span "Semináře" at bounding box center [107, 97] width 55 height 18
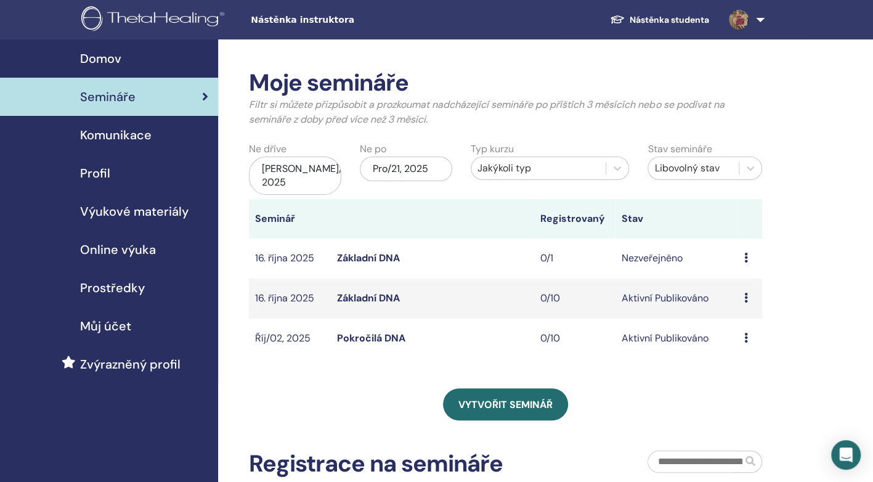
click at [746, 256] on icon at bounding box center [746, 258] width 4 height 10
click at [727, 319] on p "Cancel" at bounding box center [742, 322] width 47 height 15
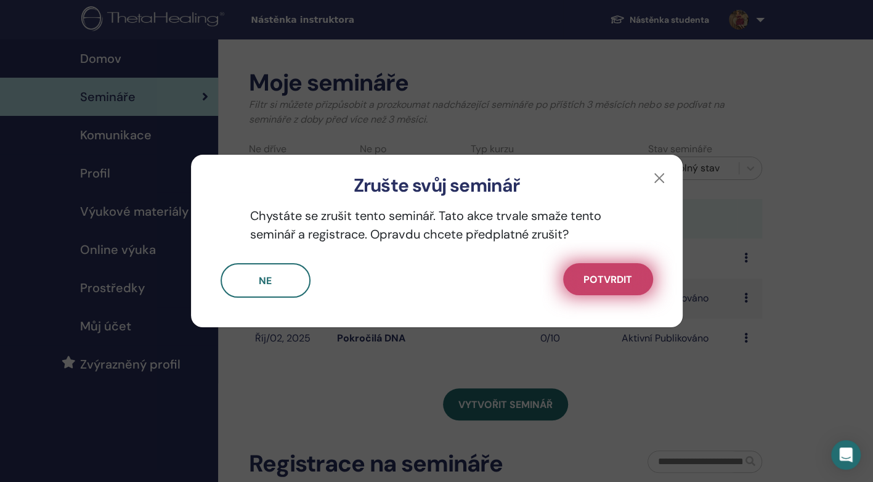
click at [619, 272] on button "Potvrdit" at bounding box center [608, 279] width 90 height 32
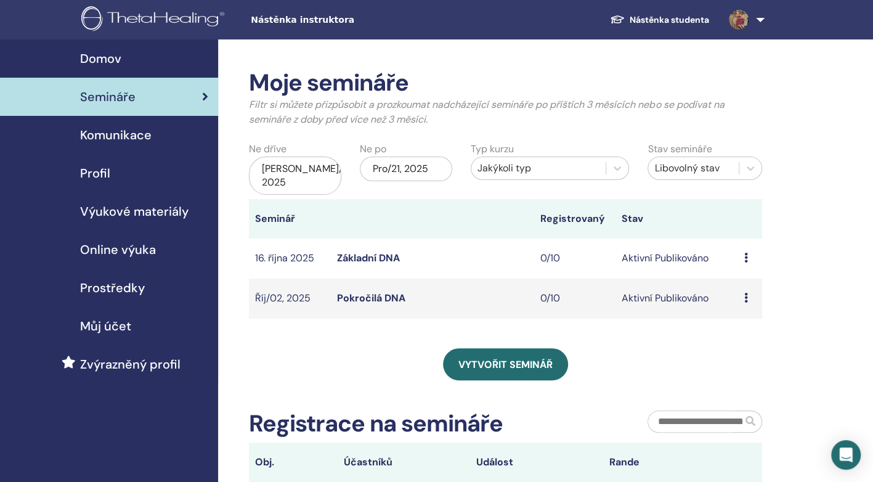
click at [742, 298] on td "Preview Edit Attendees Cancel" at bounding box center [750, 299] width 25 height 40
click at [749, 298] on div "Preview Edit Attendees Cancel" at bounding box center [750, 298] width 12 height 15
click at [730, 308] on link "Preview" at bounding box center [740, 307] width 35 height 13
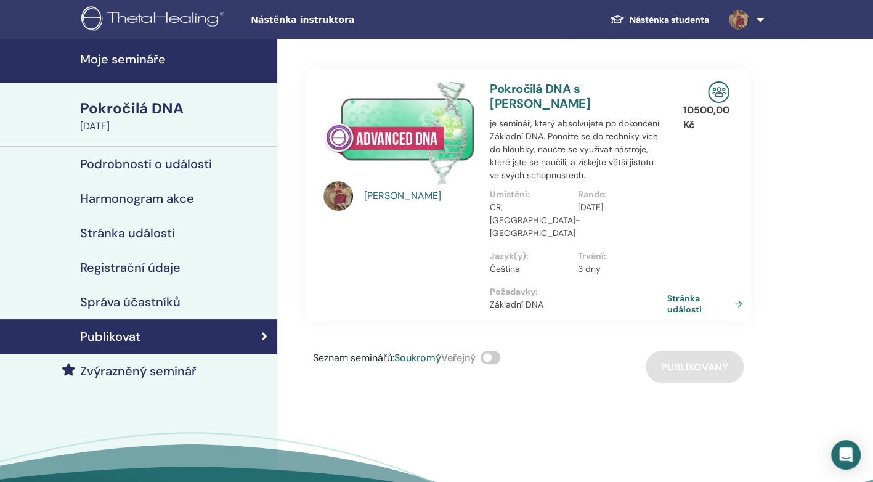
click at [675, 302] on link "Stránka události" at bounding box center [707, 304] width 80 height 22
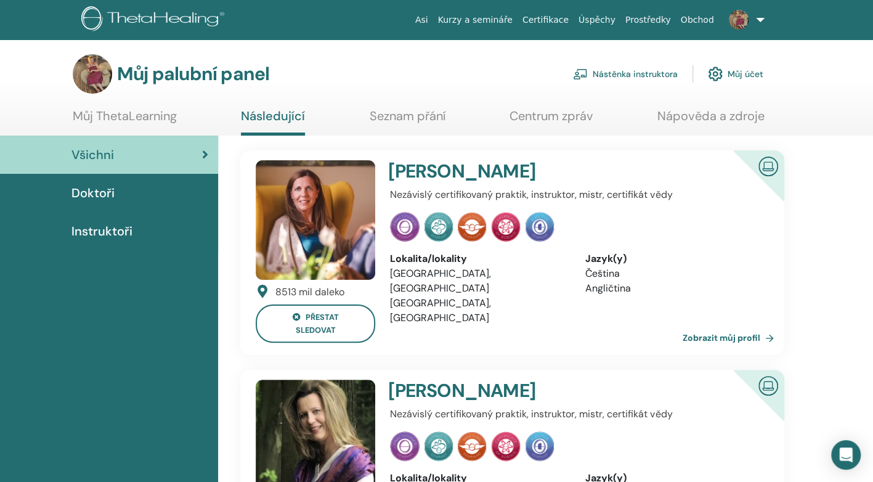
click at [615, 76] on font "Nástěnka instruktora" at bounding box center [635, 73] width 85 height 11
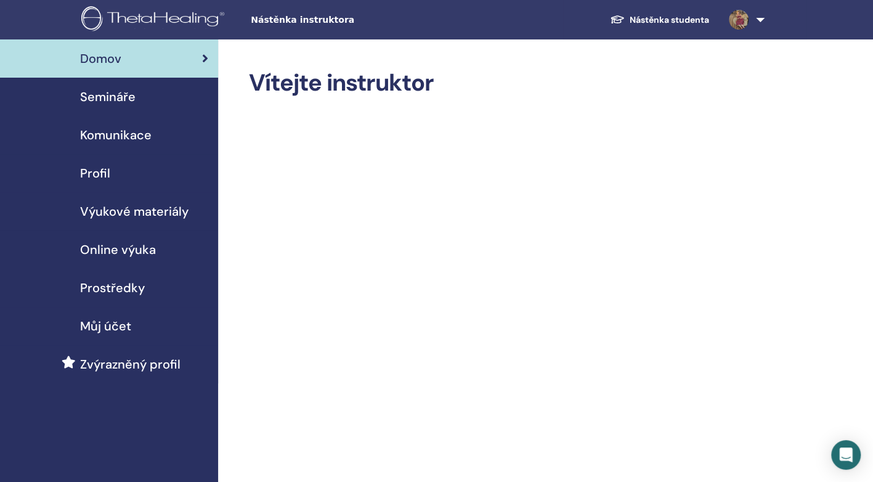
click at [116, 95] on span "Semináře" at bounding box center [107, 97] width 55 height 18
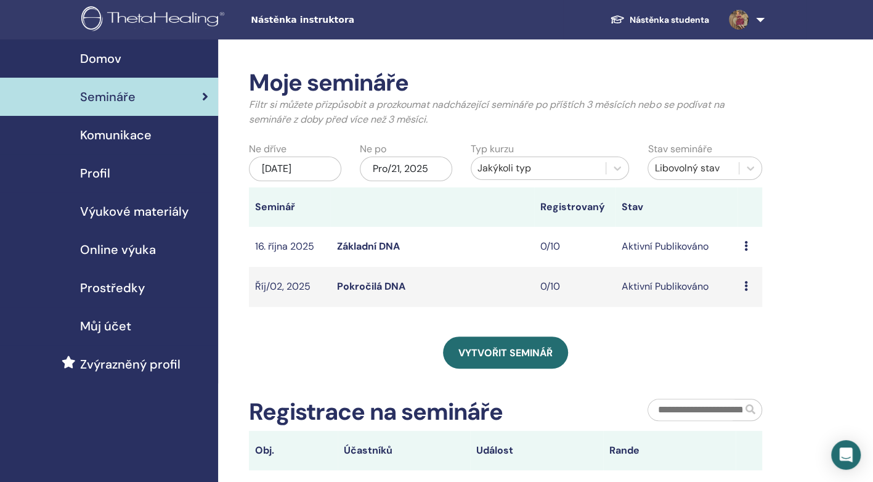
click at [744, 291] on icon at bounding box center [746, 286] width 4 height 10
click at [727, 366] on p "Cancel" at bounding box center [740, 363] width 47 height 15
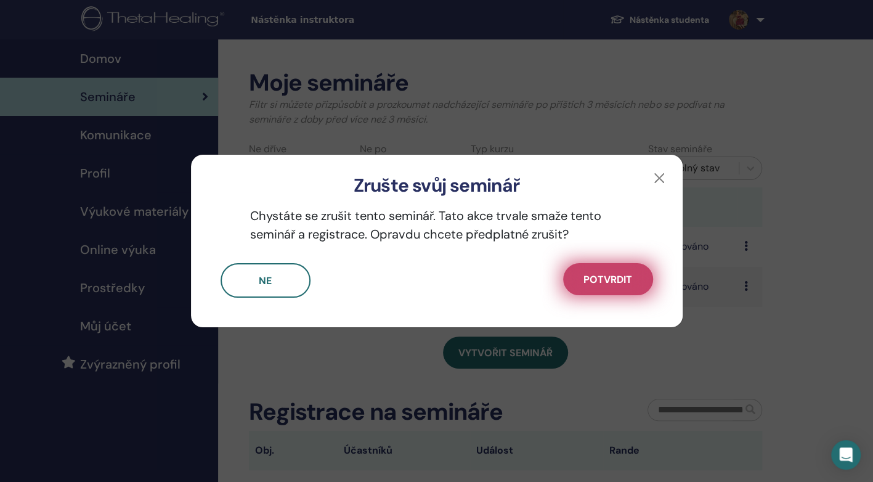
click at [600, 272] on button "Potvrdit" at bounding box center [608, 279] width 90 height 32
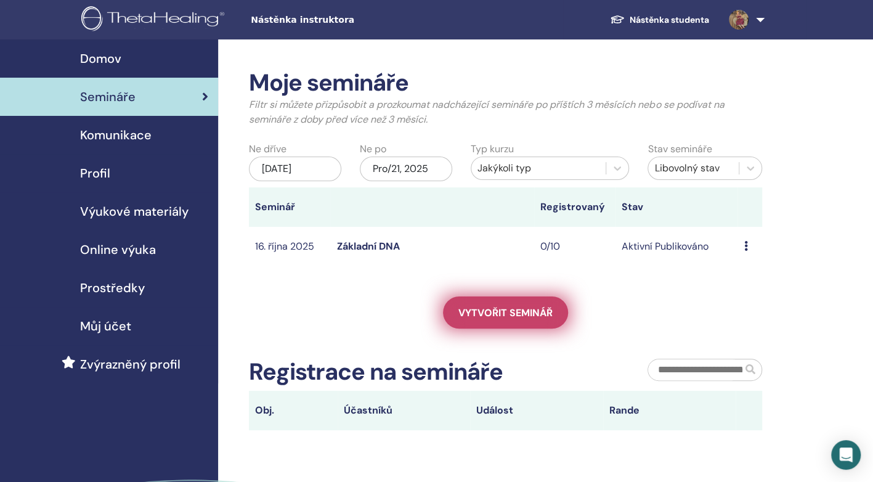
click at [458, 319] on span "Vytvořit seminář" at bounding box center [505, 312] width 94 height 13
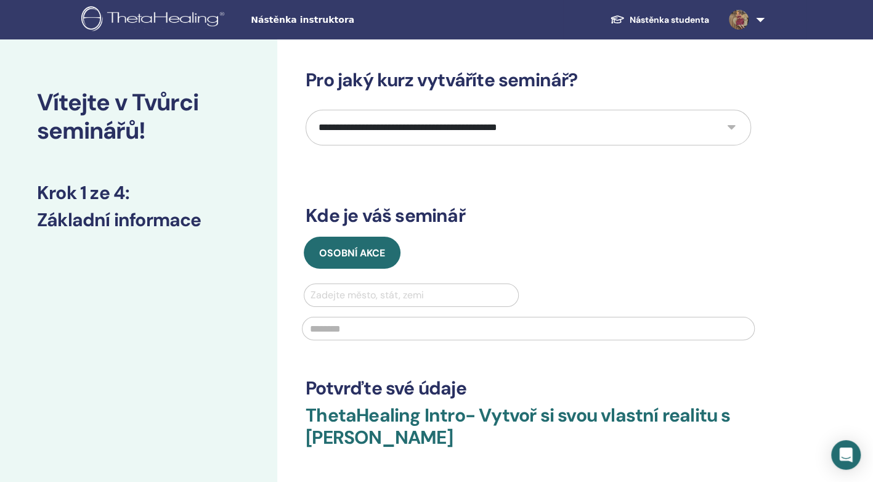
click at [727, 127] on select "**********" at bounding box center [529, 128] width 446 height 36
select select "*"
click at [306, 110] on select "**********" at bounding box center [529, 128] width 446 height 36
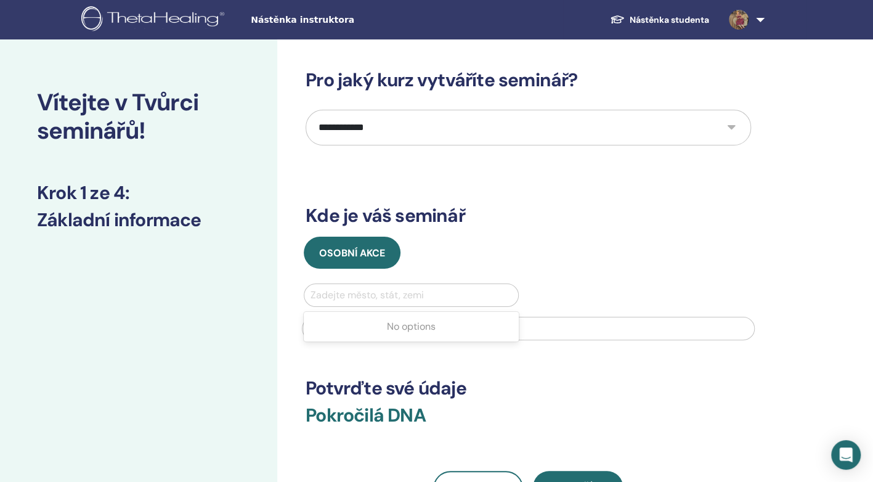
click at [351, 295] on div at bounding box center [412, 295] width 202 height 17
type input "*******"
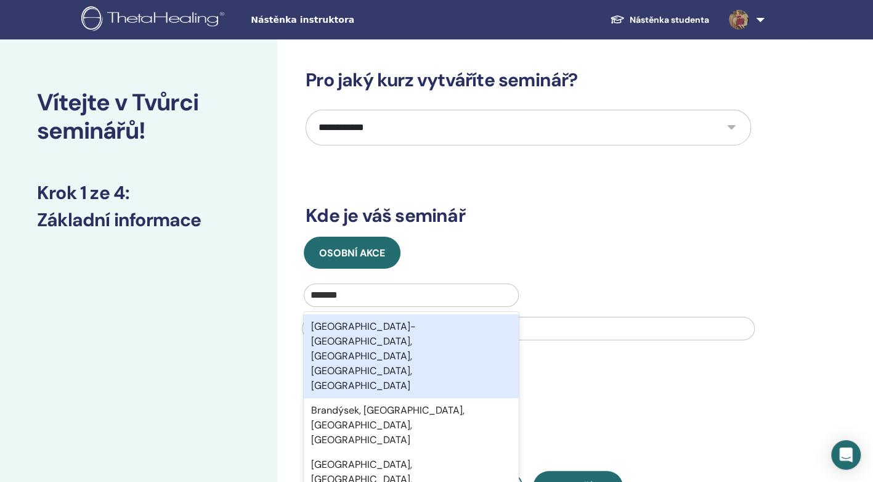
click at [349, 334] on div "[GEOGRAPHIC_DATA]-[GEOGRAPHIC_DATA], [GEOGRAPHIC_DATA], [GEOGRAPHIC_DATA], [GEO…" at bounding box center [411, 356] width 215 height 84
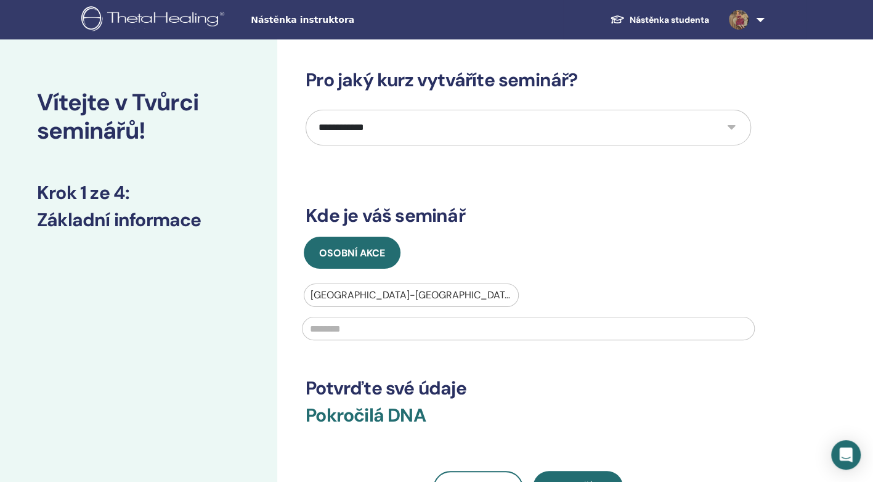
click at [356, 330] on input "text" at bounding box center [528, 328] width 453 height 23
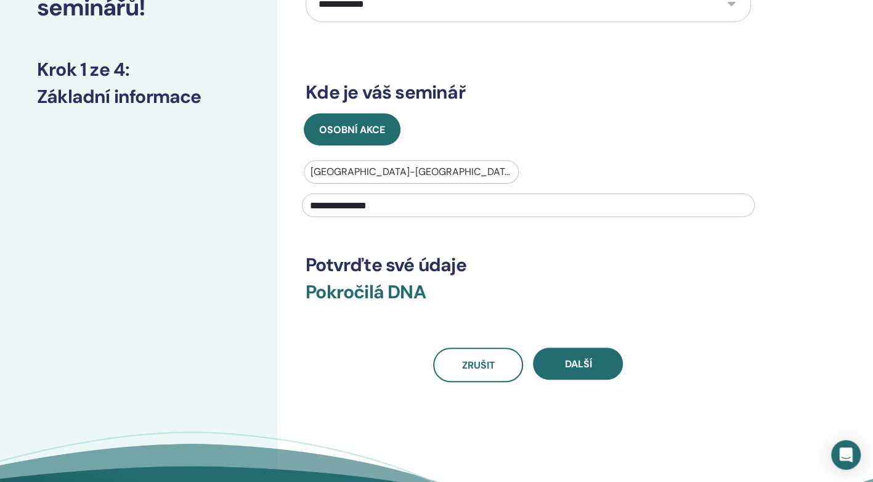
scroll to position [173, 0]
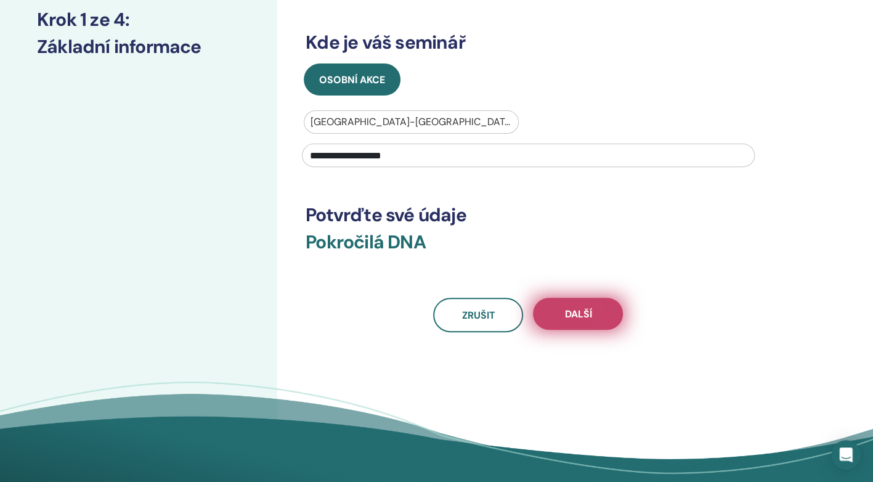
type input "**********"
click at [594, 311] on button "Další" at bounding box center [578, 314] width 90 height 32
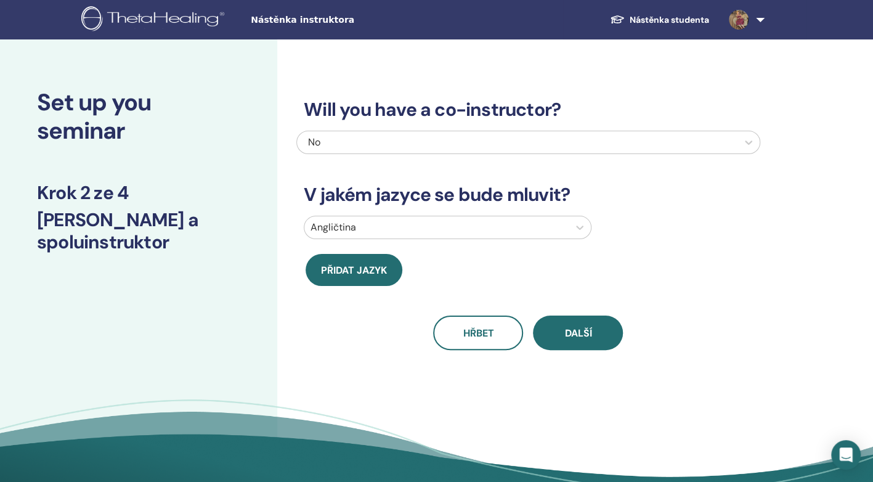
scroll to position [0, 0]
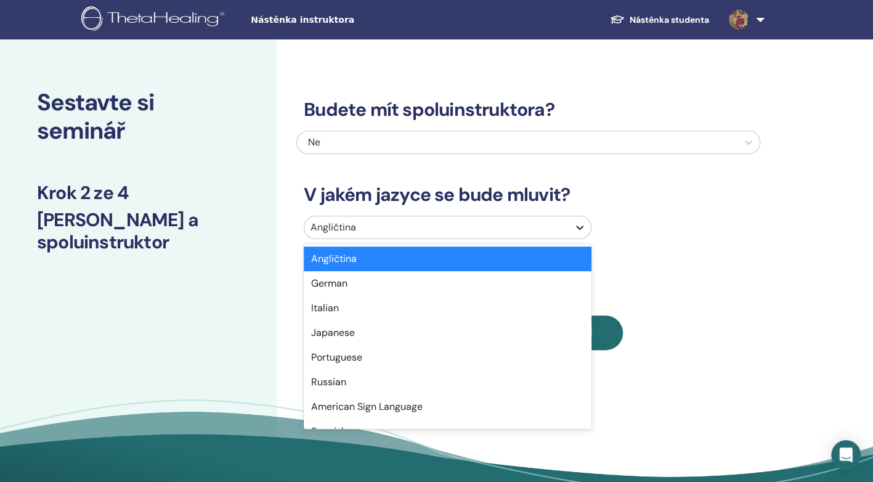
click at [576, 224] on icon at bounding box center [580, 227] width 12 height 12
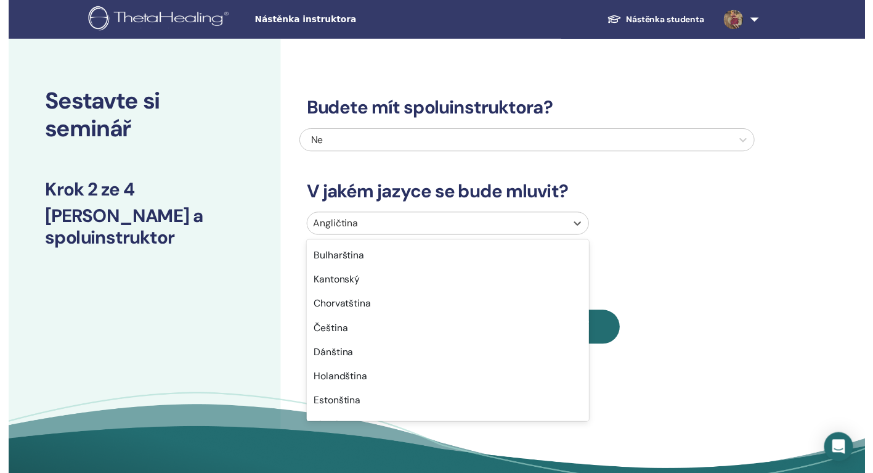
scroll to position [271, 0]
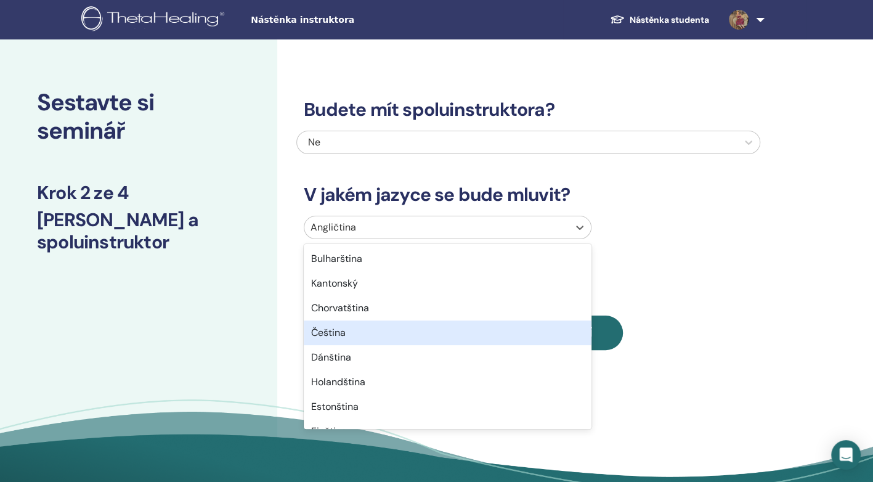
click at [328, 335] on div "Čeština" at bounding box center [448, 332] width 288 height 25
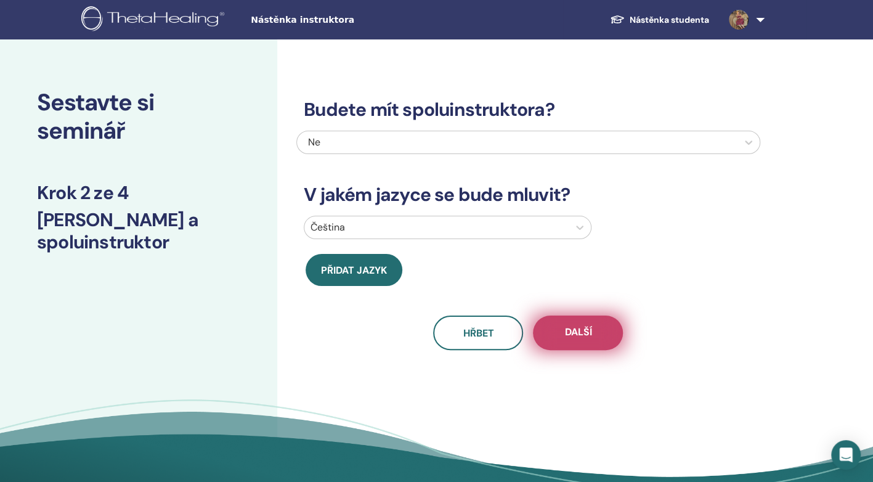
click at [569, 331] on span "Další" at bounding box center [577, 332] width 27 height 15
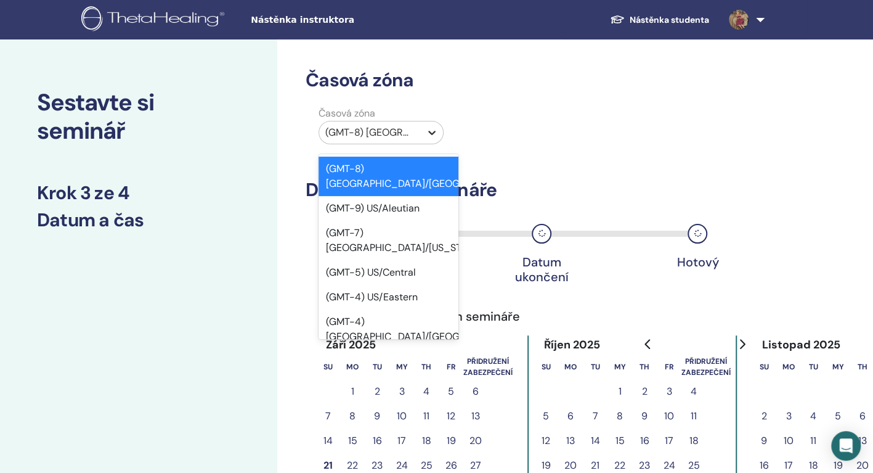
click at [428, 133] on icon at bounding box center [432, 132] width 12 height 12
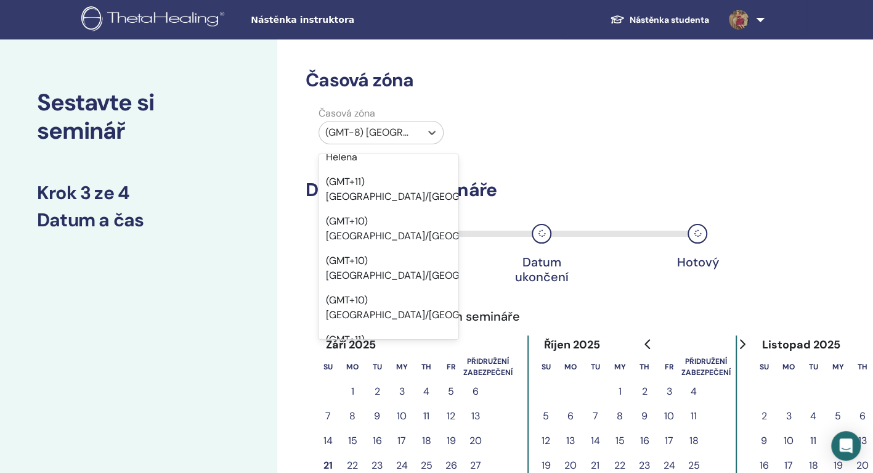
scroll to position [15120, 0]
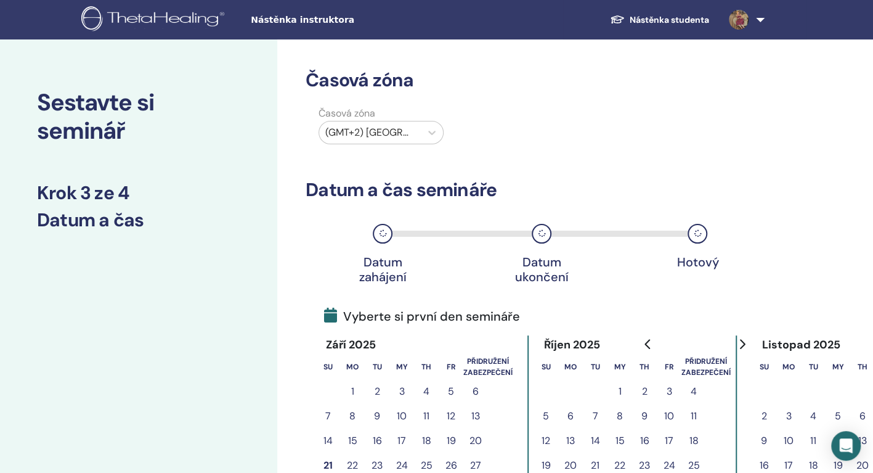
click at [645, 391] on button "2" at bounding box center [644, 391] width 25 height 25
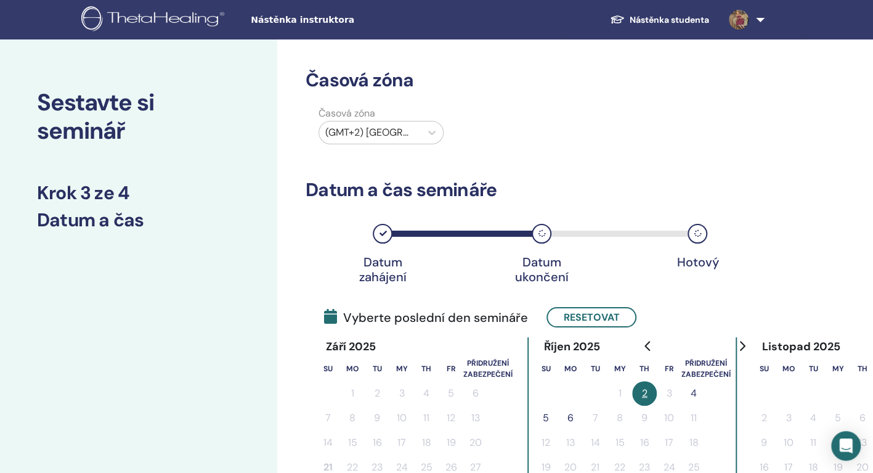
click at [694, 389] on button "4" at bounding box center [694, 393] width 25 height 25
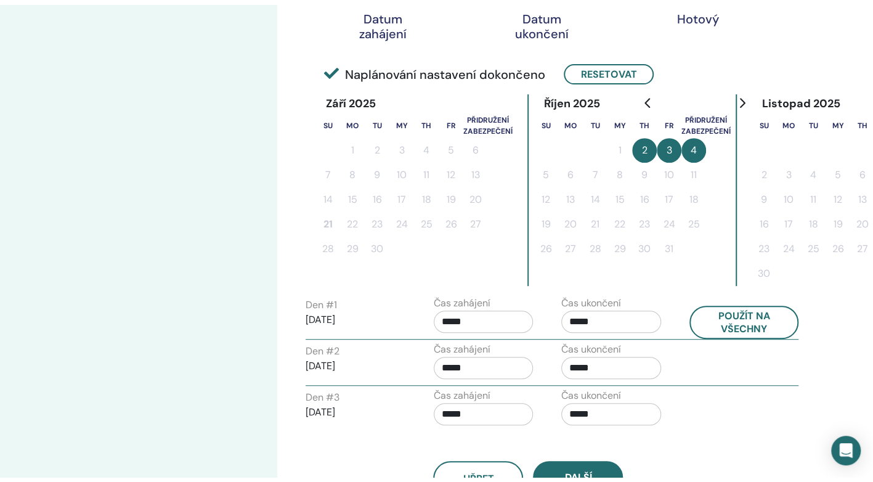
scroll to position [280, 0]
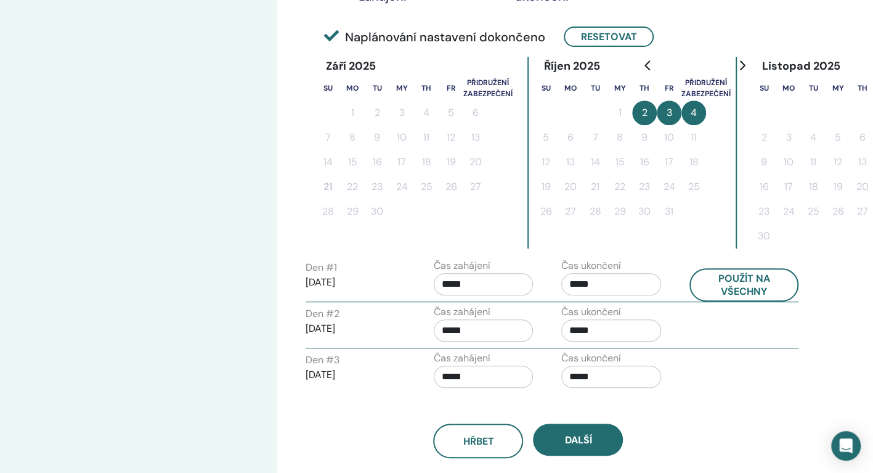
click at [587, 287] on input "*****" at bounding box center [611, 284] width 100 height 22
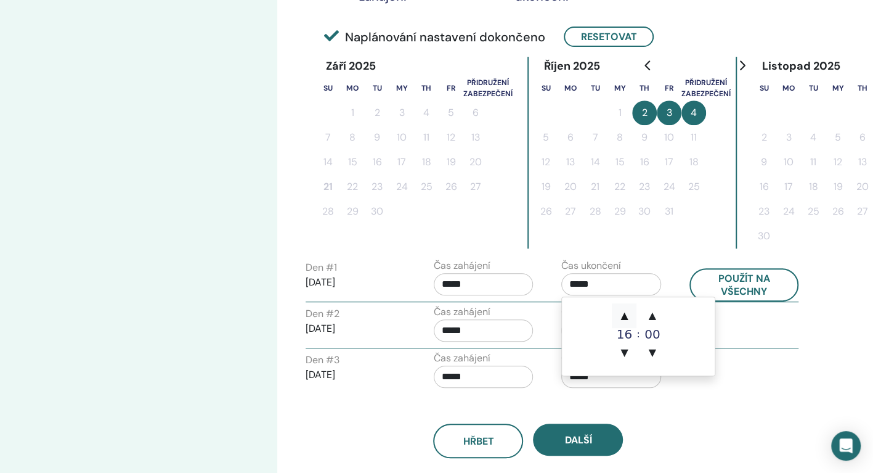
click at [626, 314] on span "▲" at bounding box center [624, 315] width 25 height 25
click at [649, 316] on span "▲" at bounding box center [652, 315] width 25 height 25
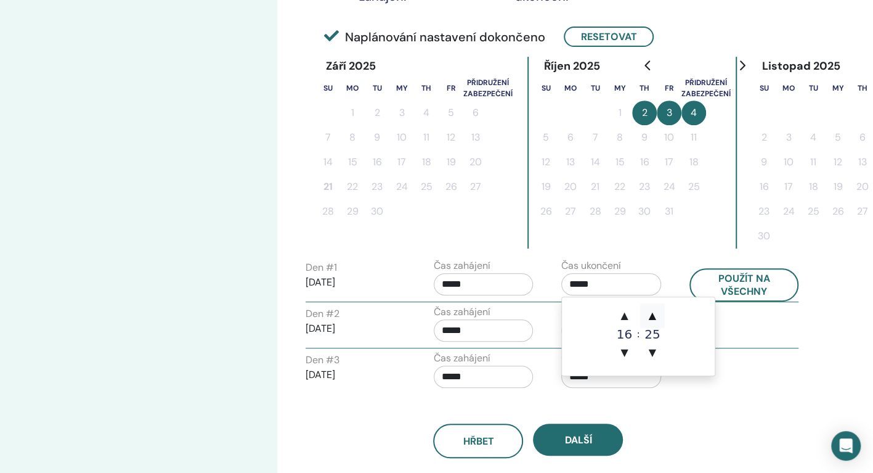
click at [649, 316] on span "▲" at bounding box center [652, 315] width 25 height 25
type input "*****"
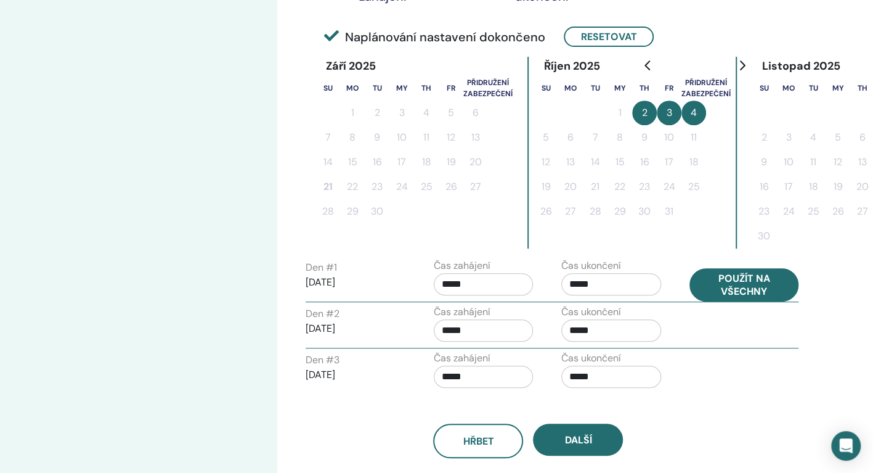
click at [711, 284] on button "Použít na všechny" at bounding box center [745, 284] width 110 height 33
type input "*****"
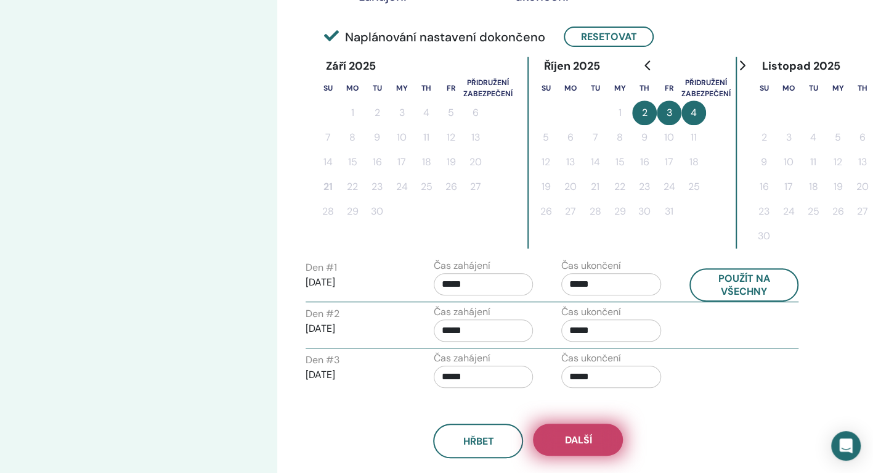
click at [583, 431] on button "Další" at bounding box center [578, 439] width 90 height 32
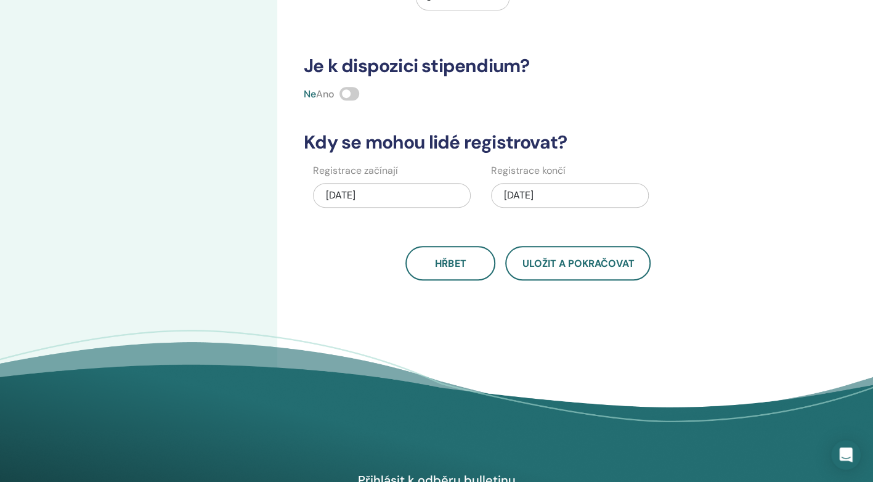
scroll to position [0, 0]
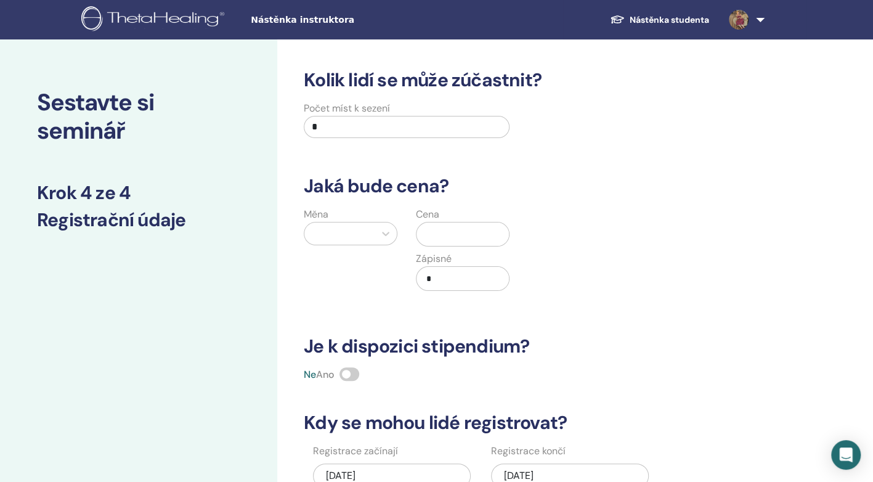
click at [373, 134] on input "*" at bounding box center [407, 127] width 206 height 22
type input "**"
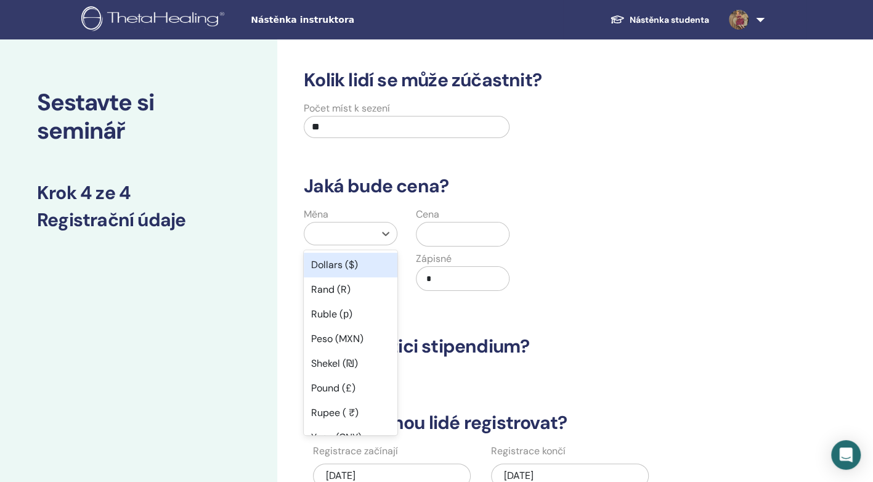
click at [344, 236] on div at bounding box center [340, 233] width 58 height 17
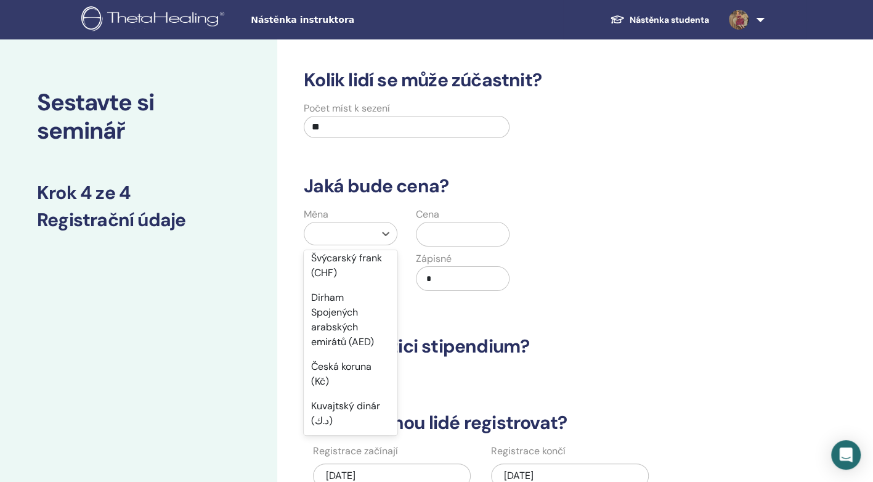
scroll to position [584, 0]
click at [348, 365] on div "Česká koruna (Kč)" at bounding box center [351, 373] width 94 height 39
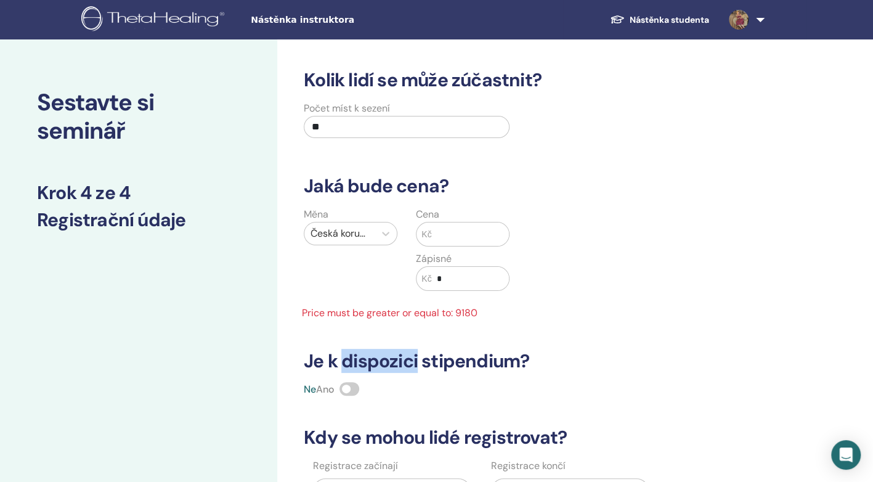
click at [348, 365] on h3 "Je k dispozici stipendium?" at bounding box center [528, 361] width 464 height 22
drag, startPoint x: 348, startPoint y: 365, endPoint x: 439, endPoint y: 230, distance: 162.0
click at [439, 230] on input "text" at bounding box center [471, 233] width 78 height 23
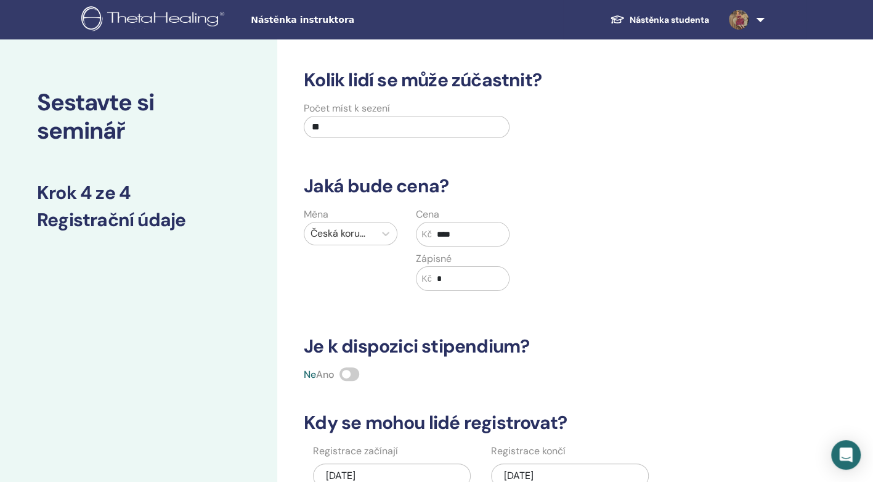
type input "****"
click at [436, 276] on input "*" at bounding box center [471, 278] width 78 height 23
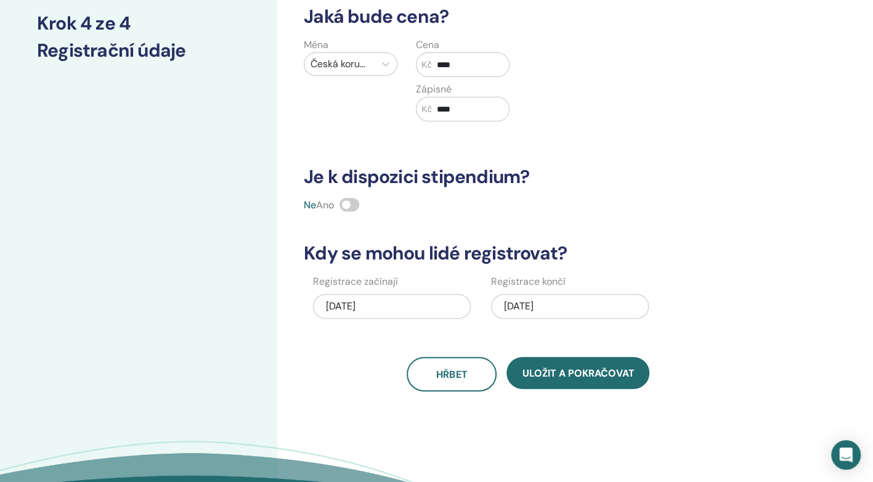
scroll to position [173, 0]
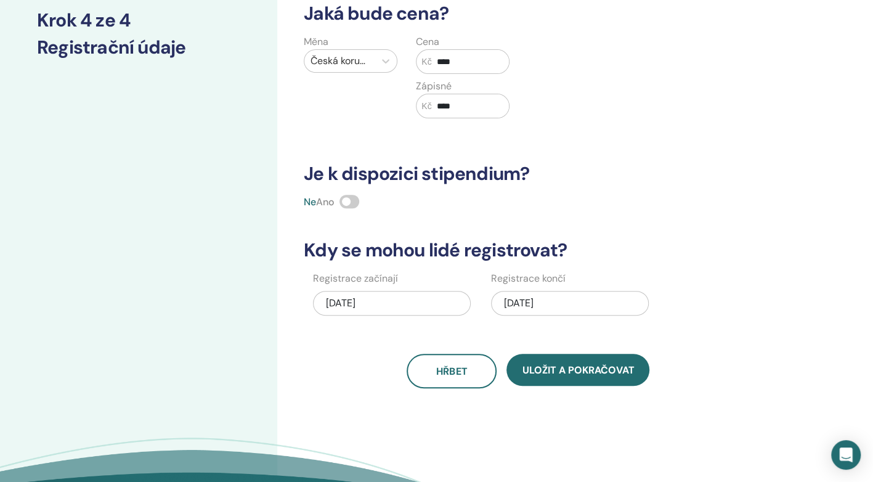
type input "****"
click at [527, 299] on div "10/04/2025" at bounding box center [570, 303] width 158 height 25
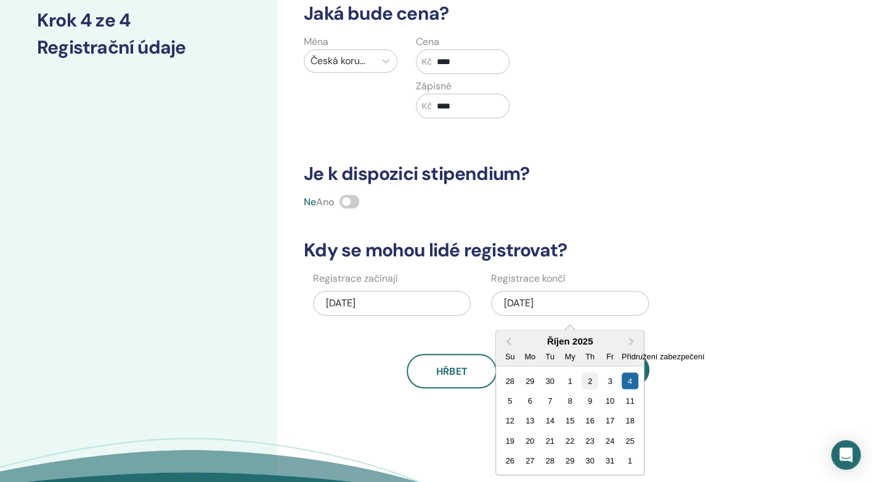
click at [591, 378] on div "2" at bounding box center [590, 380] width 17 height 17
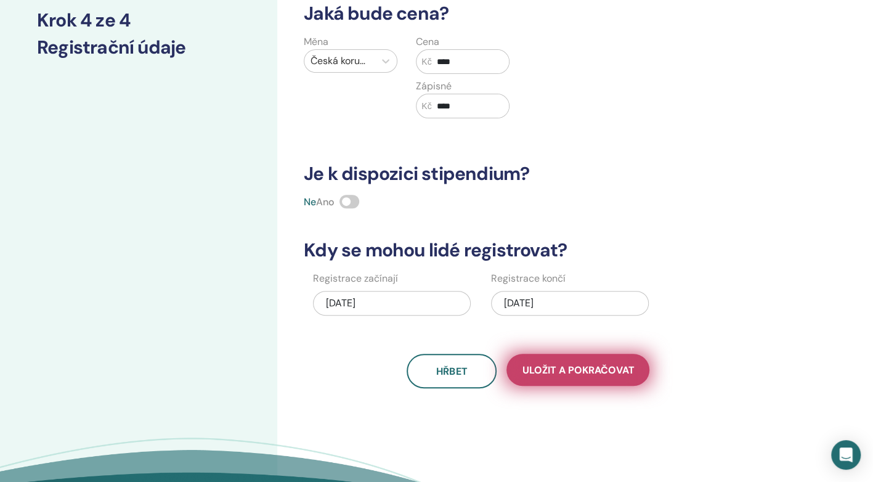
click at [535, 368] on span "Uložit a pokračovat" at bounding box center [578, 370] width 112 height 13
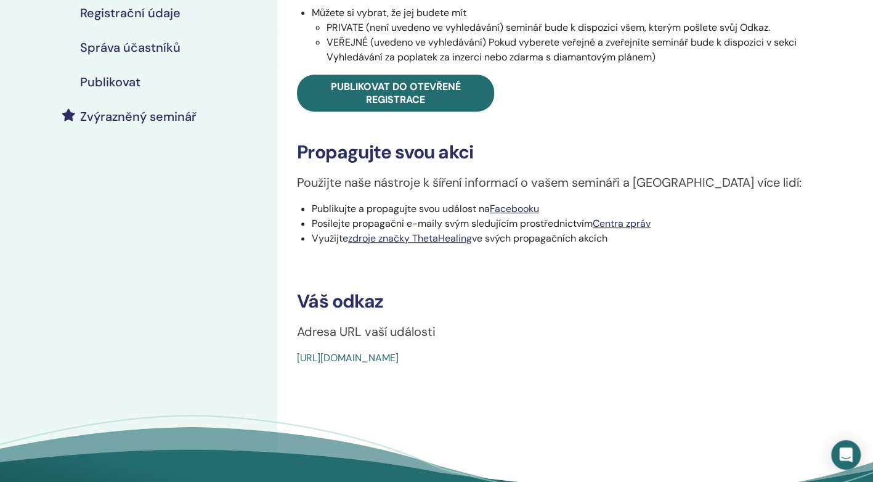
scroll to position [279, 0]
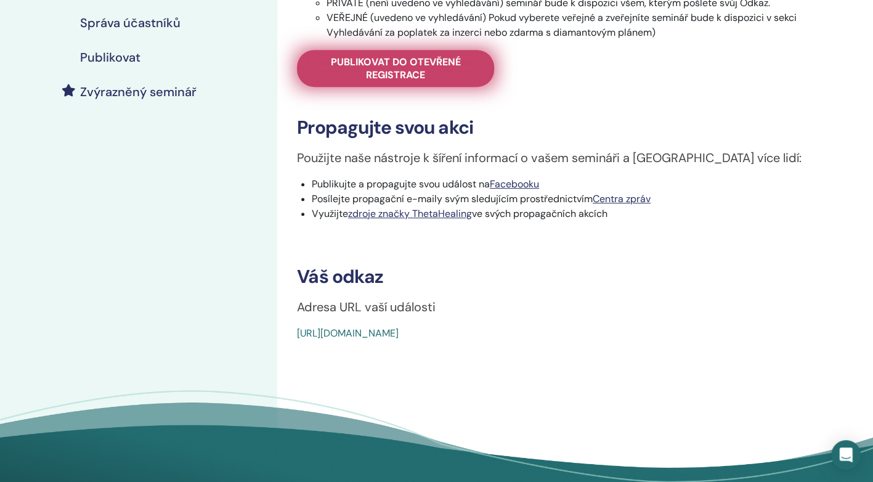
click at [431, 71] on span "Publikovat do otevřené registrace" at bounding box center [395, 68] width 166 height 26
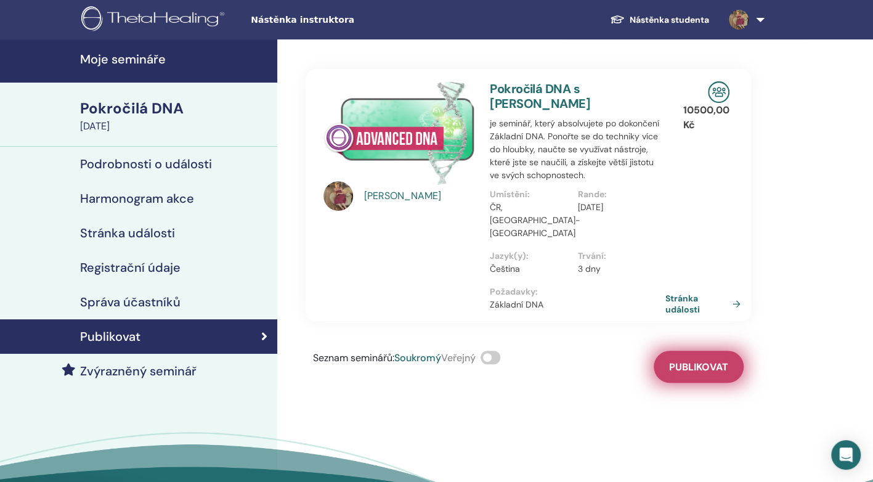
click at [693, 361] on span "Publikovat" at bounding box center [698, 366] width 59 height 13
click at [681, 300] on link "Stránka události" at bounding box center [707, 304] width 80 height 22
